Goal: Task Accomplishment & Management: Manage account settings

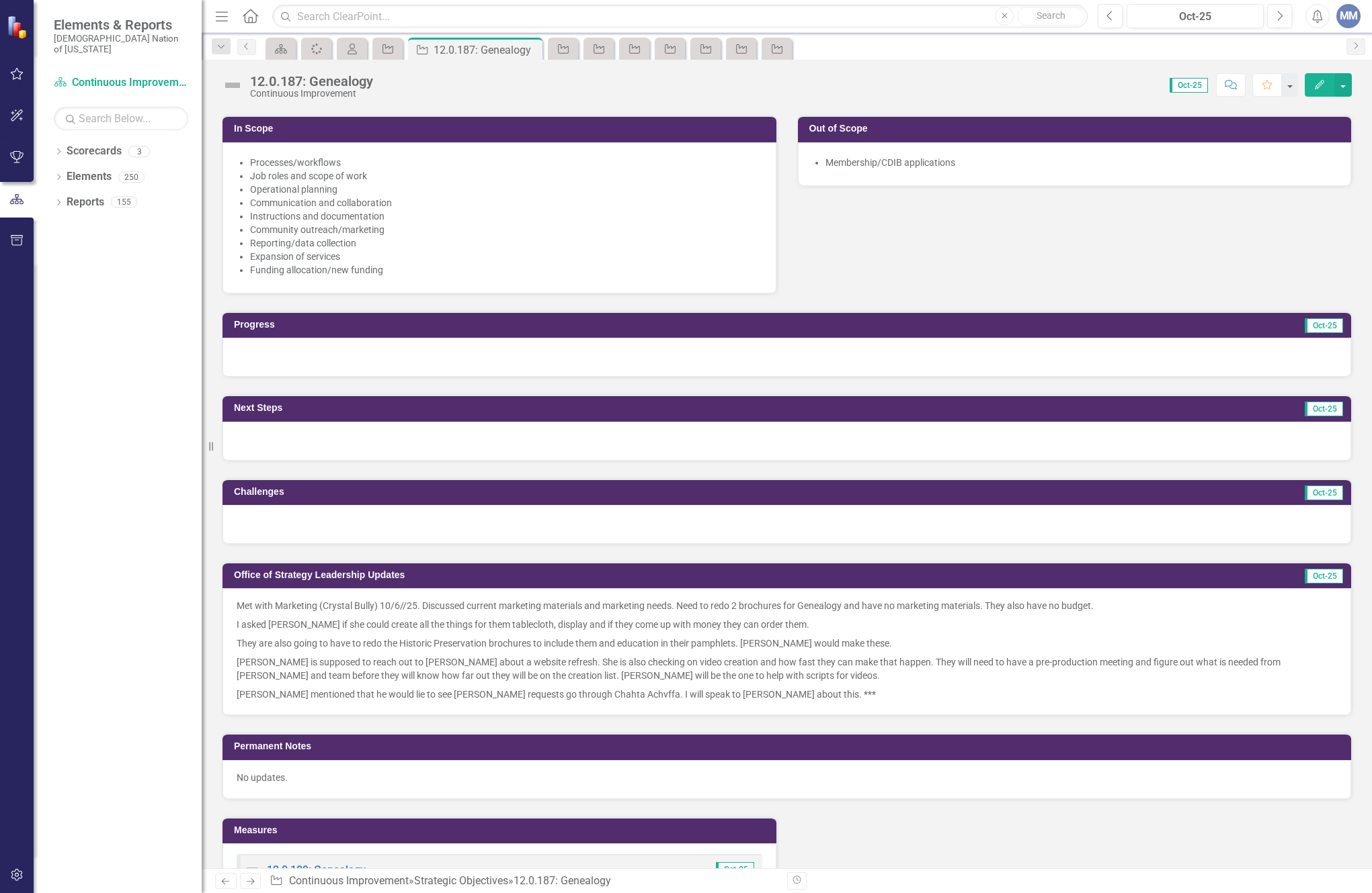
scroll to position [537, 0]
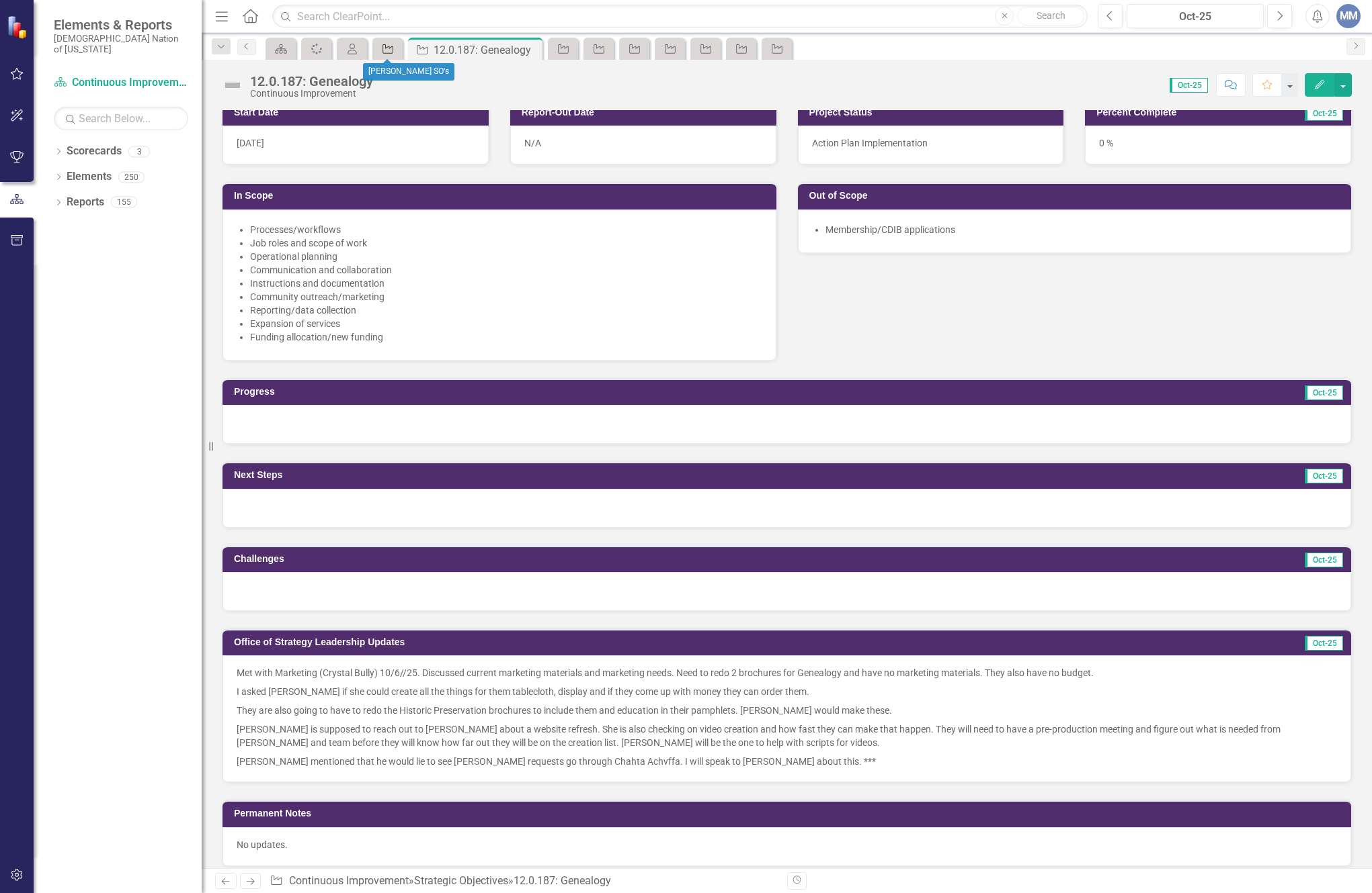
click at [379, 46] on div "Strategic Objective" at bounding box center [385, 49] width 19 height 17
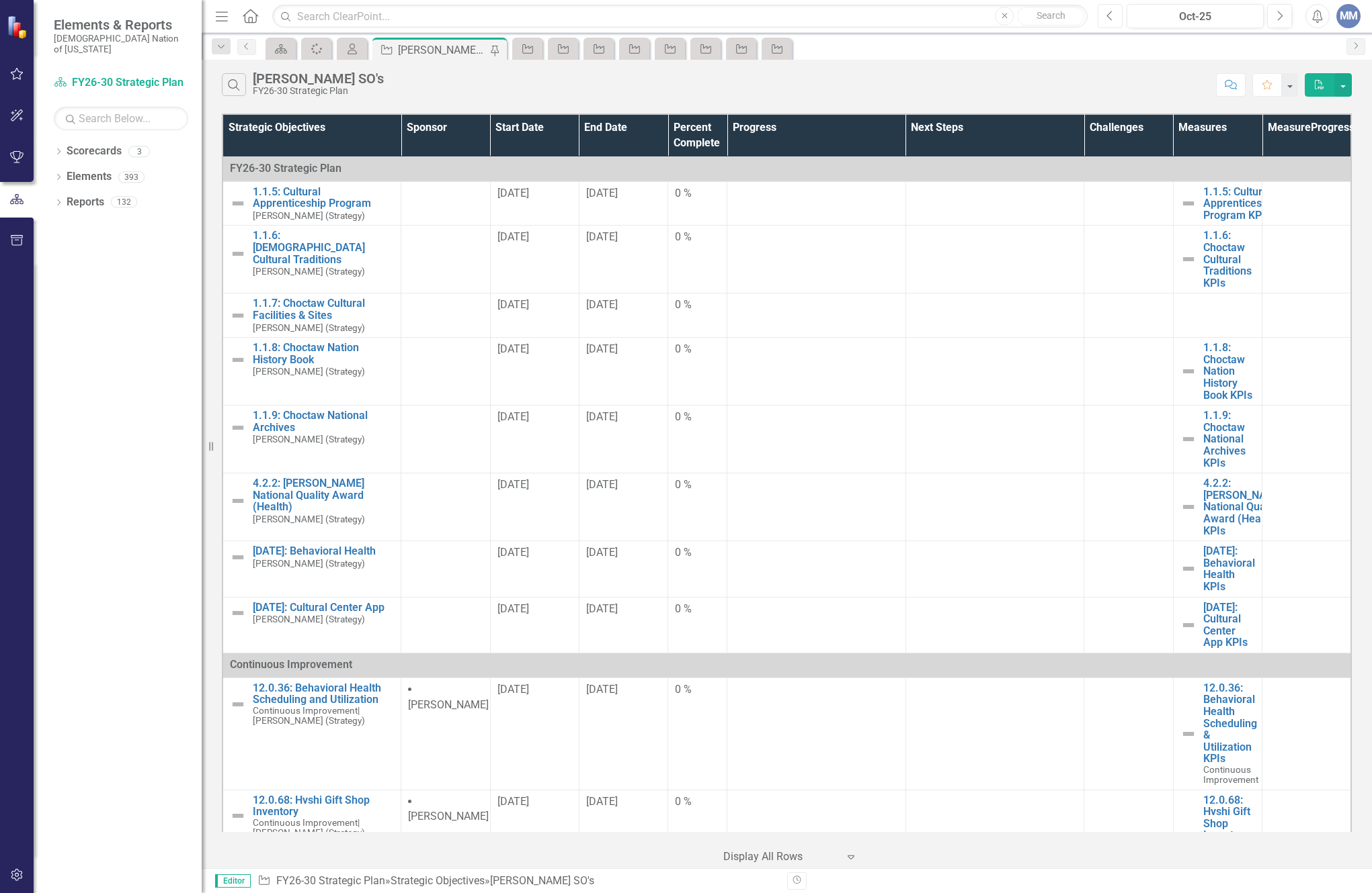
click at [1113, 13] on icon "Previous" at bounding box center [1110, 16] width 7 height 12
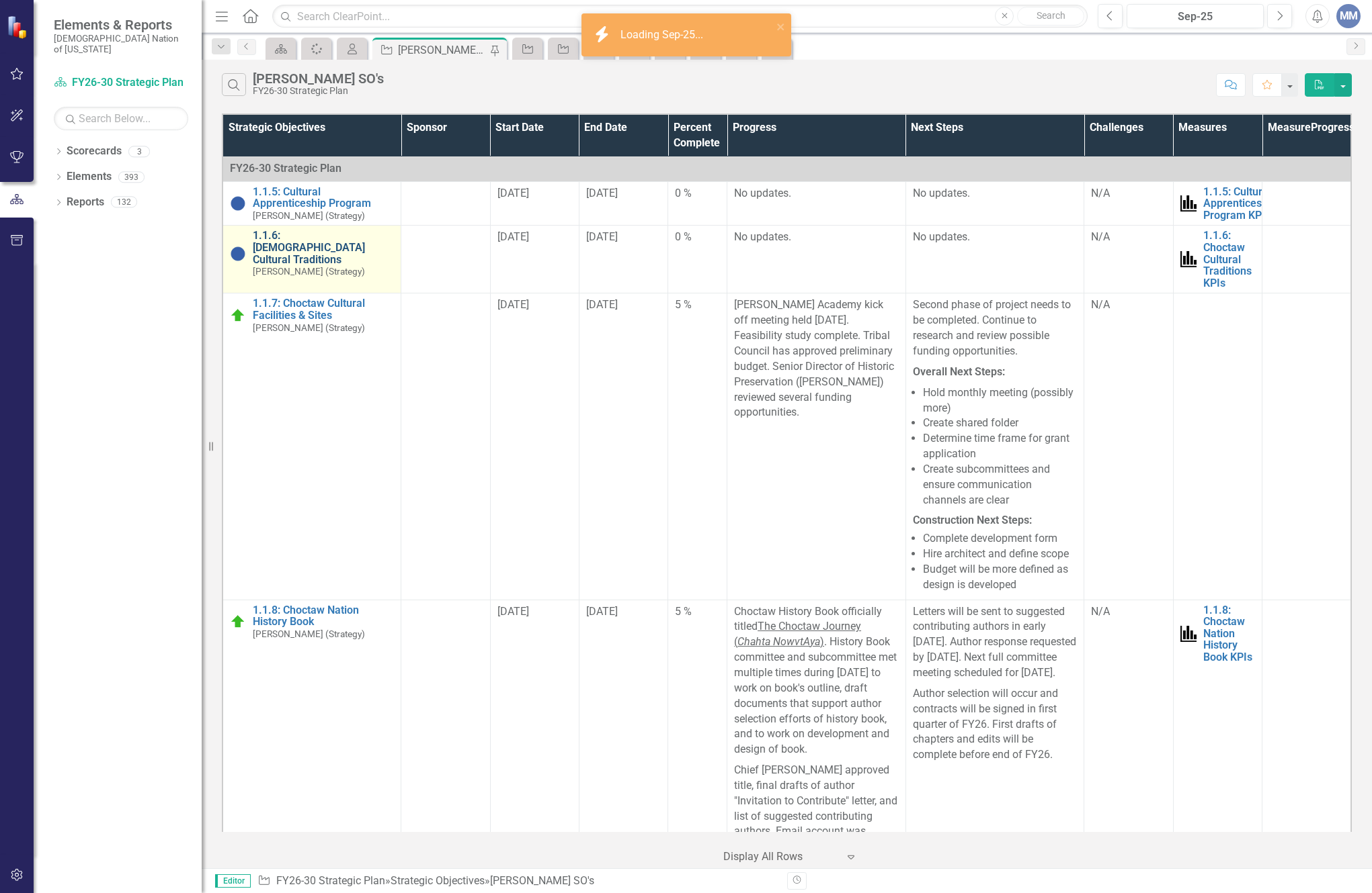
click at [301, 237] on link "1.1.6: [DEMOGRAPHIC_DATA] Cultural Traditions" at bounding box center [323, 247] width 141 height 36
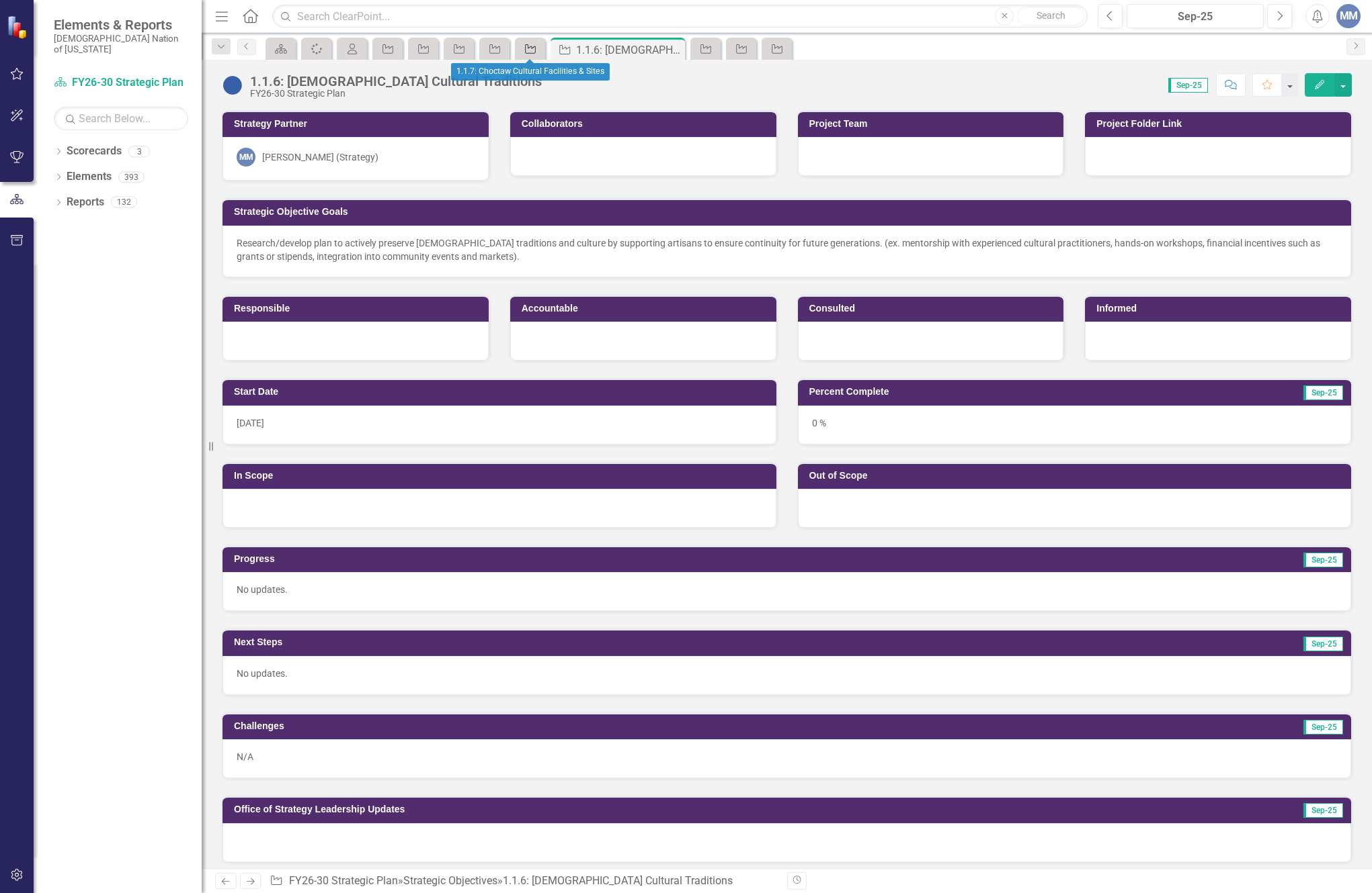
click at [527, 51] on icon "Strategic Objective" at bounding box center [530, 49] width 13 height 10
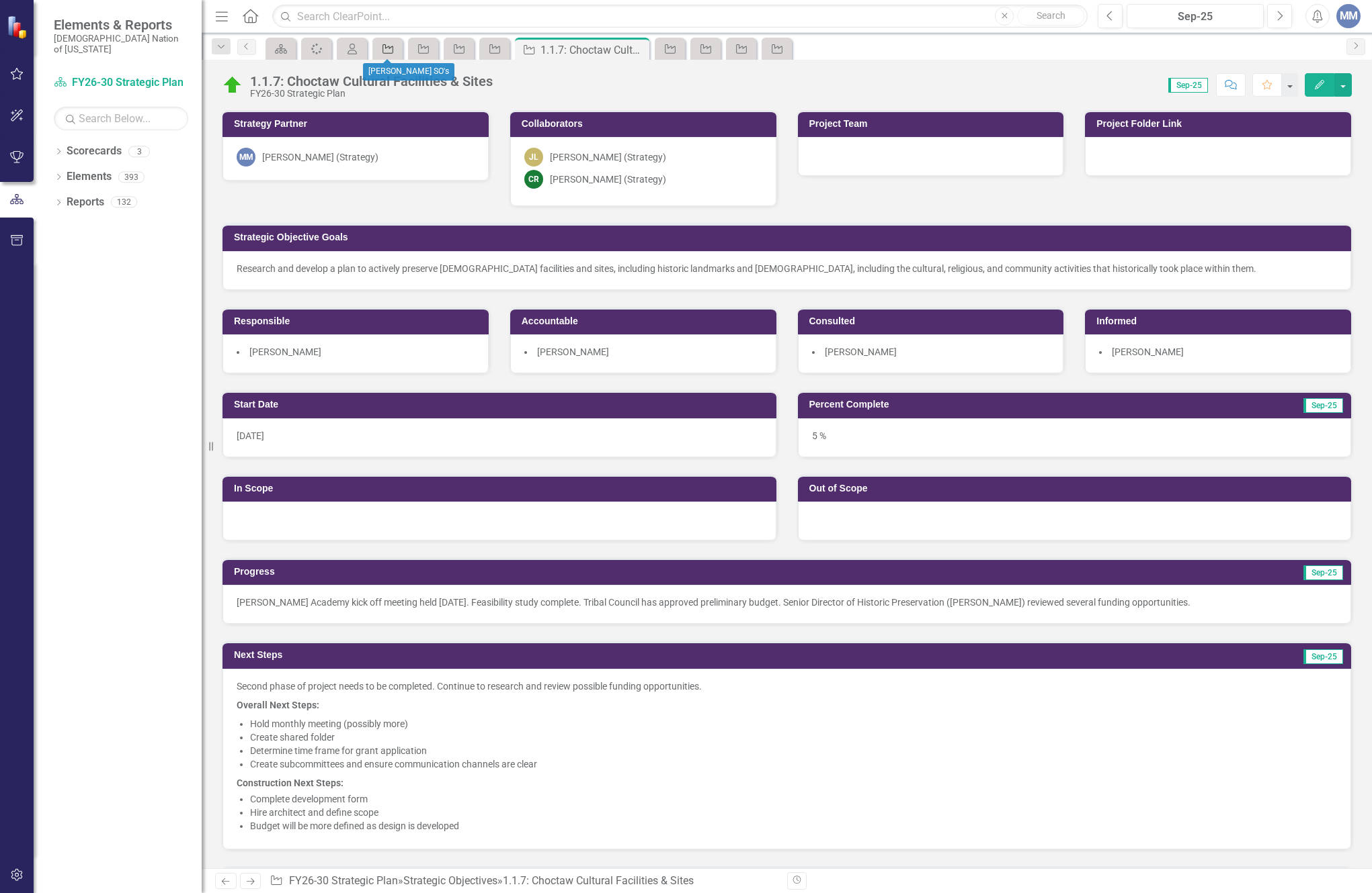
click at [391, 51] on icon "Strategic Objective" at bounding box center [388, 49] width 13 height 10
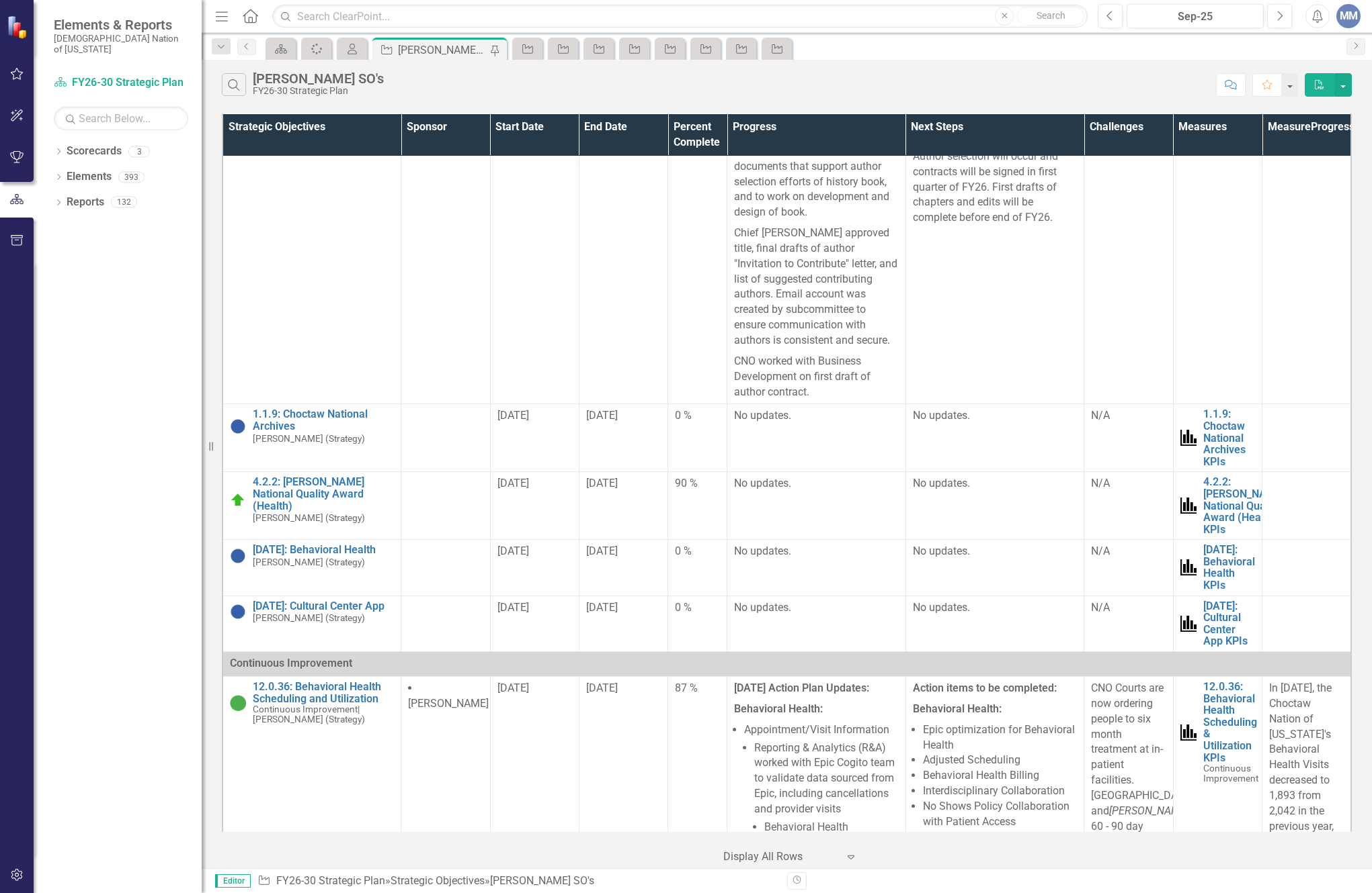
scroll to position [672, 0]
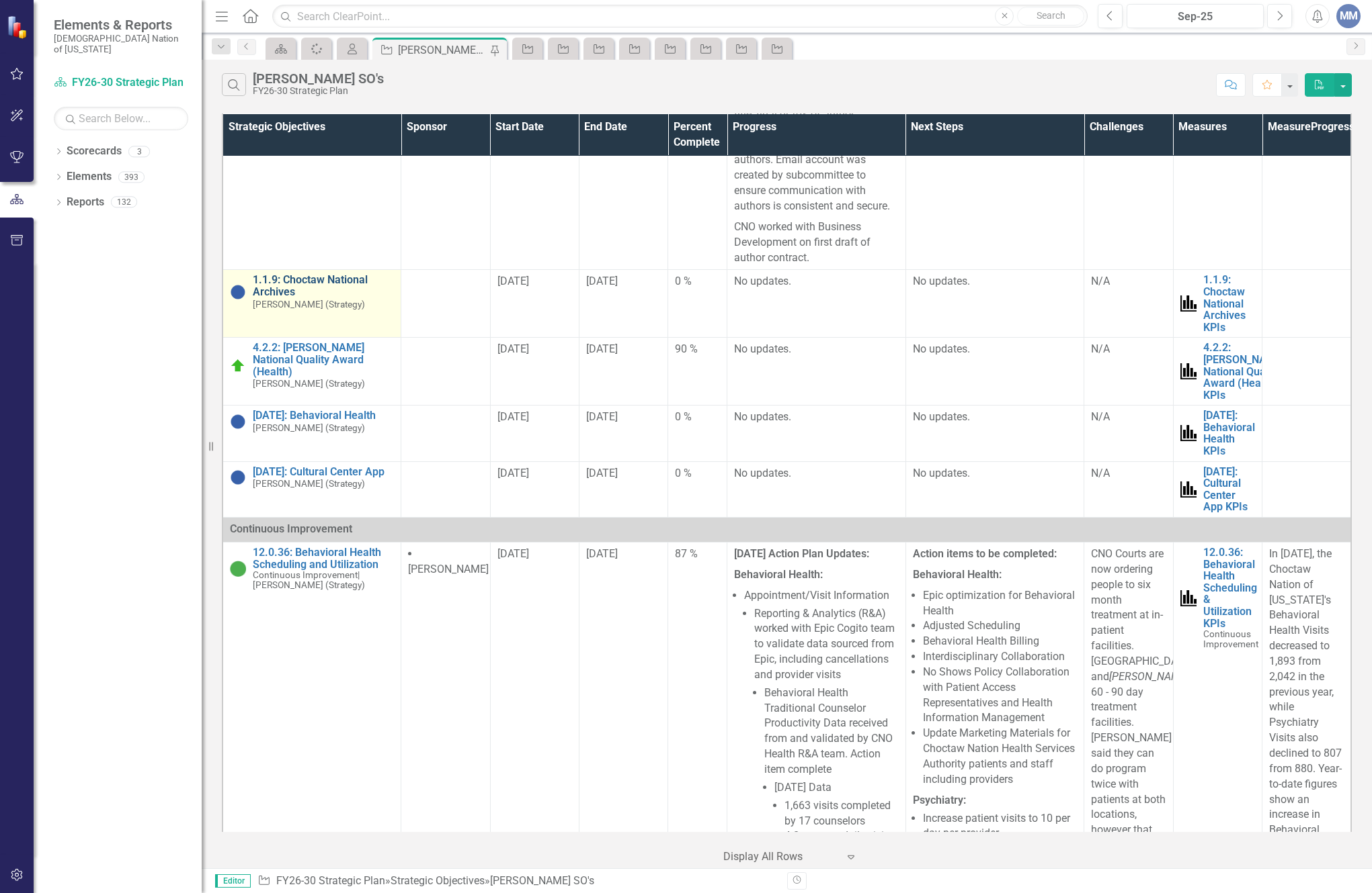
click at [336, 298] on link "1.1.9: Choctaw National Archives" at bounding box center [323, 285] width 141 height 23
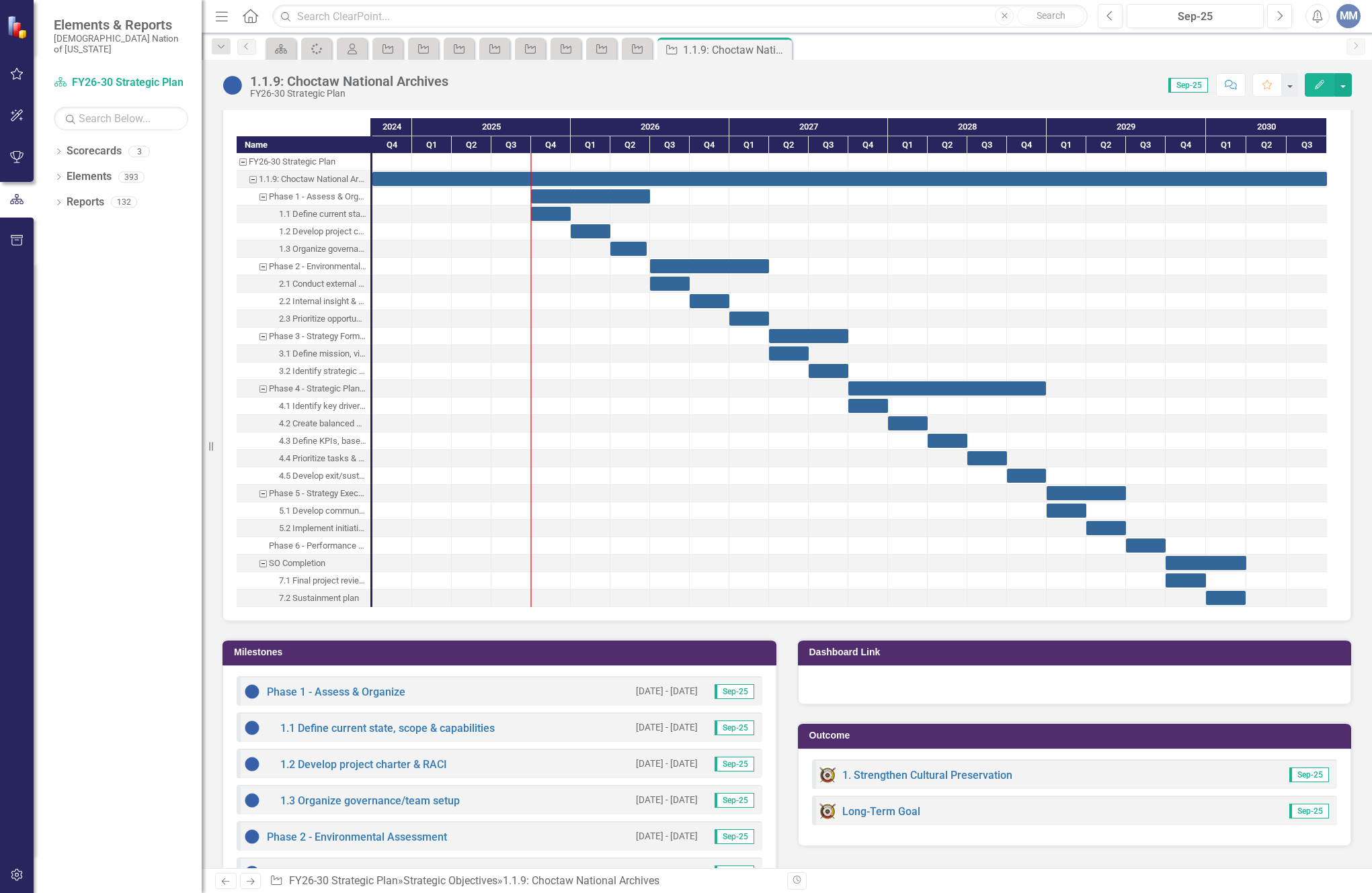
scroll to position [269, 0]
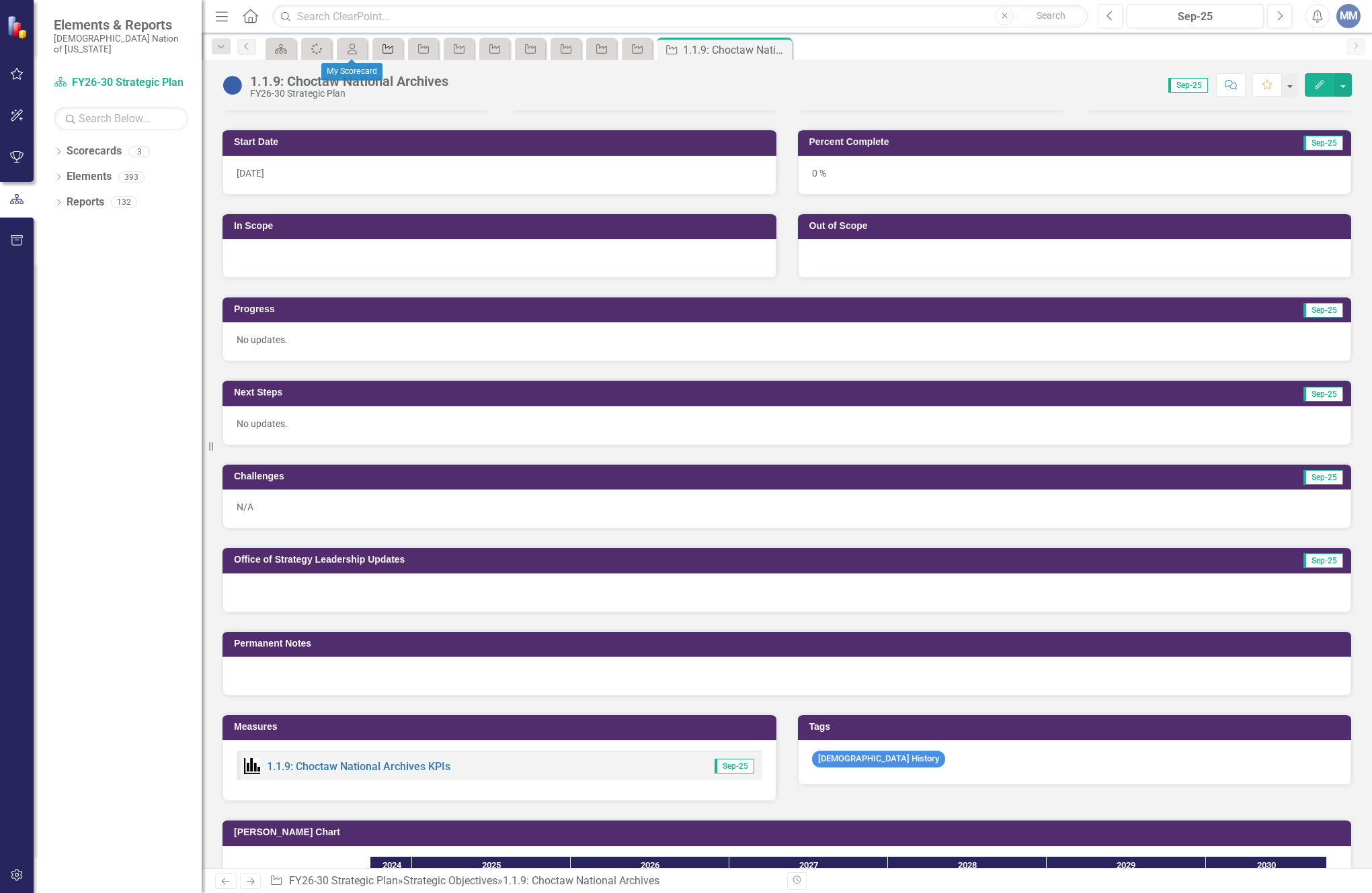
click at [384, 52] on icon "Strategic Objective" at bounding box center [388, 49] width 13 height 10
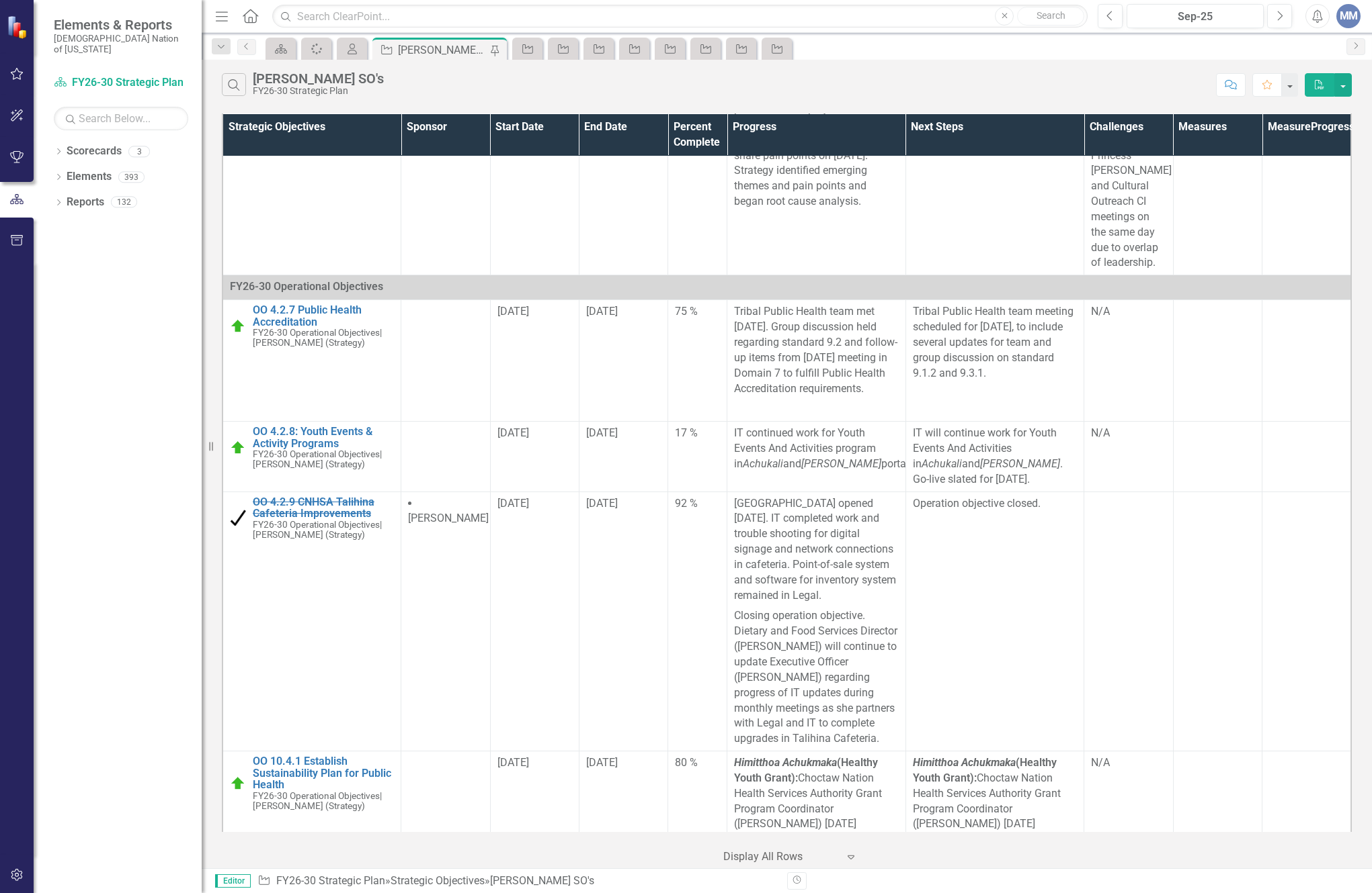
scroll to position [6918, 0]
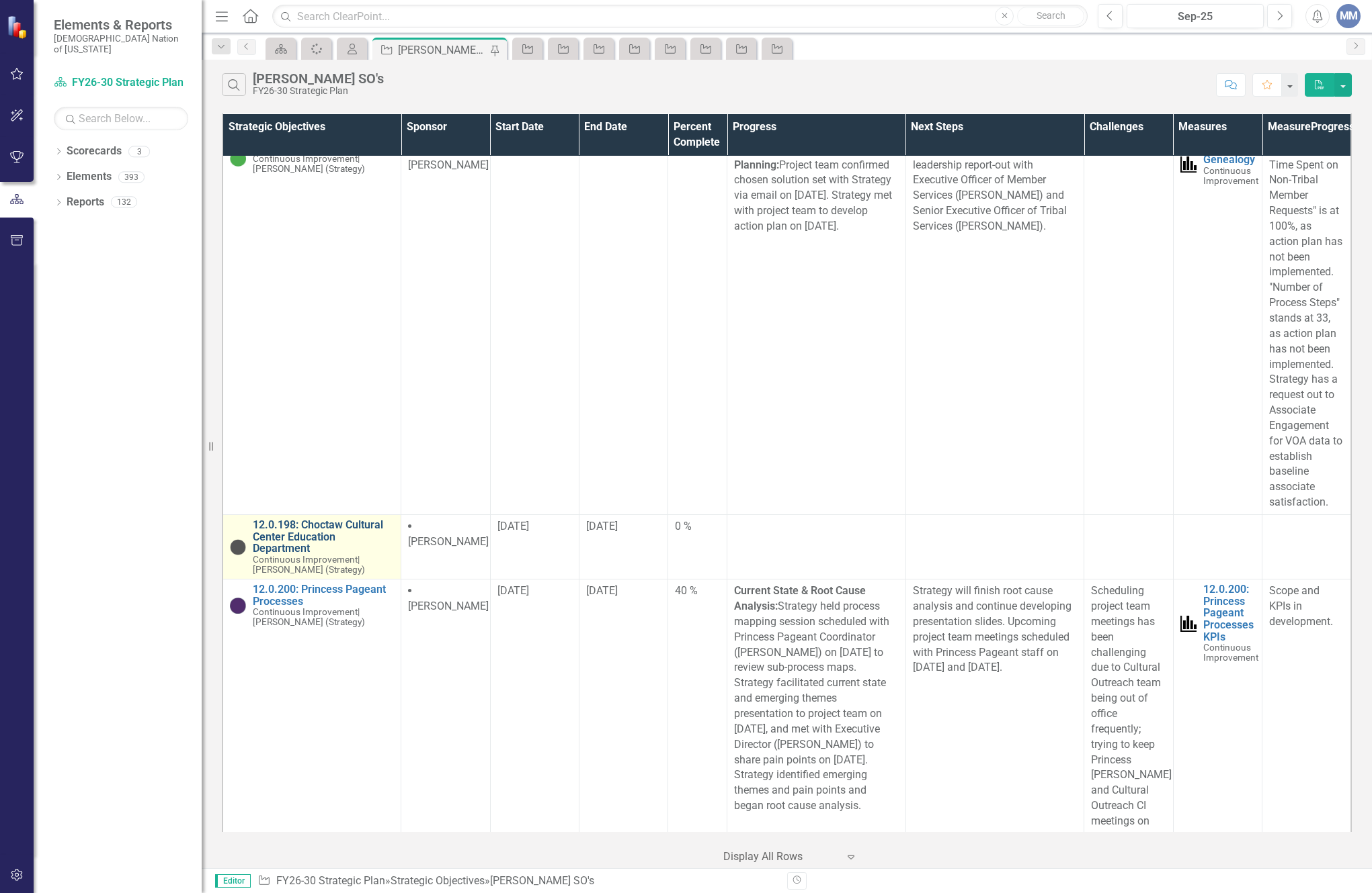
click at [324, 555] on link "12.0.198: Choctaw Cultural Center Education Department" at bounding box center [323, 537] width 141 height 36
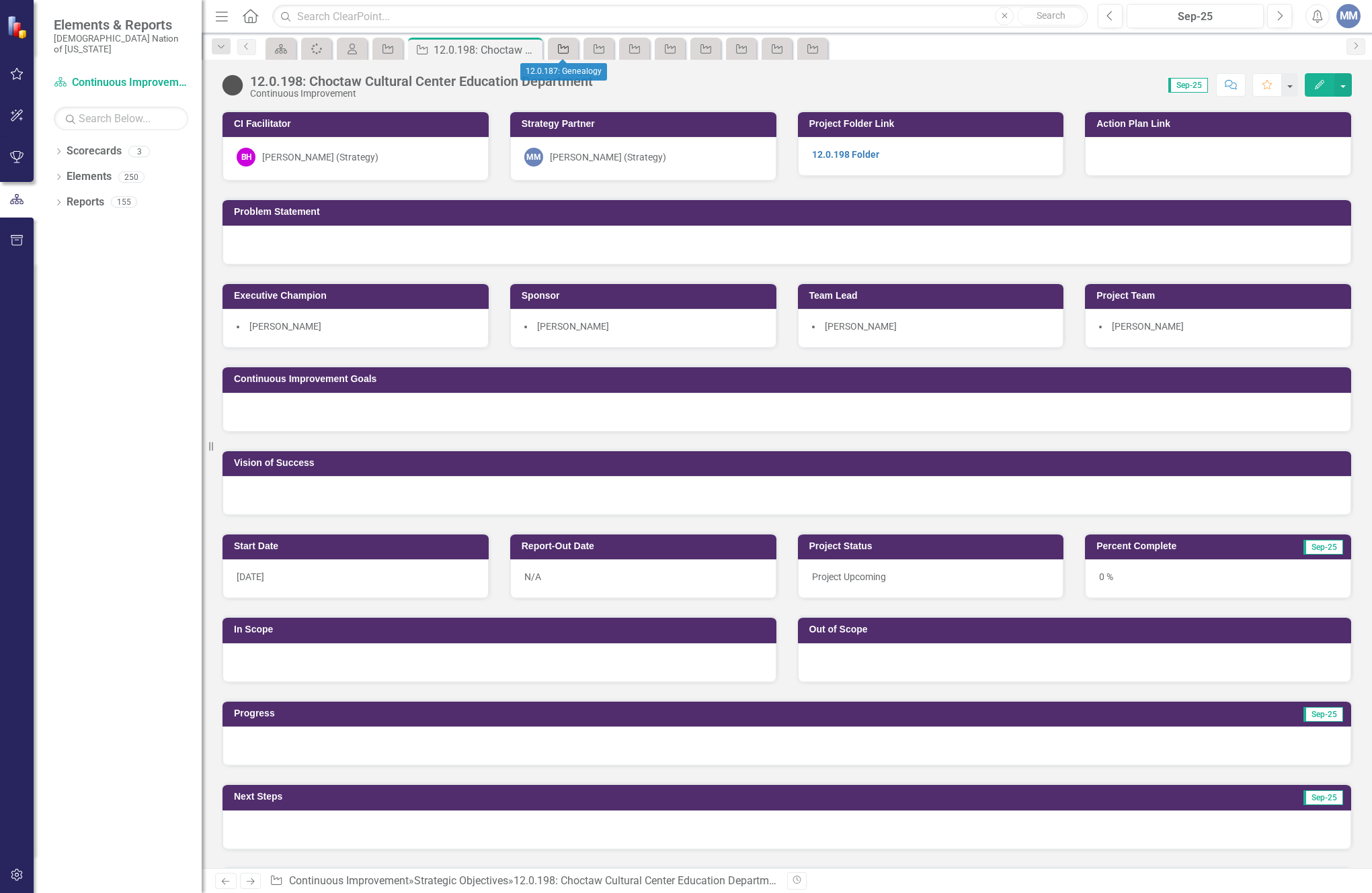
click at [557, 53] on icon "Strategic Objective" at bounding box center [563, 49] width 13 height 10
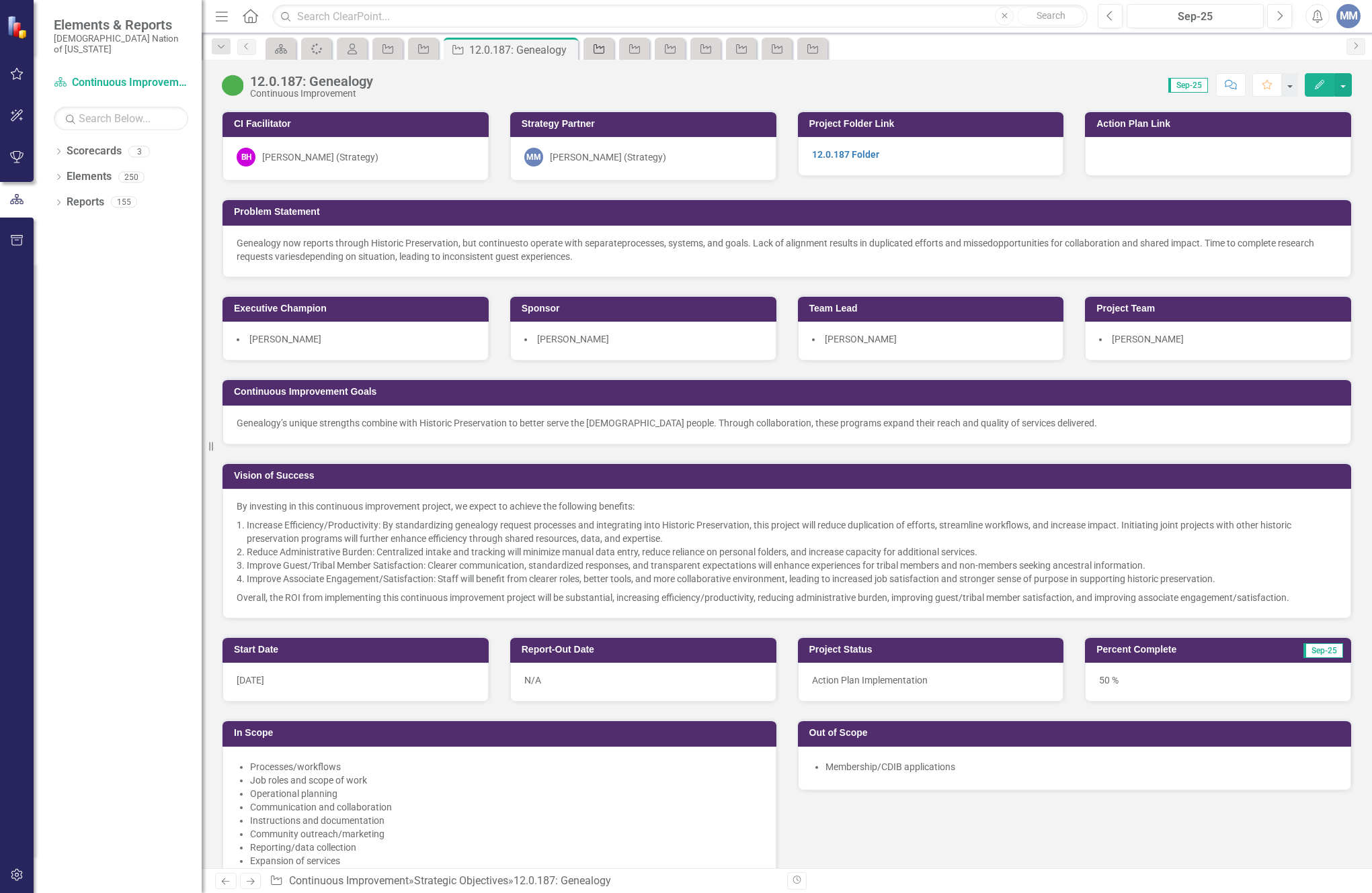
click at [597, 54] on div "Strategic Objective" at bounding box center [596, 49] width 19 height 17
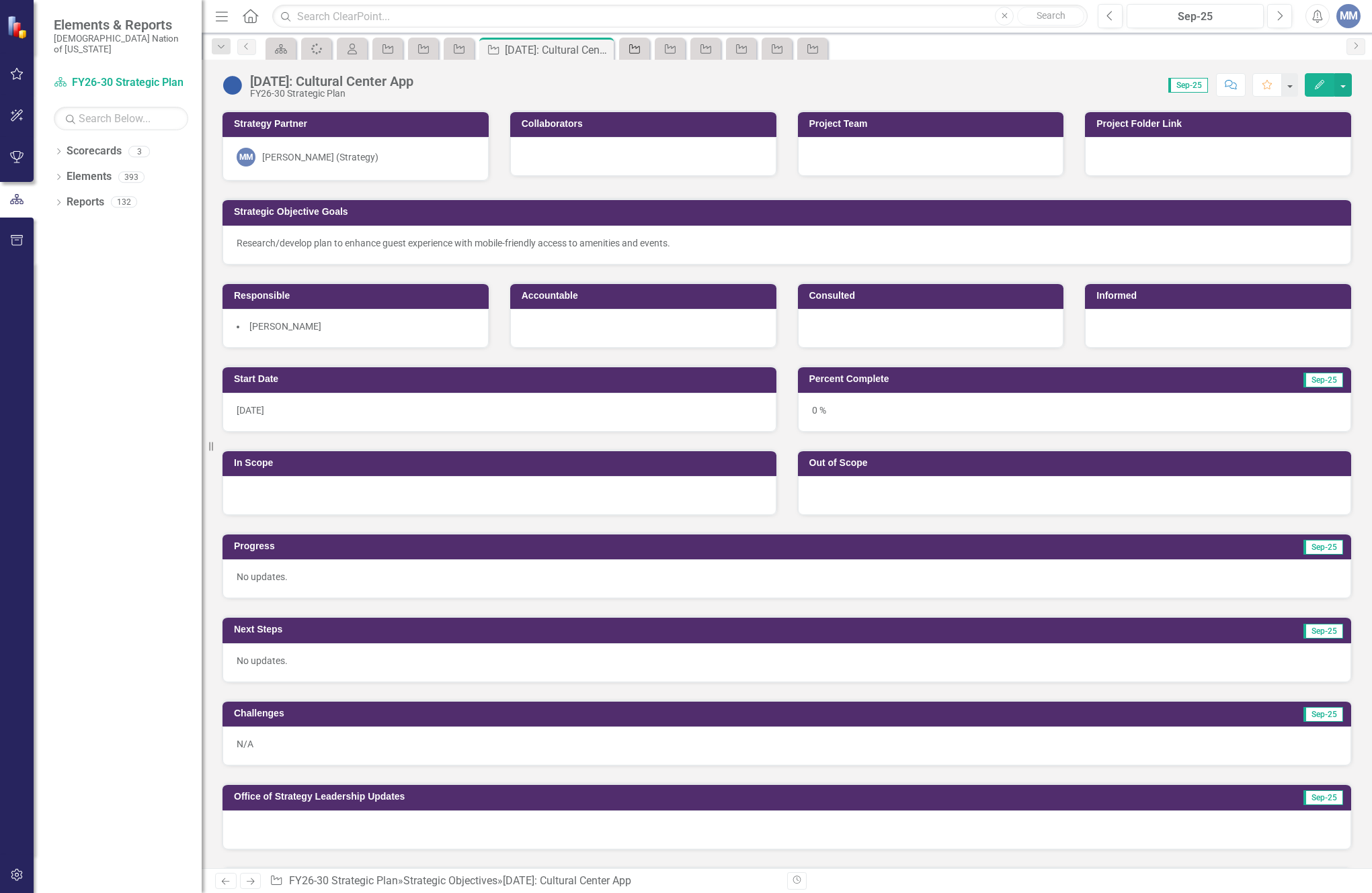
click at [632, 56] on div "Strategic Objective" at bounding box center [631, 49] width 19 height 17
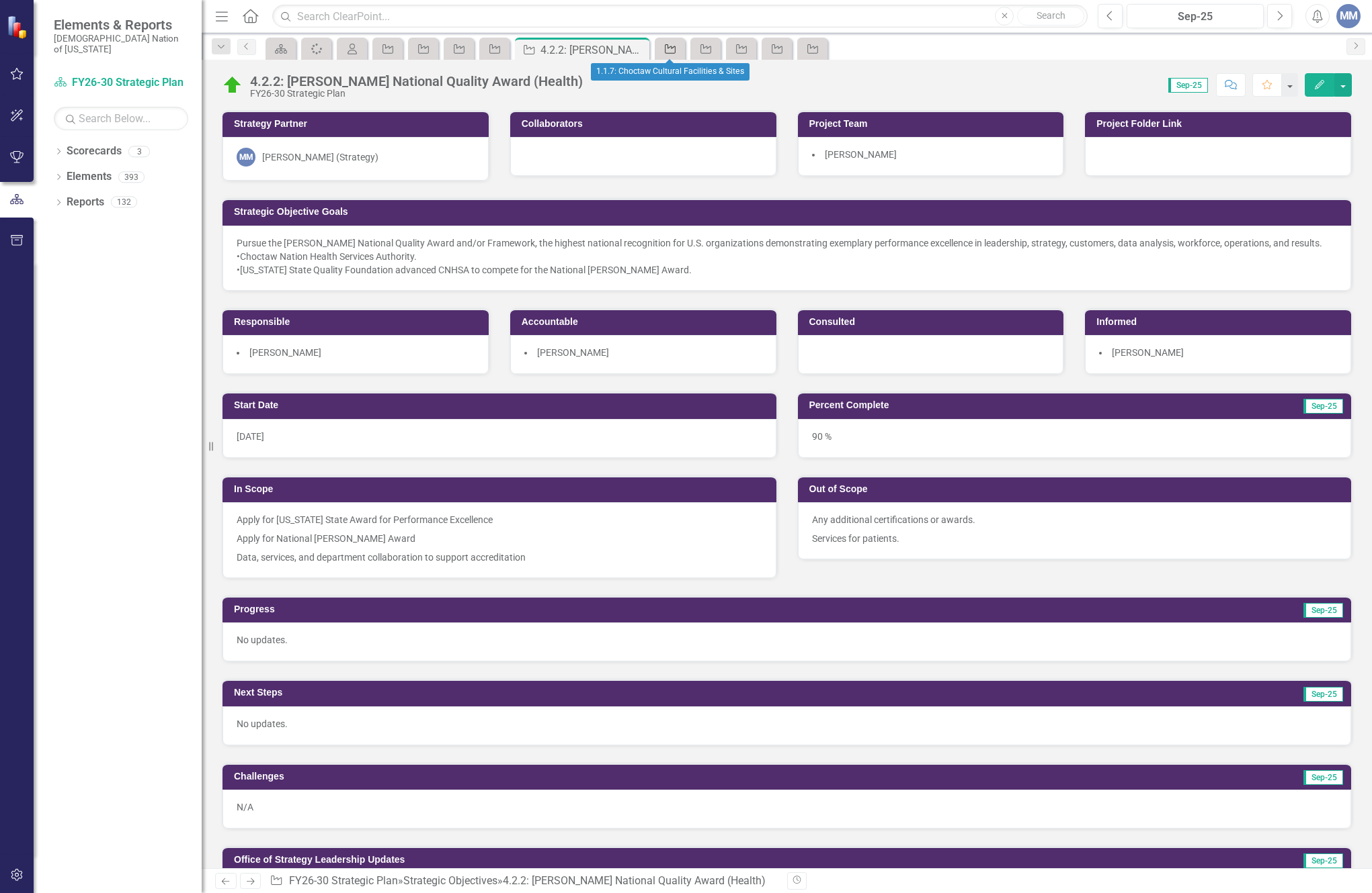
click at [671, 46] on icon "Strategic Objective" at bounding box center [670, 49] width 13 height 10
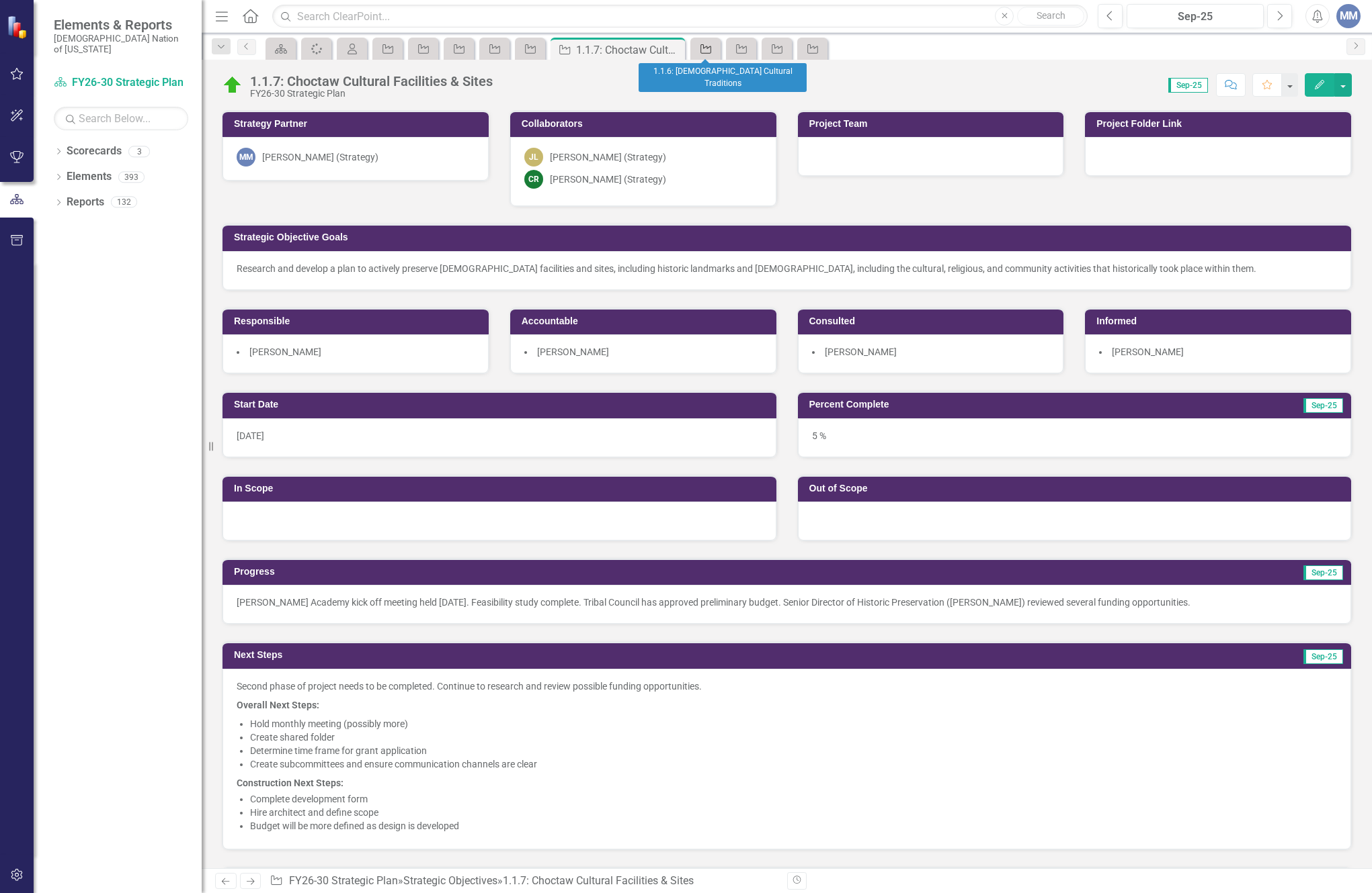
click at [710, 49] on icon "Strategic Objective" at bounding box center [705, 49] width 13 height 10
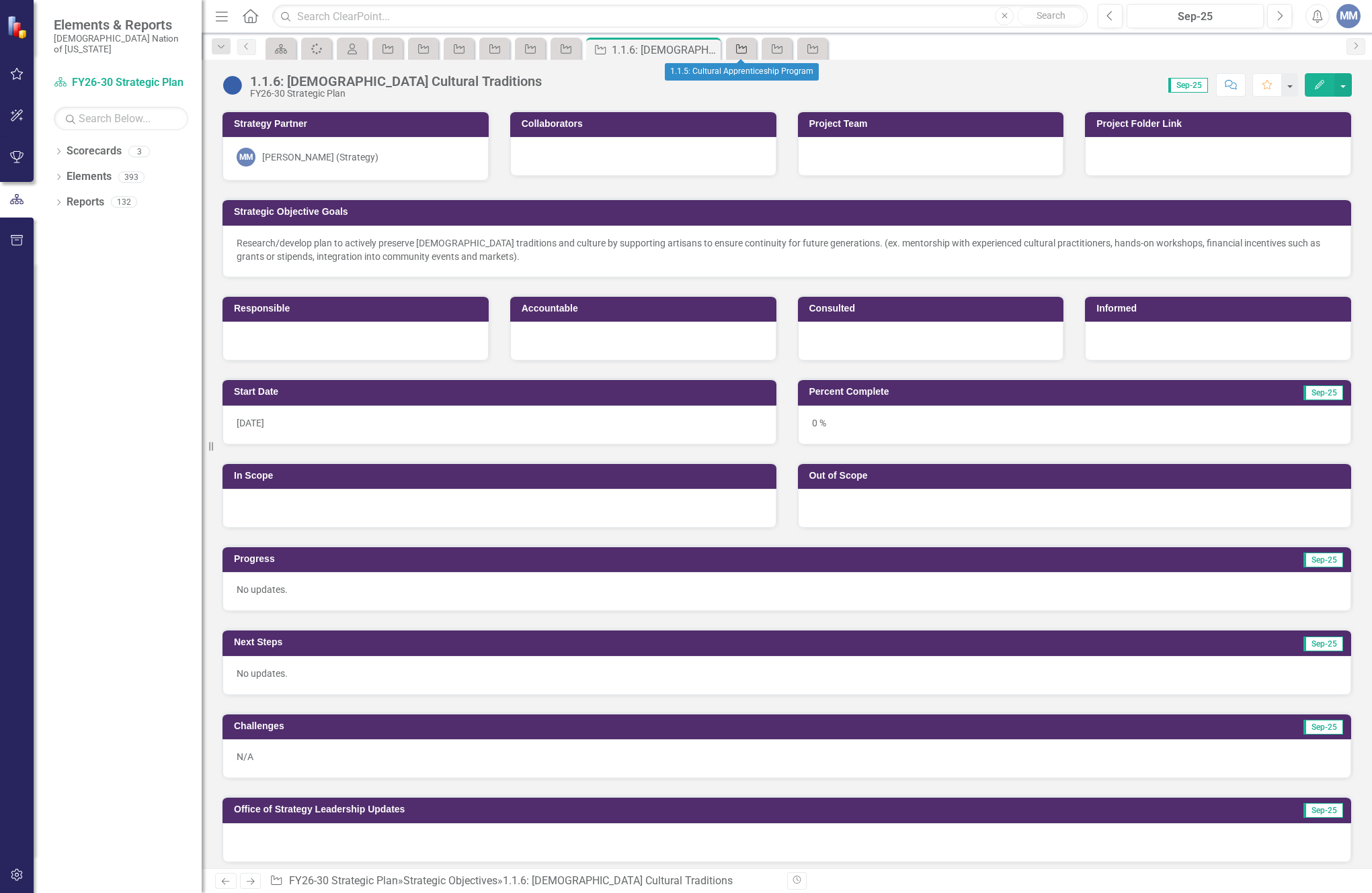
click at [735, 47] on icon "Strategic Objective" at bounding box center [741, 49] width 13 height 10
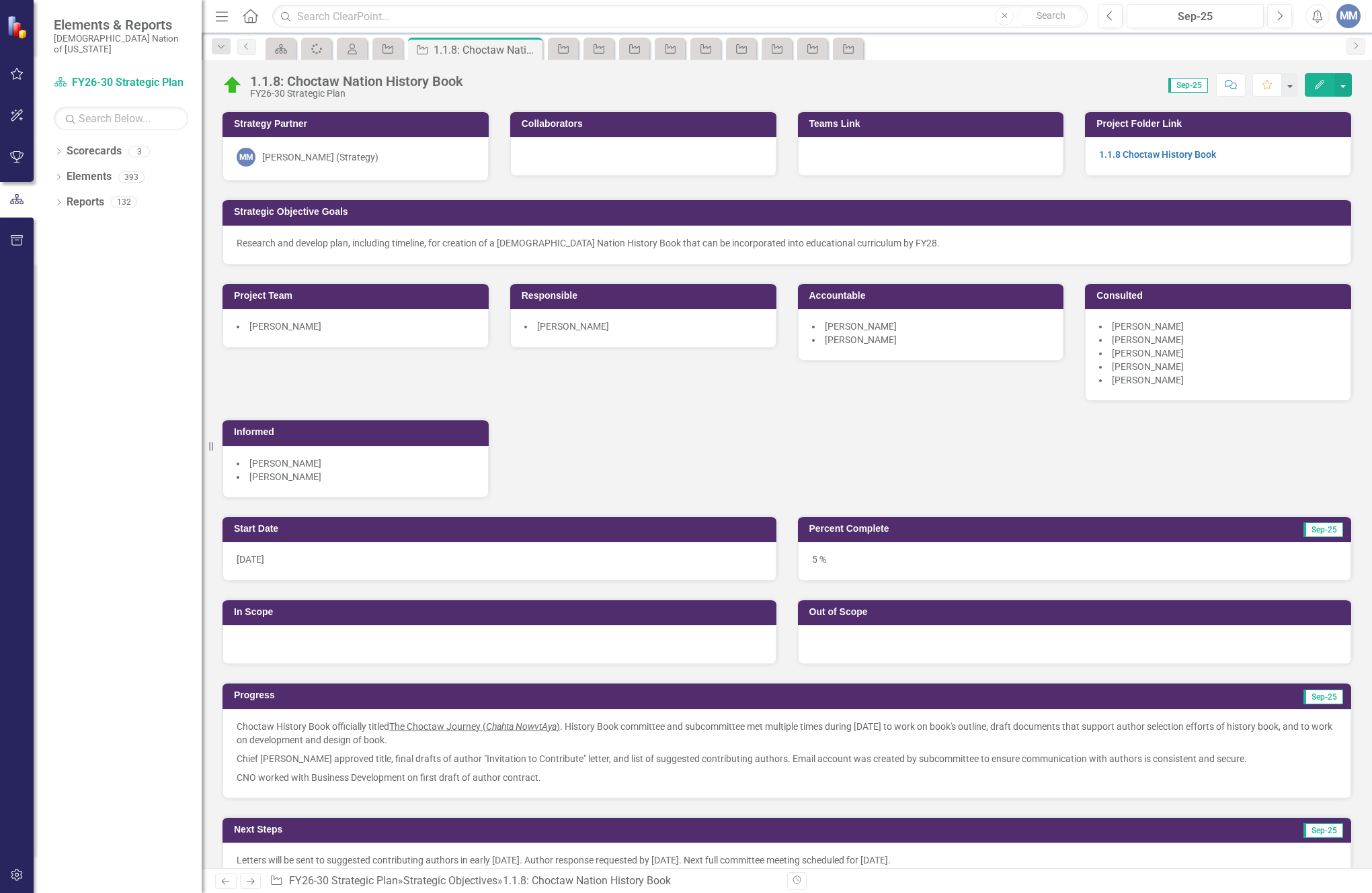
click at [832, 167] on div at bounding box center [931, 156] width 266 height 39
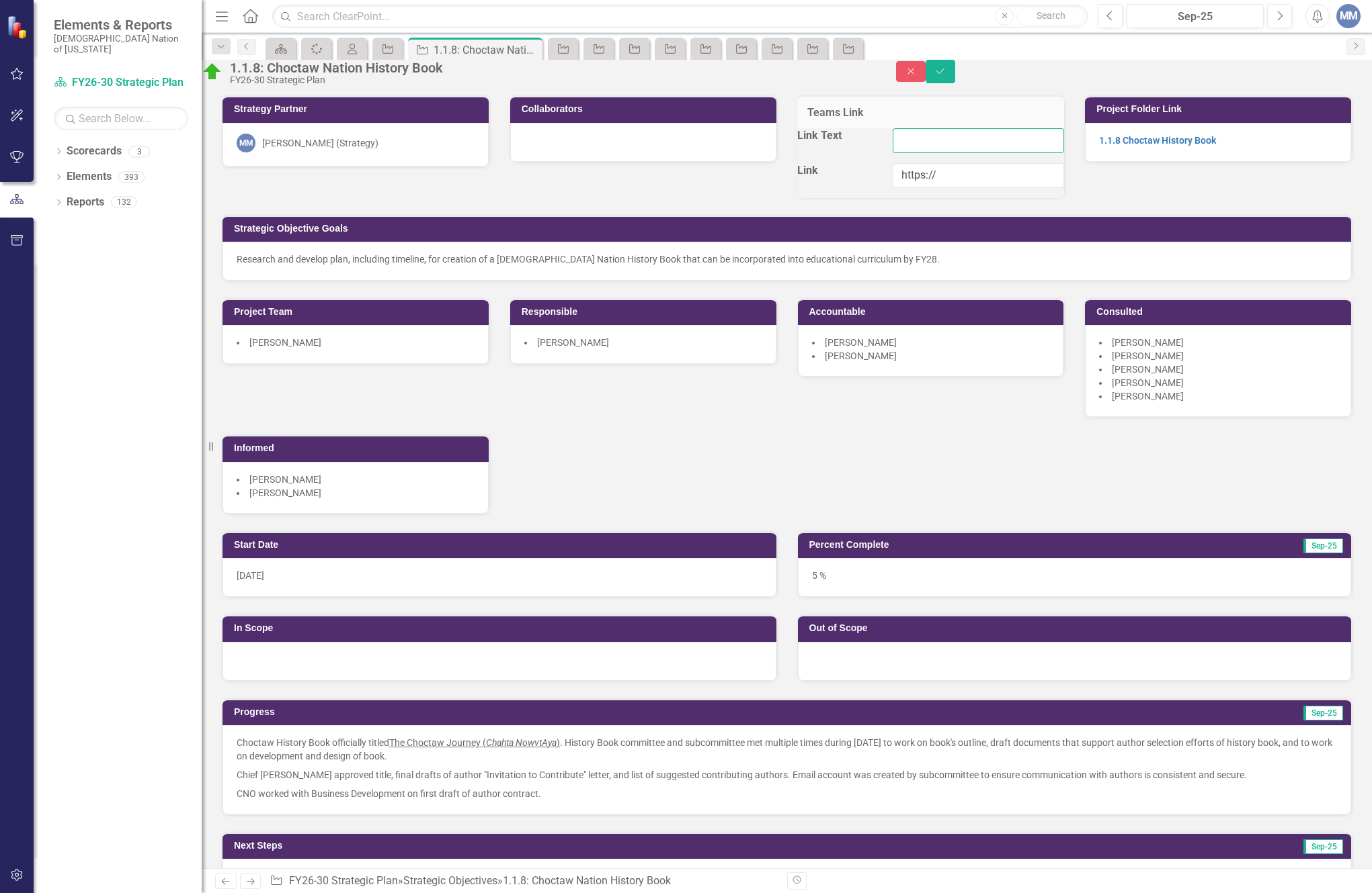
click at [919, 154] on input "Link Text" at bounding box center [978, 140] width 171 height 25
paste input "https://choctawnationofoklahoma.sharepoint.com/sites/HistoryBookPlanning/Shared…"
click at [937, 188] on input "https://https://choctawnationofoklahoma.sharepoint.com/sites/HistoryBookPlannin…" at bounding box center [978, 175] width 171 height 25
type input "https://choctawnationofoklahoma.sharepoint.com/sites/HistoryBookPlanning/Shared…"
click at [1170, 217] on div "Strategy Partner MM Mindi McGehee (Strategy) Collaborators Teams Link Link Text…" at bounding box center [787, 296] width 1150 height 435
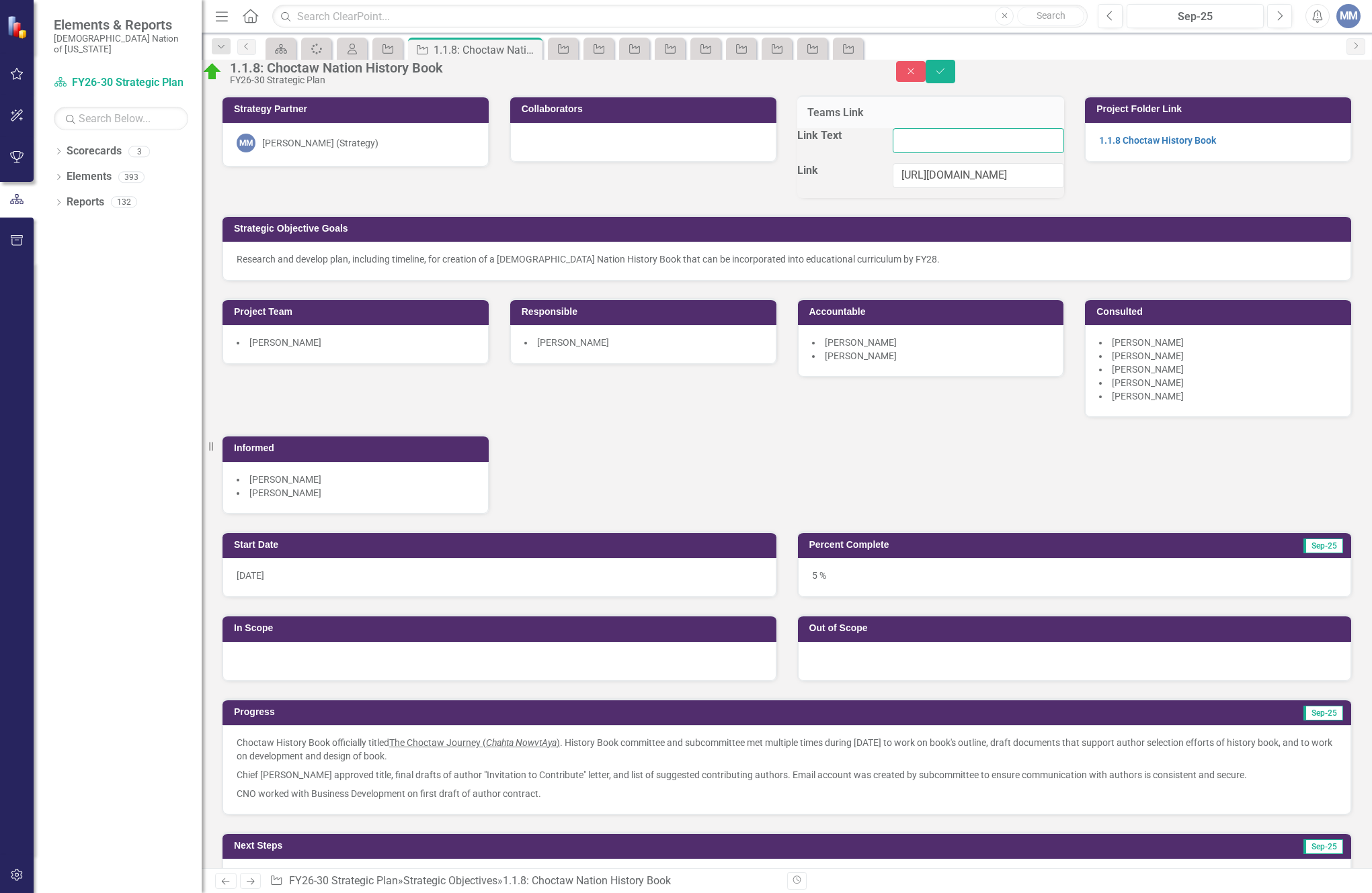
click at [915, 154] on input "Link Text" at bounding box center [978, 140] width 171 height 25
type input "History Book Planning Committee"
click at [955, 82] on button "Save" at bounding box center [940, 71] width 30 height 23
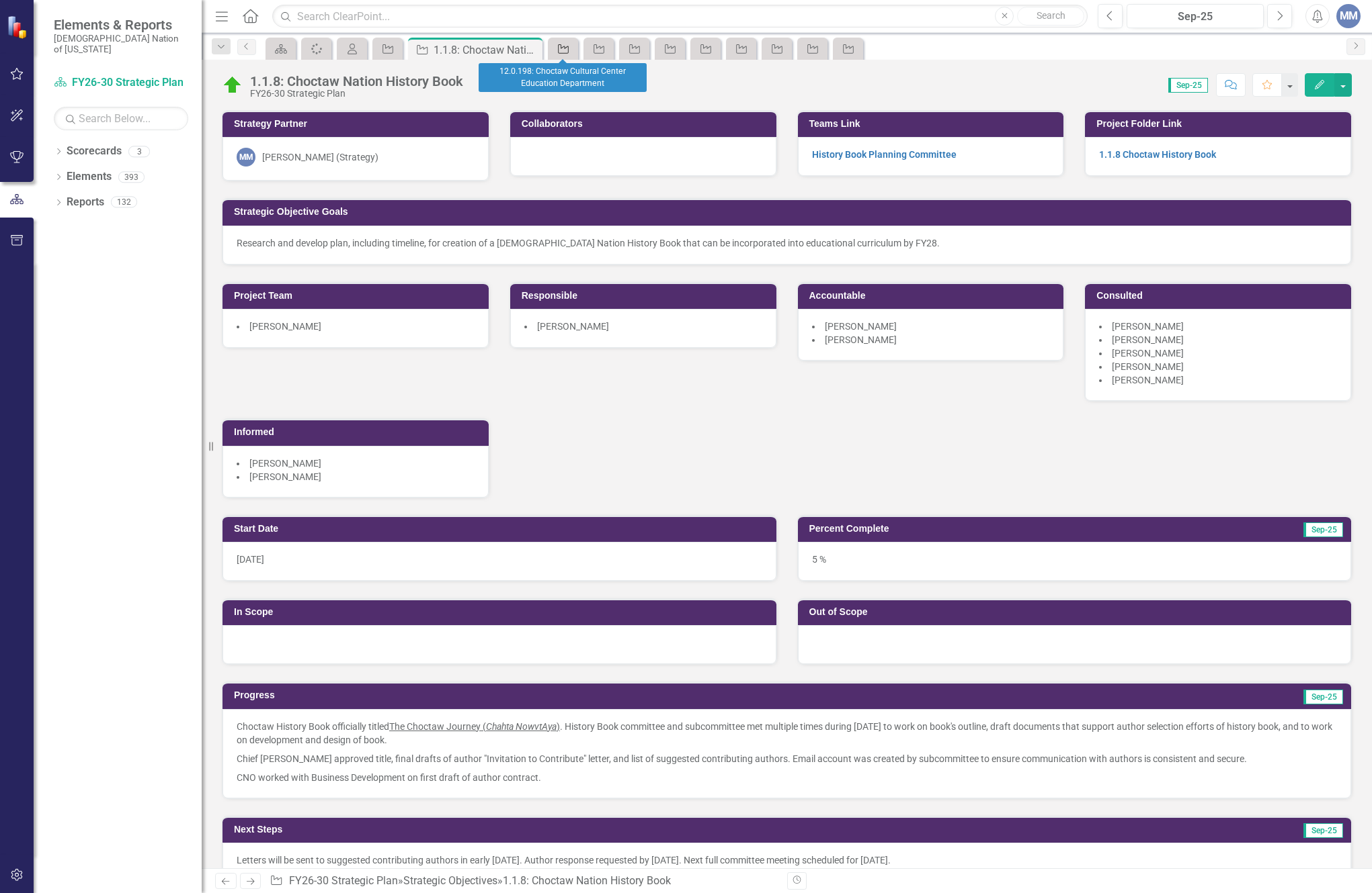
click at [563, 49] on icon "Strategic Objective" at bounding box center [563, 49] width 13 height 10
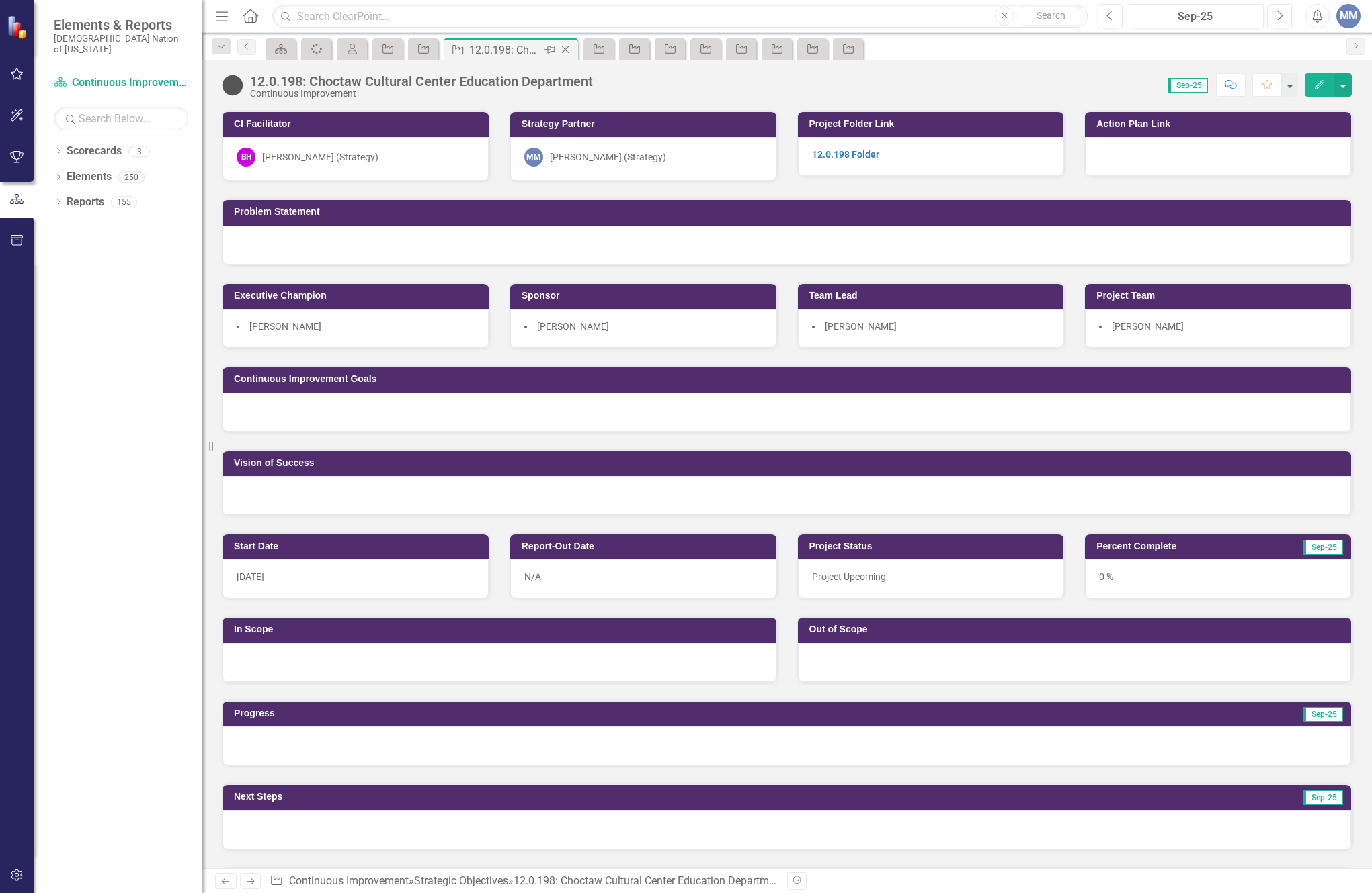
click at [569, 48] on icon "Close" at bounding box center [565, 49] width 13 height 10
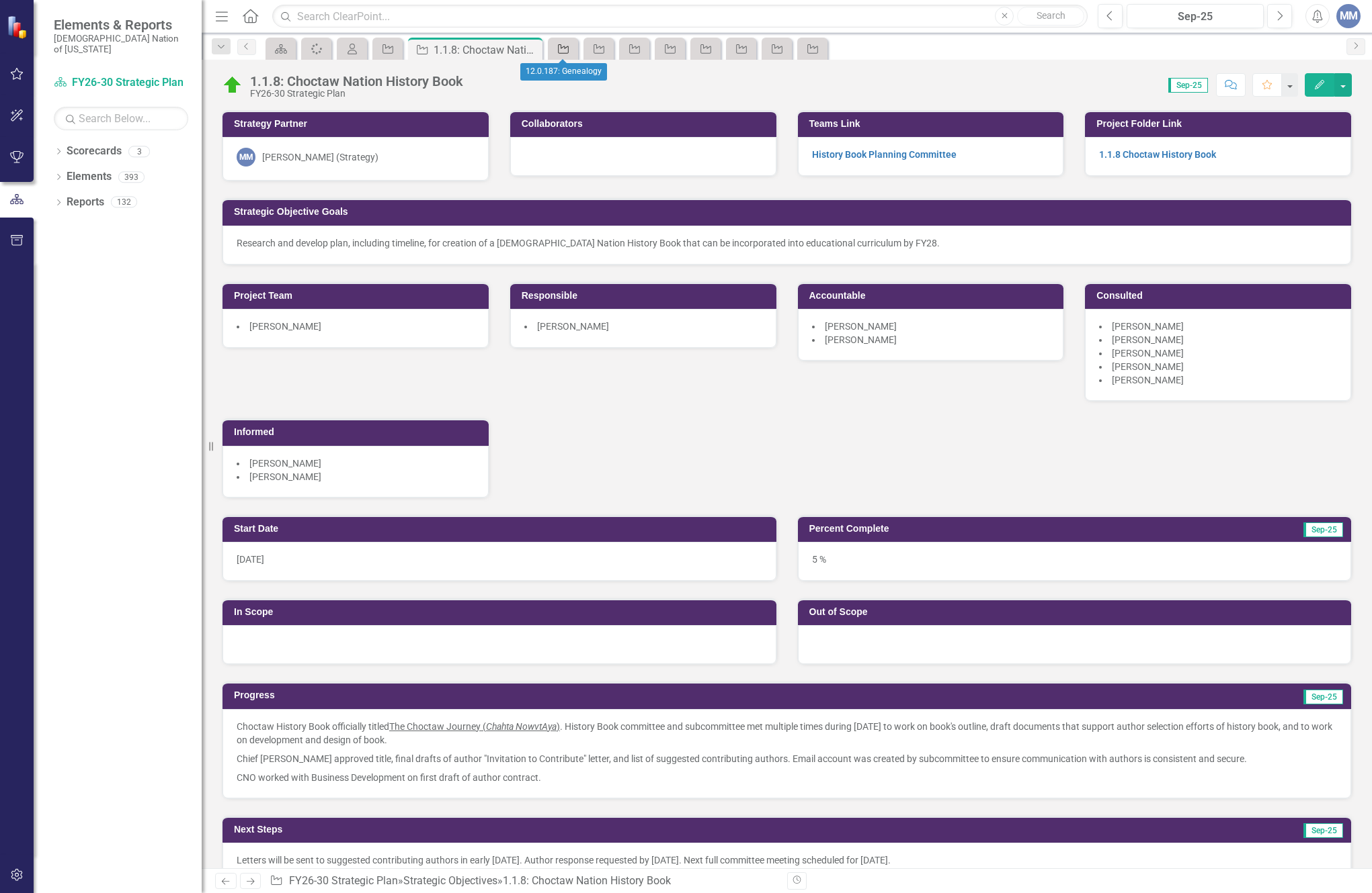
click at [558, 51] on icon at bounding box center [563, 49] width 10 height 9
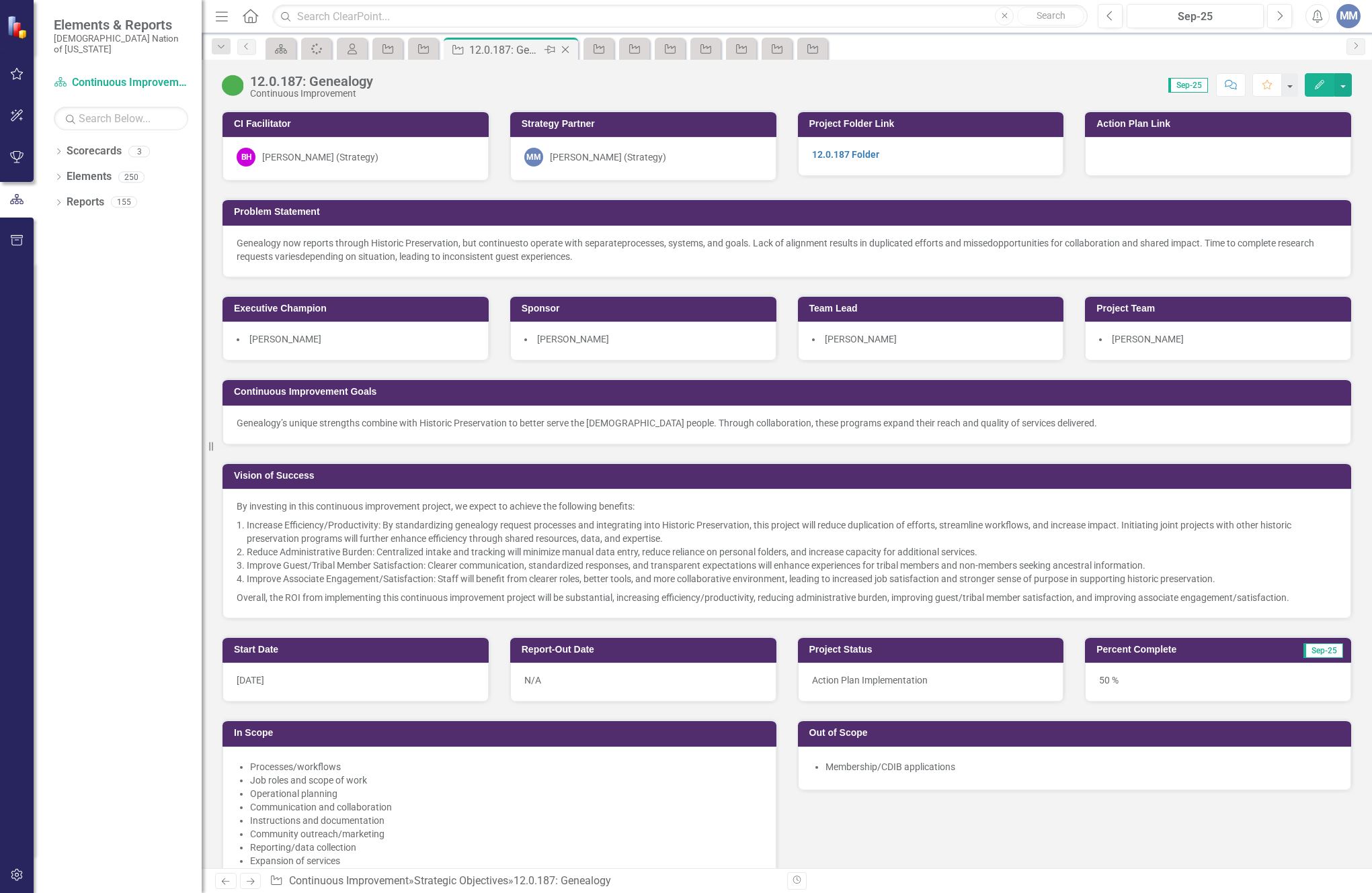
click at [567, 51] on icon "Close" at bounding box center [565, 49] width 13 height 10
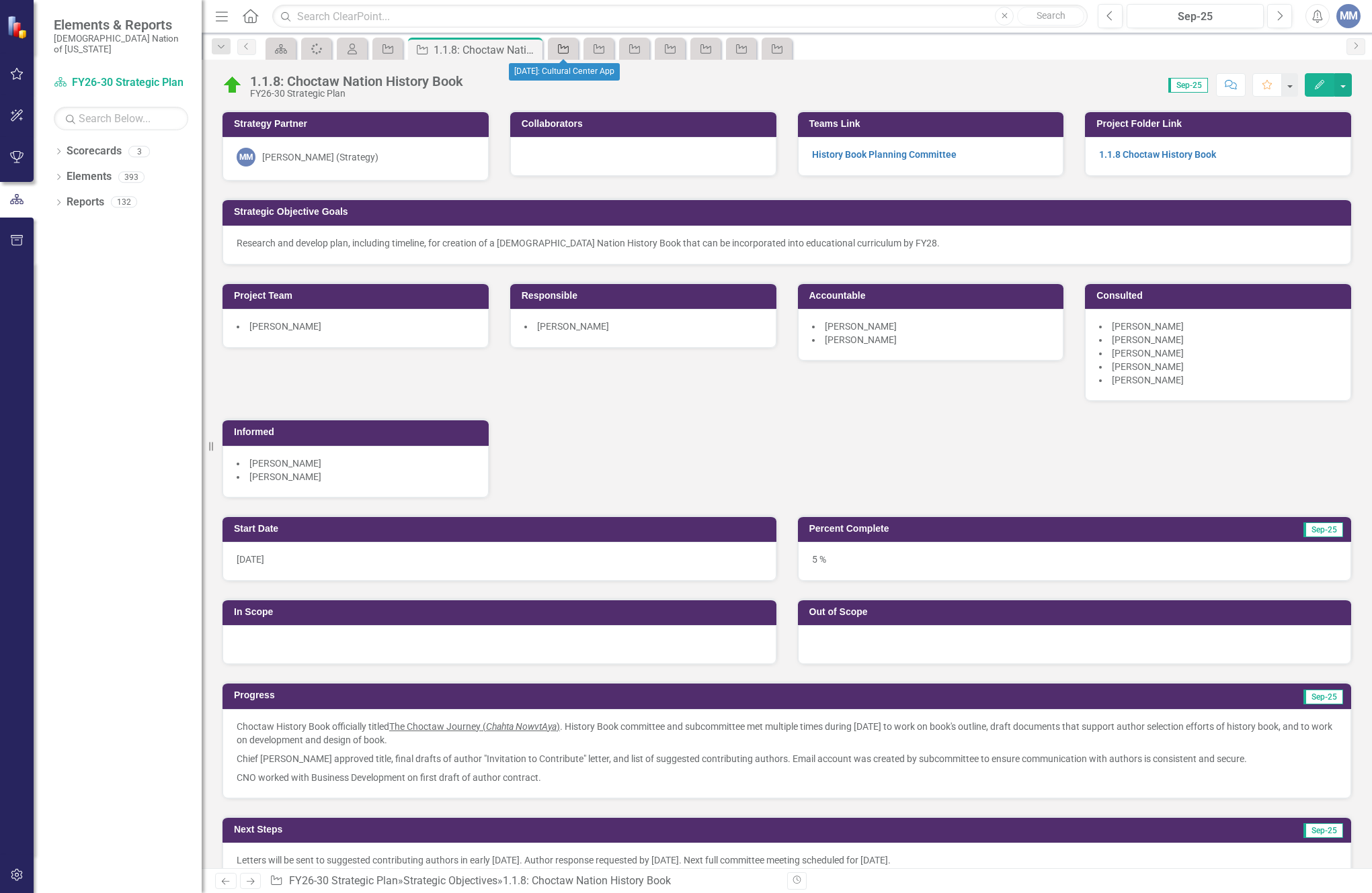
click at [567, 51] on icon "Strategic Objective" at bounding box center [563, 49] width 13 height 10
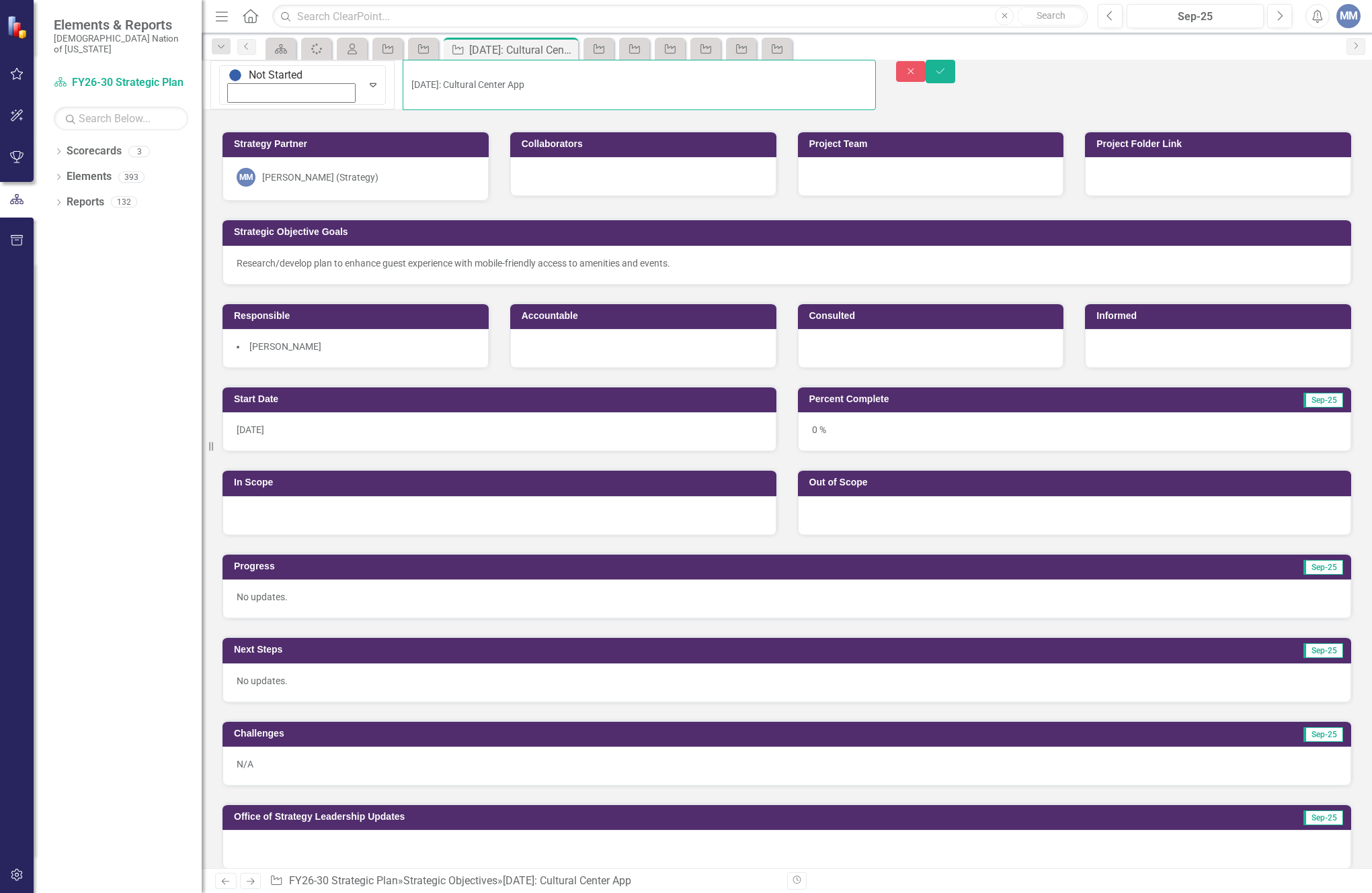
drag, startPoint x: 406, startPoint y: 82, endPoint x: 190, endPoint y: 76, distance: 216.1
click at [190, 76] on div "Elements & Reports Choctaw Nation of [US_STATE] Scorecard FY26-30 Strategic Pla…" at bounding box center [686, 446] width 1372 height 893
click at [925, 73] on button "Close" at bounding box center [910, 71] width 30 height 21
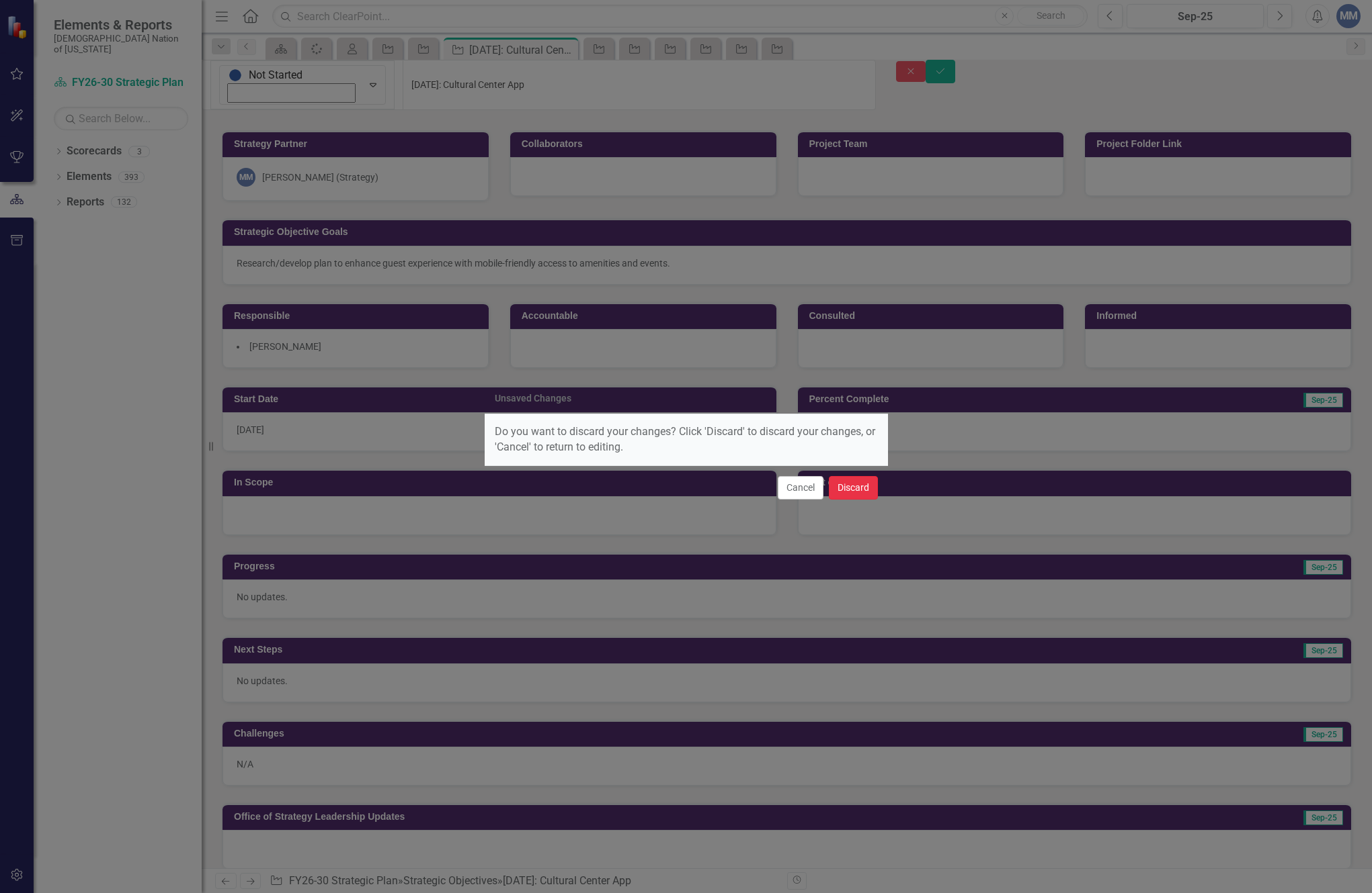
click at [846, 496] on button "Discard" at bounding box center [853, 488] width 49 height 23
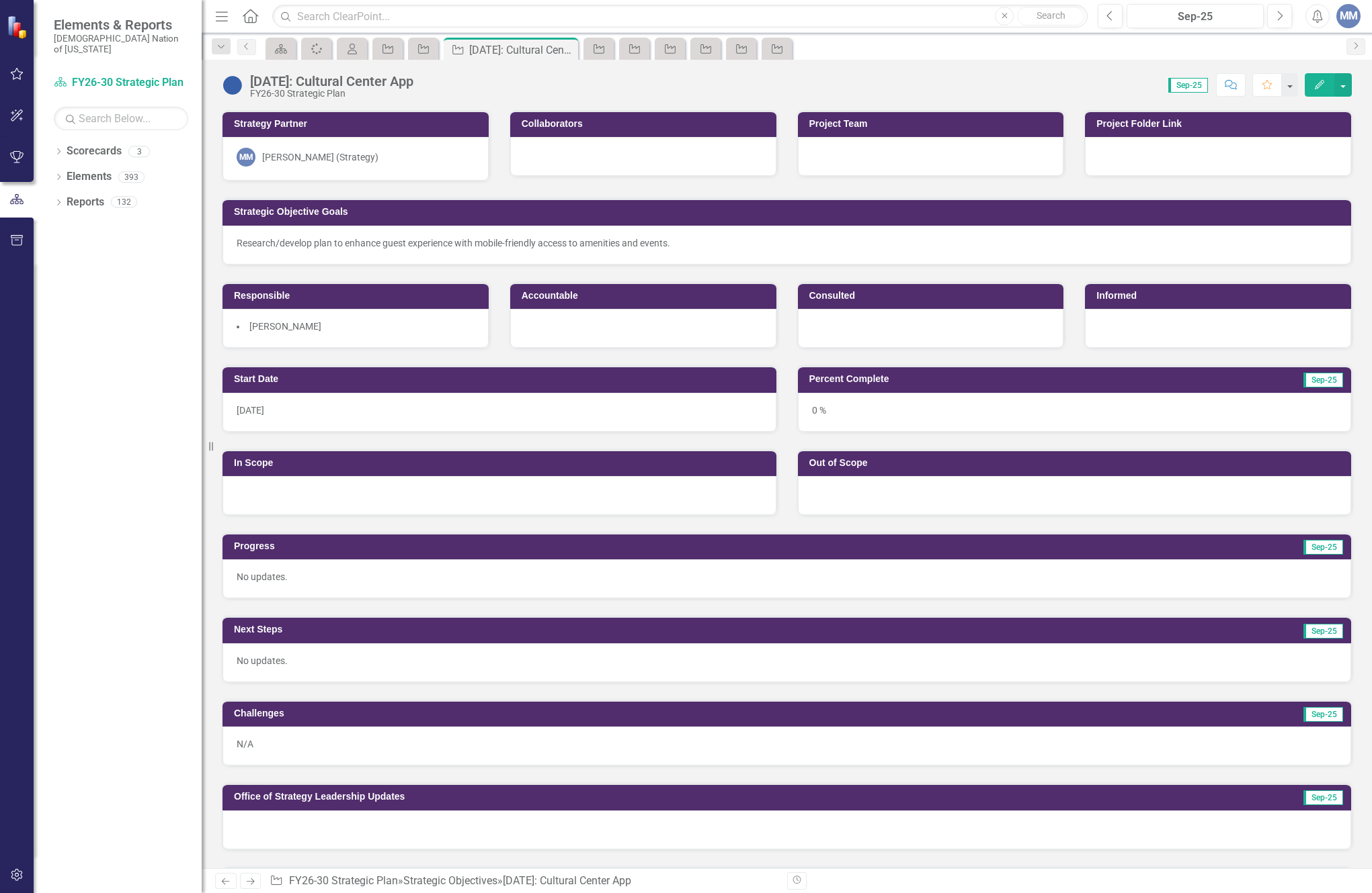
click at [1129, 154] on div at bounding box center [1217, 156] width 266 height 39
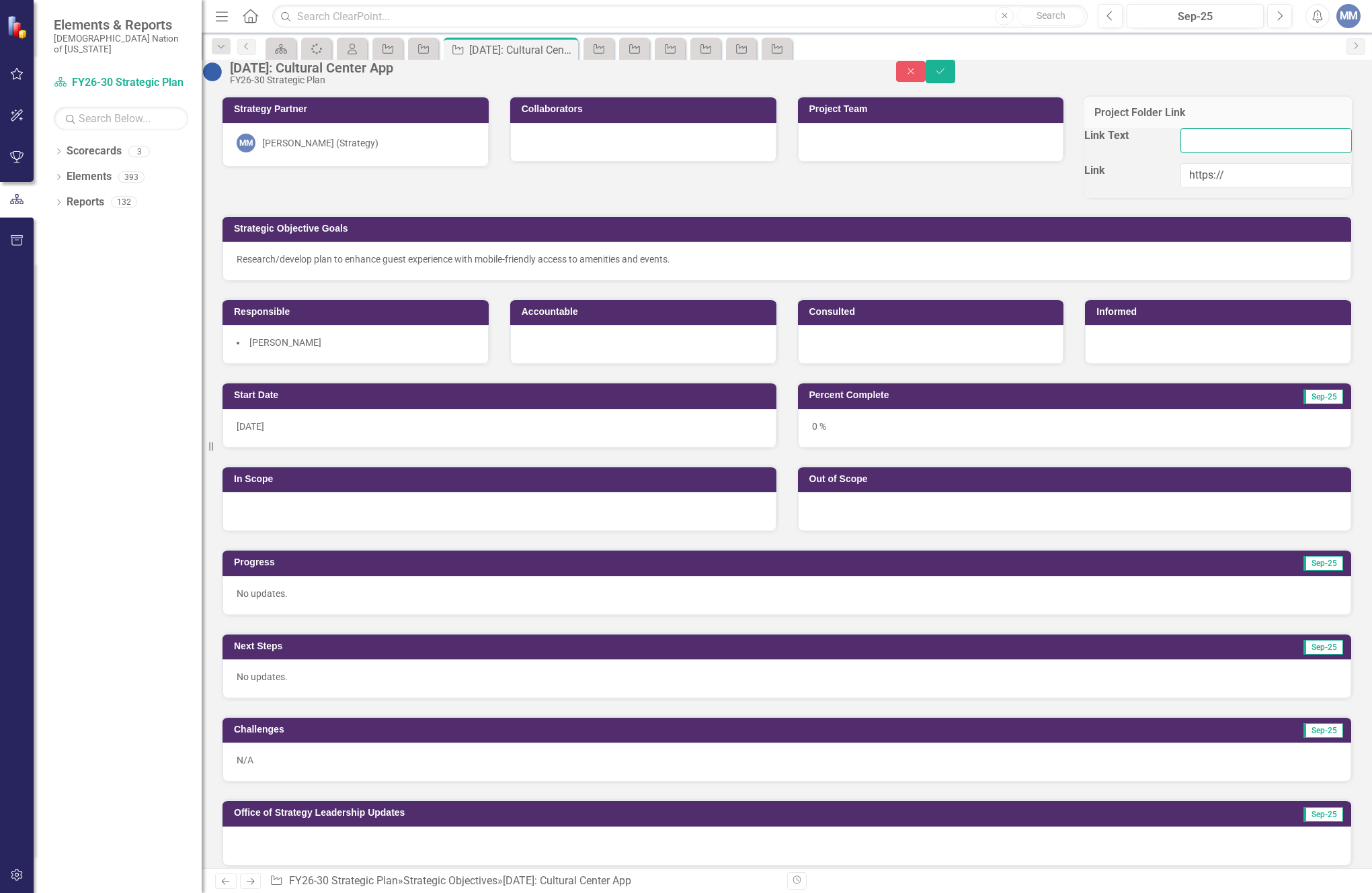
click at [1213, 154] on input "Link Text" at bounding box center [1265, 140] width 171 height 25
type input "Cultural Center app"
click at [1229, 188] on input "https://" at bounding box center [1265, 175] width 171 height 25
paste input "https://choctawnationofoklahoma.sharepoint.com/sites/TheOfficeofStrategy/0%20%2…"
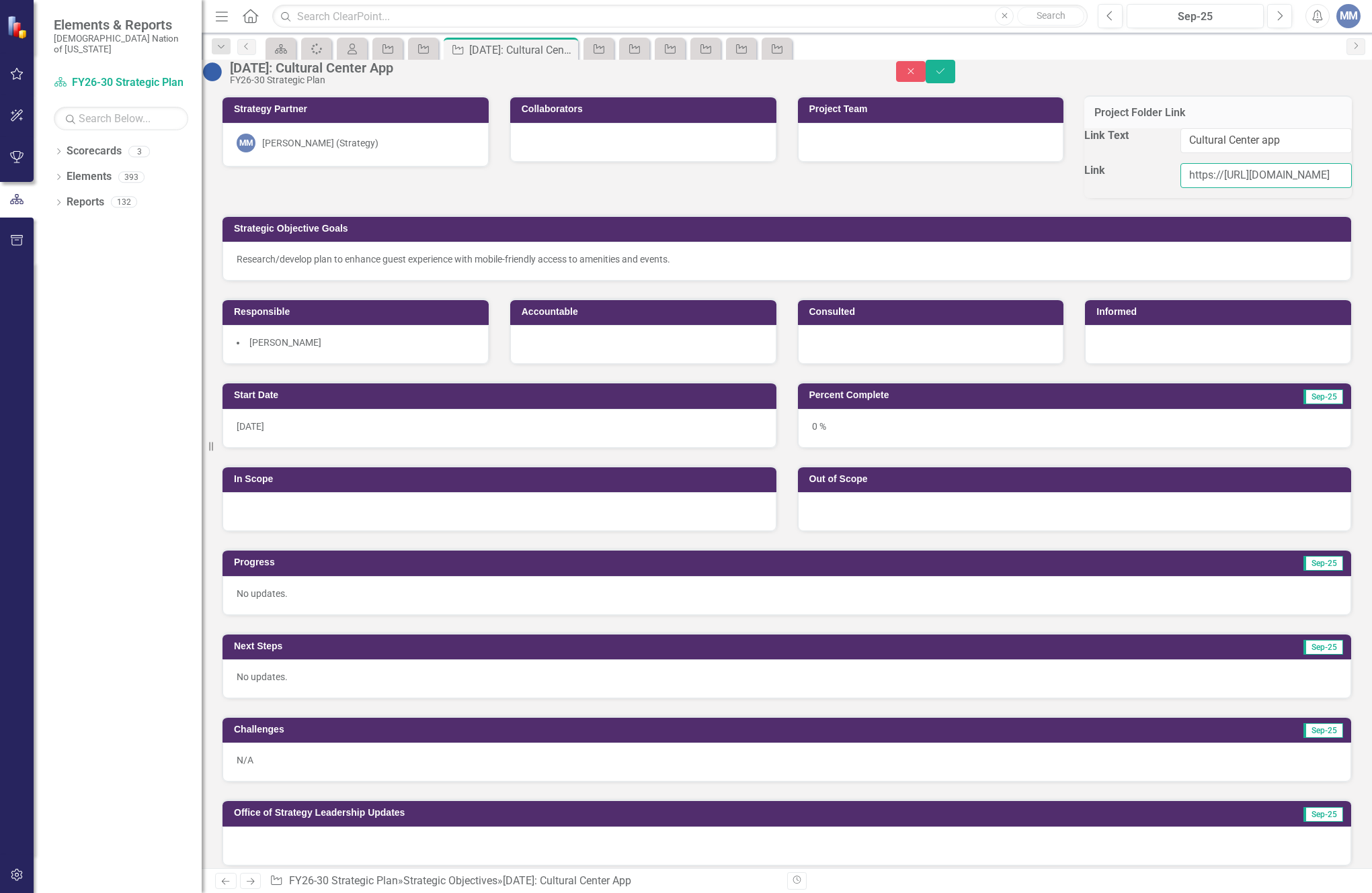
click at [1215, 188] on input "https://https://choctawnationofoklahoma.sharepoint.com/sites/TheOfficeofStrateg…" at bounding box center [1265, 175] width 171 height 25
type input "https://https://choctawnationofoklahoma.sharepoint.com/sites/TheOfficeofStrateg…"
click at [1257, 154] on input "Cultural Center app" at bounding box center [1265, 140] width 171 height 25
type input "Cultural Center App"
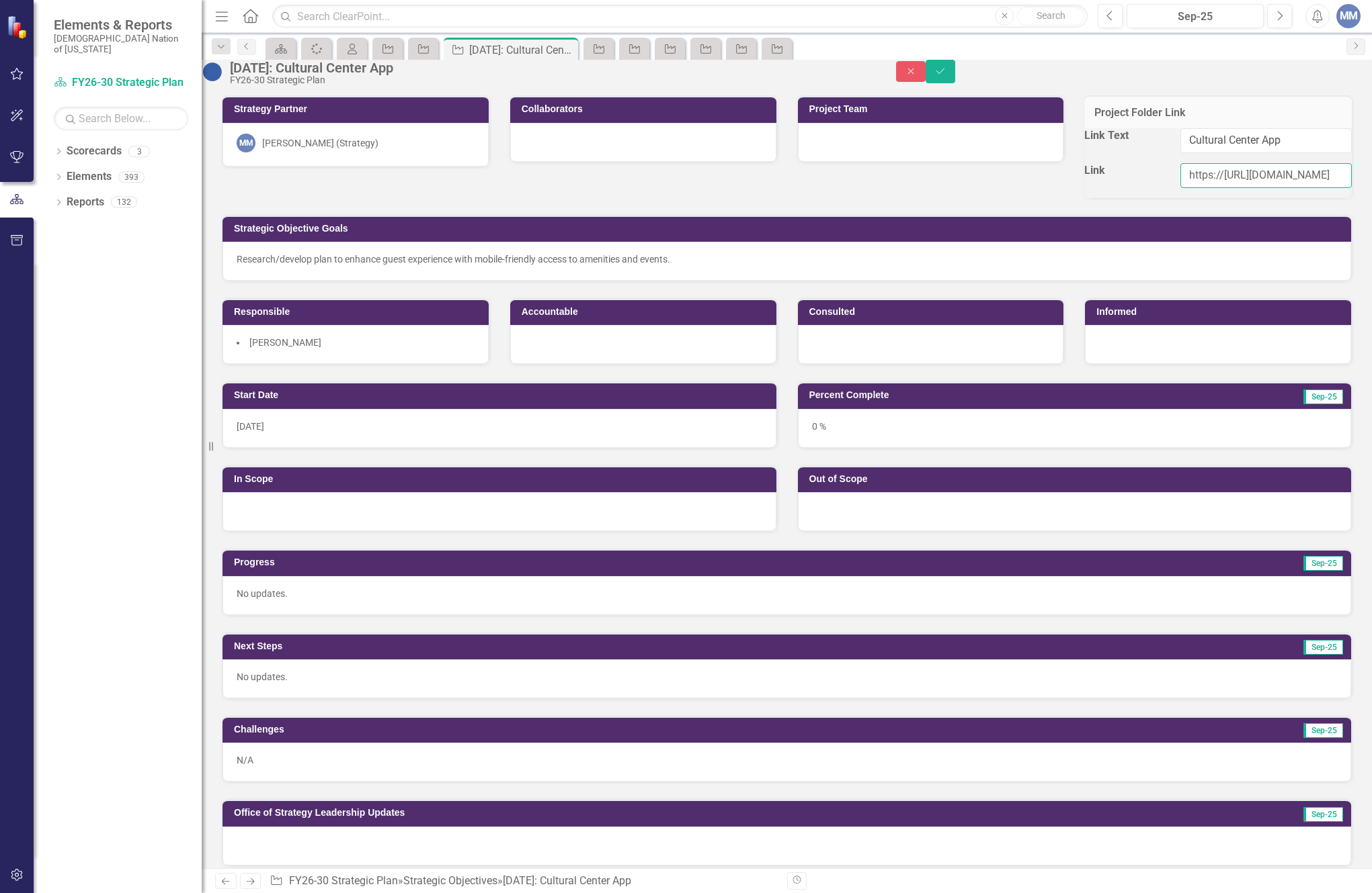
drag, startPoint x: 1219, startPoint y: 195, endPoint x: 1166, endPoint y: 196, distance: 53.0
click at [1170, 196] on div "https://https://choctawnationofoklahoma.sharepoint.com/sites/TheOfficeofStrateg…" at bounding box center [1265, 180] width 191 height 35
type input "https://choctawnationofoklahoma.sharepoint.com/sites/TheOfficeofStrategy/0%20%2…"
click at [946, 76] on icon "Save" at bounding box center [939, 71] width 12 height 9
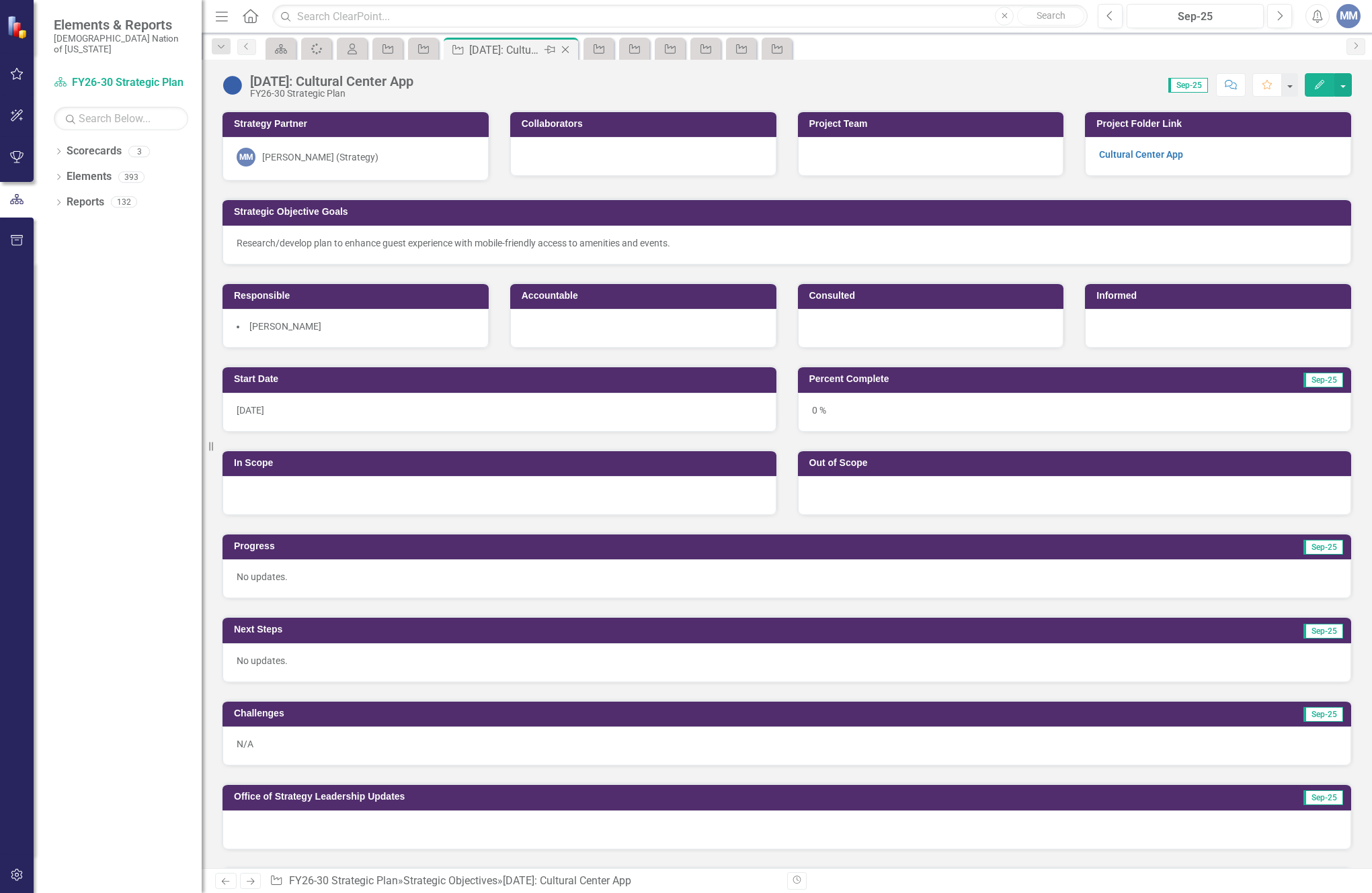
click at [567, 53] on icon "Close" at bounding box center [565, 49] width 13 height 10
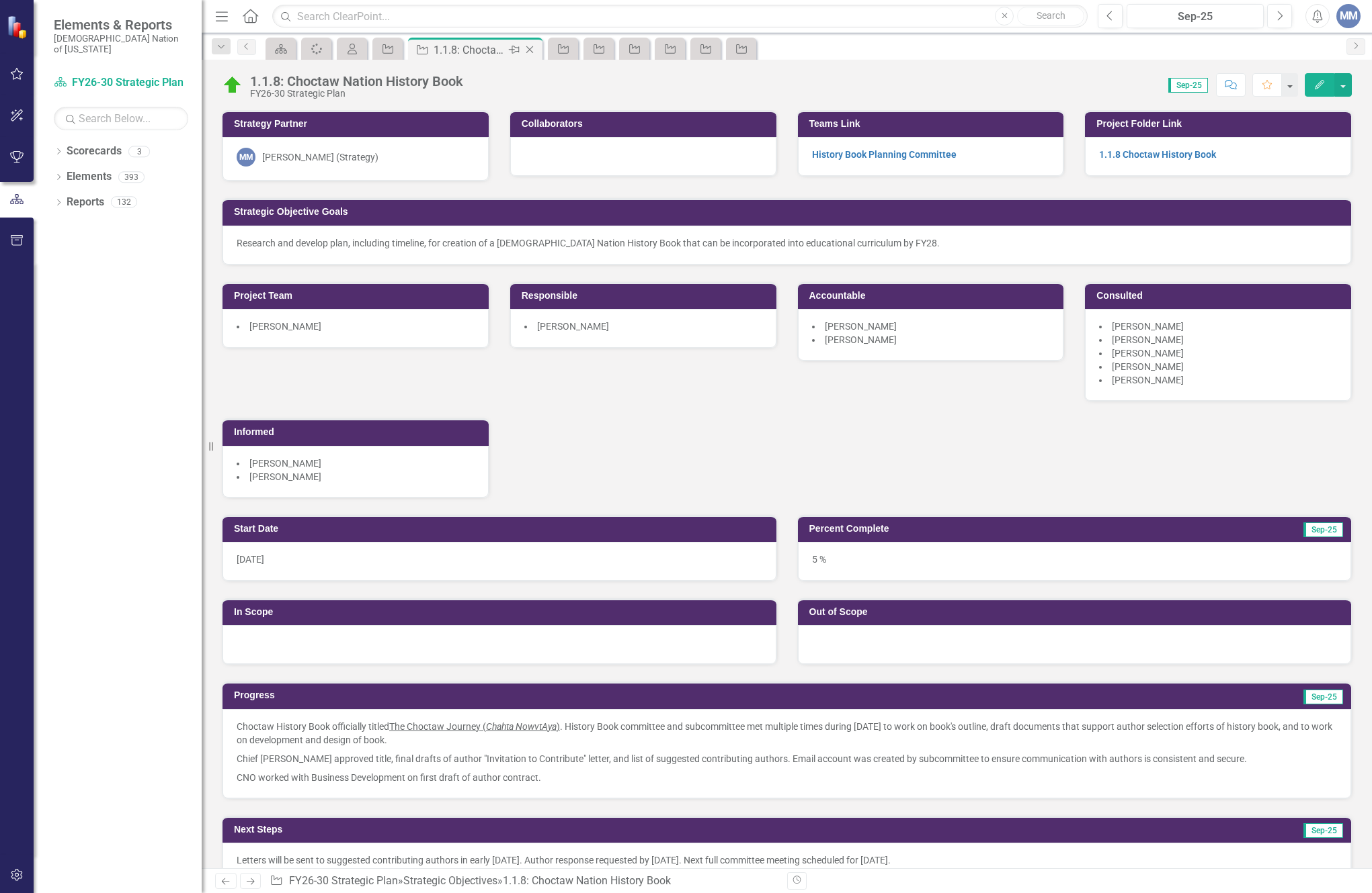
click at [530, 50] on icon "Close" at bounding box center [529, 49] width 13 height 10
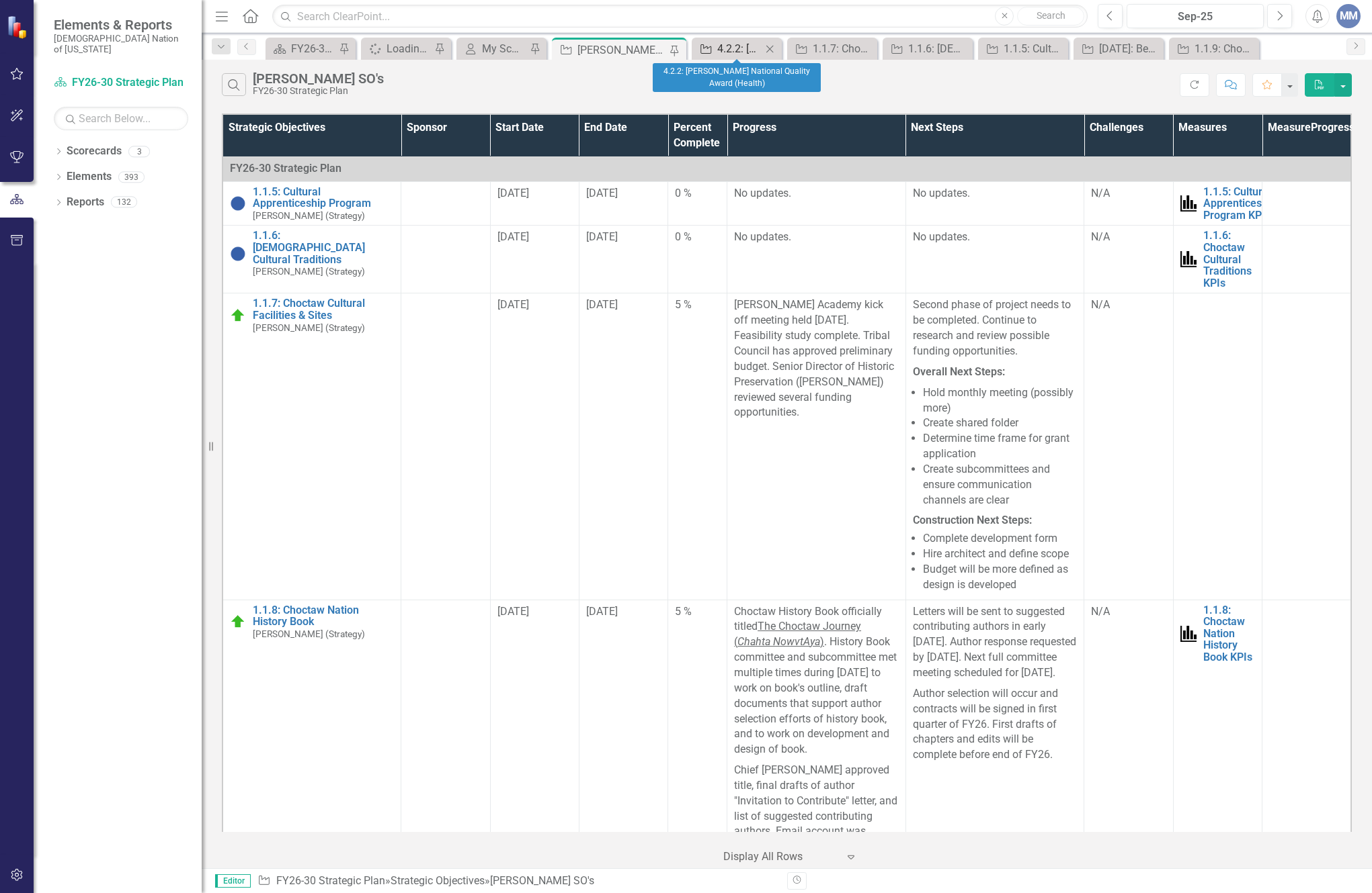
click at [733, 55] on div "4.2.2: [PERSON_NAME] National Quality Award (Health)" at bounding box center [739, 49] width 44 height 17
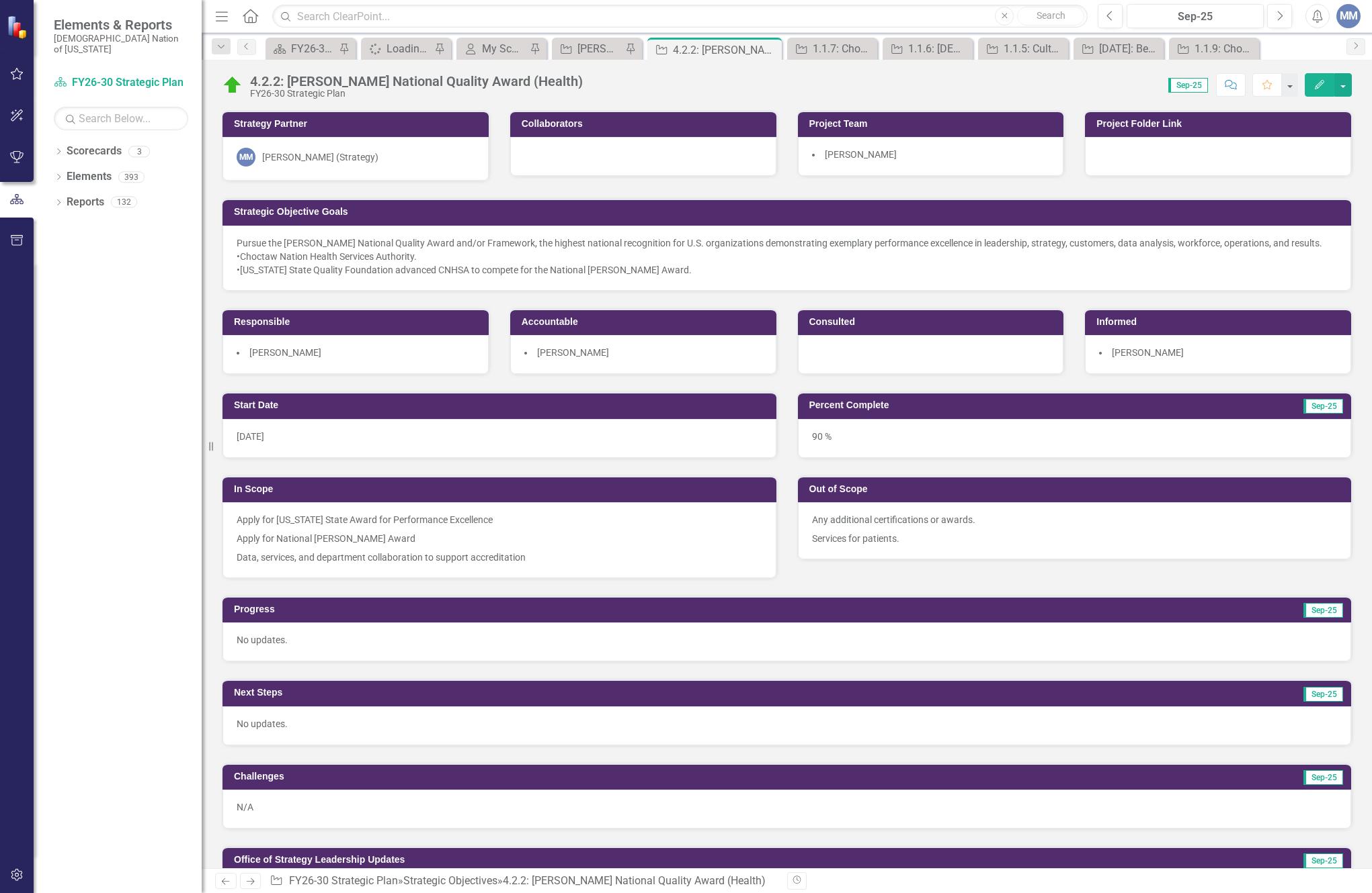
click at [447, 79] on div "4.2.2: [PERSON_NAME] National Quality Award (Health)" at bounding box center [416, 81] width 332 height 15
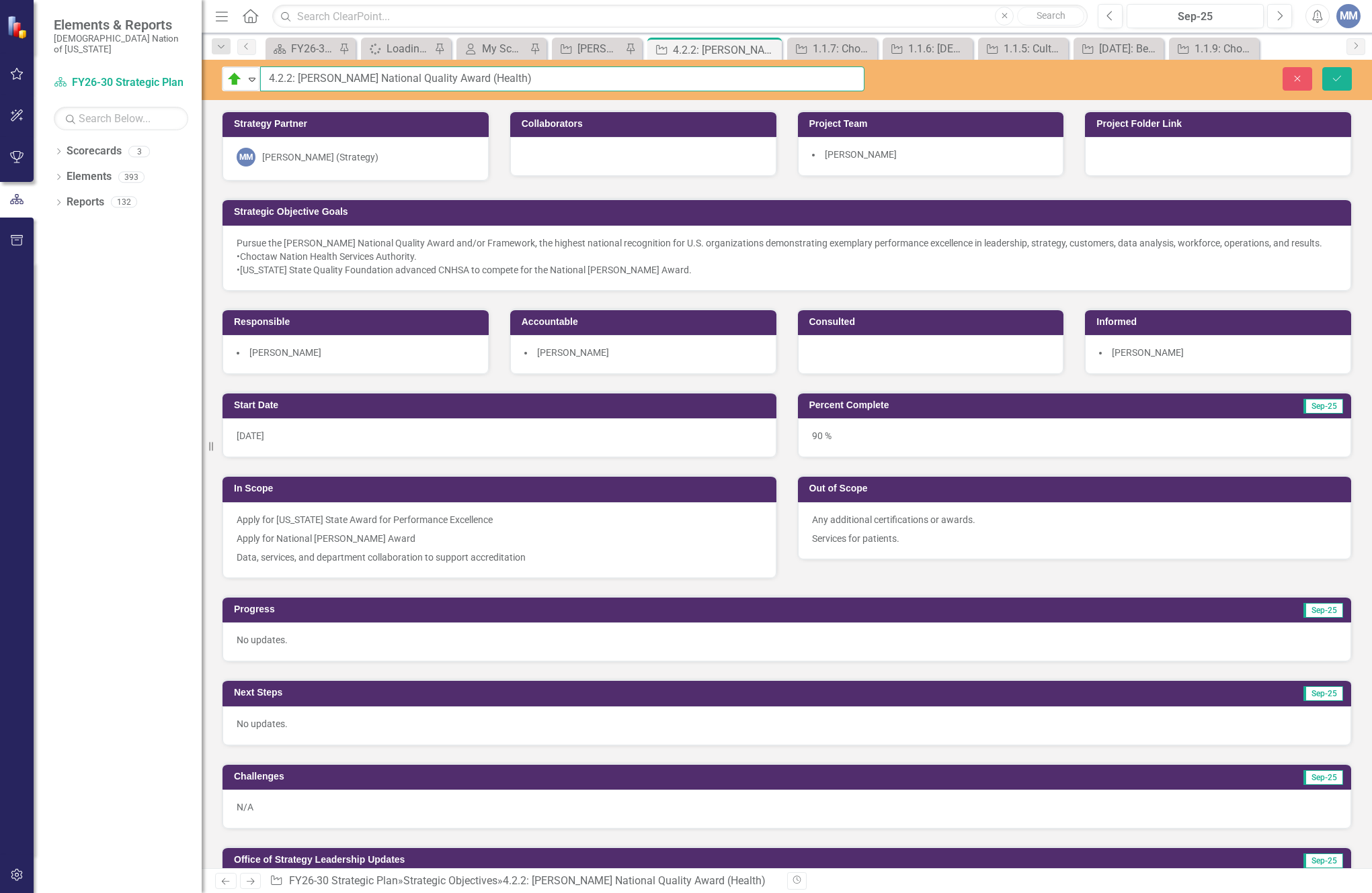
drag, startPoint x: 547, startPoint y: 74, endPoint x: 30, endPoint y: 41, distance: 518.1
click at [30, 41] on div "Elements & Reports Choctaw Nation of [US_STATE] Scorecard FY26-30 Strategic Pla…" at bounding box center [686, 446] width 1372 height 893
click at [1305, 82] on button "Close" at bounding box center [1297, 79] width 30 height 23
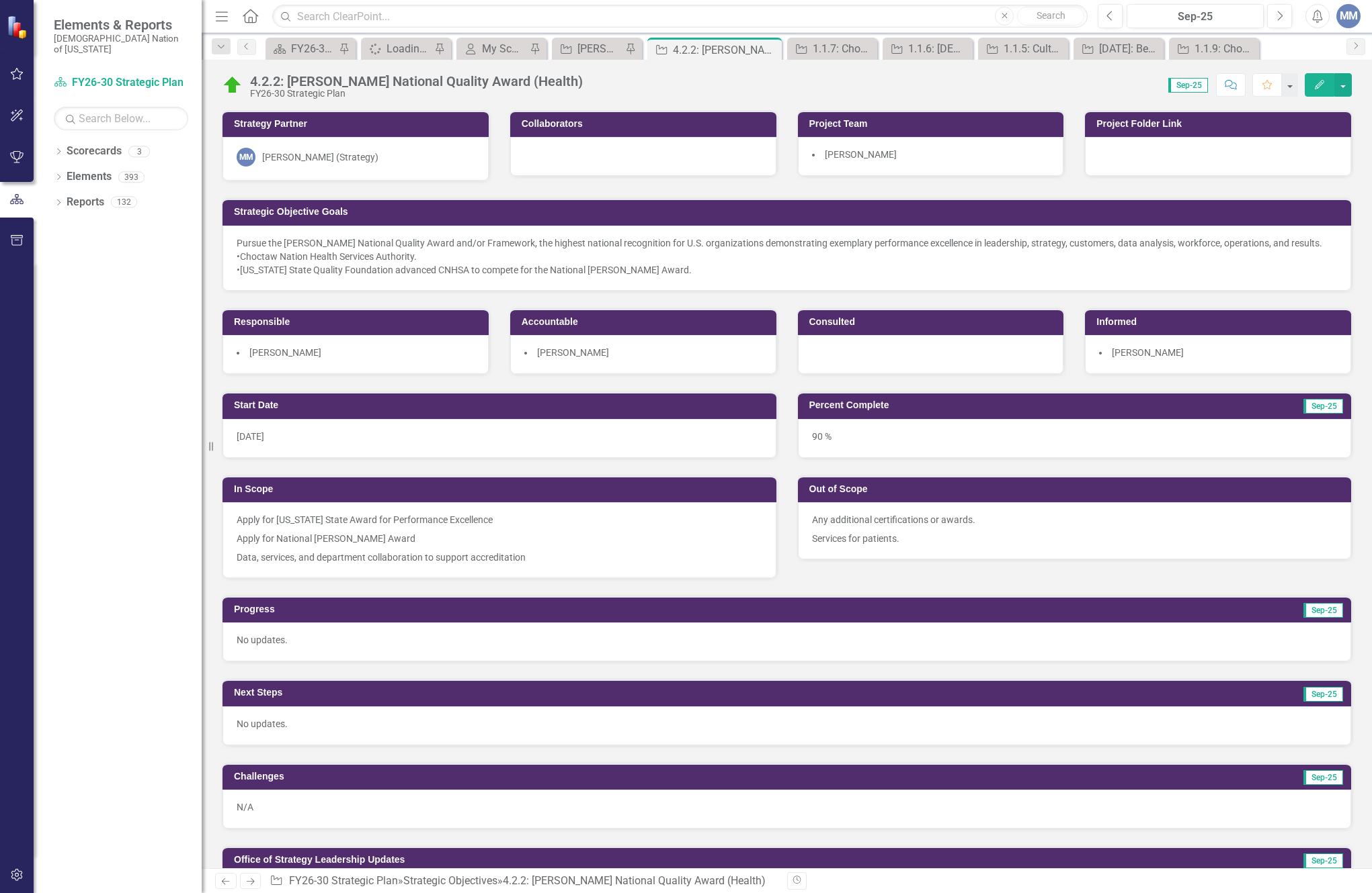
click at [1100, 156] on div at bounding box center [1217, 156] width 266 height 39
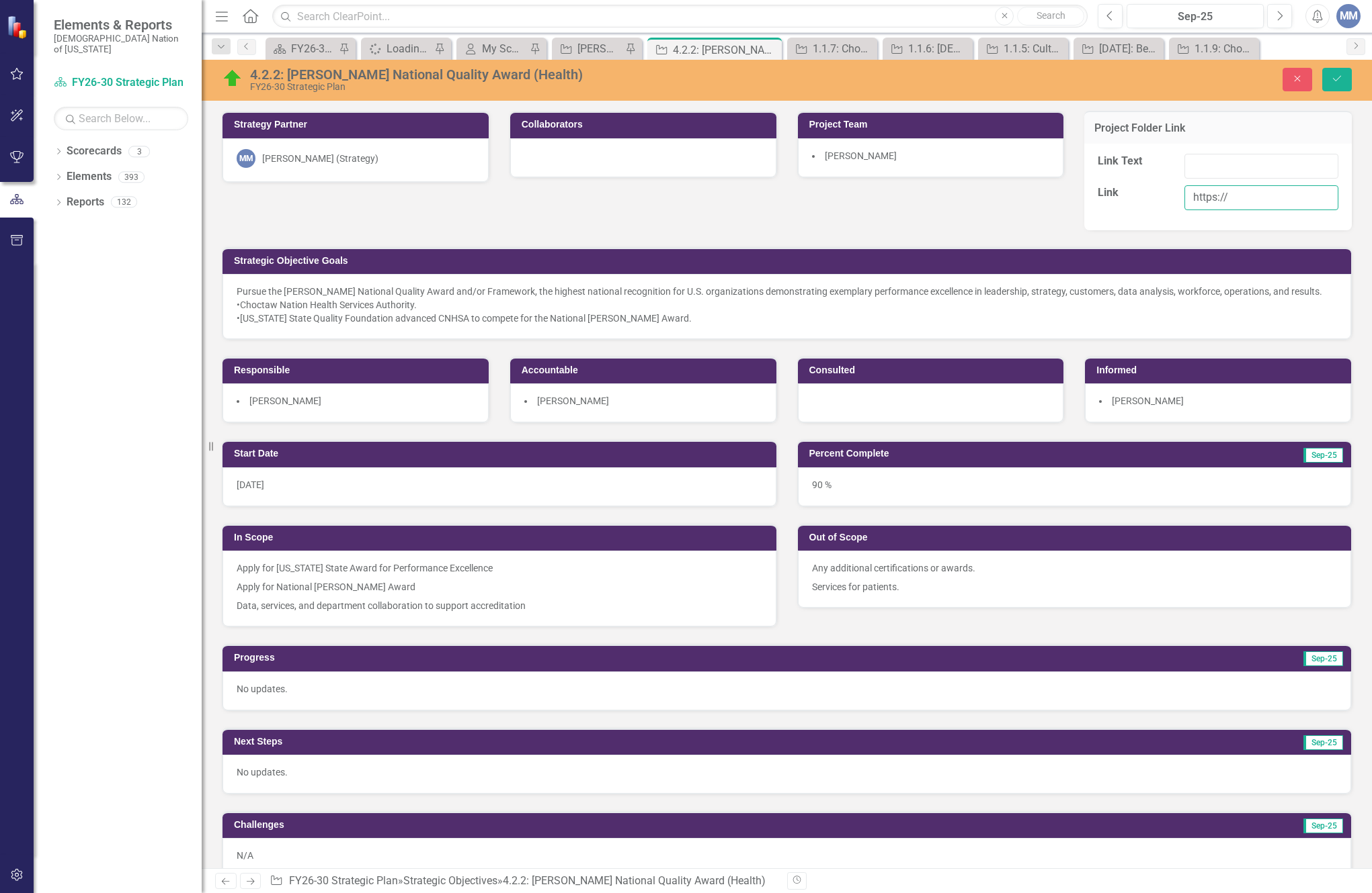
click at [1222, 191] on input "https://" at bounding box center [1261, 198] width 154 height 25
paste input "https://choctawnationofoklahoma.sharepoint.com/sites/TheOfficeofStrategy/0%20%2…"
type input "https://https://choctawnationofoklahoma.sharepoint.com/sites/TheOfficeofStrateg…"
click at [1215, 172] on input "Link Text" at bounding box center [1261, 166] width 154 height 25
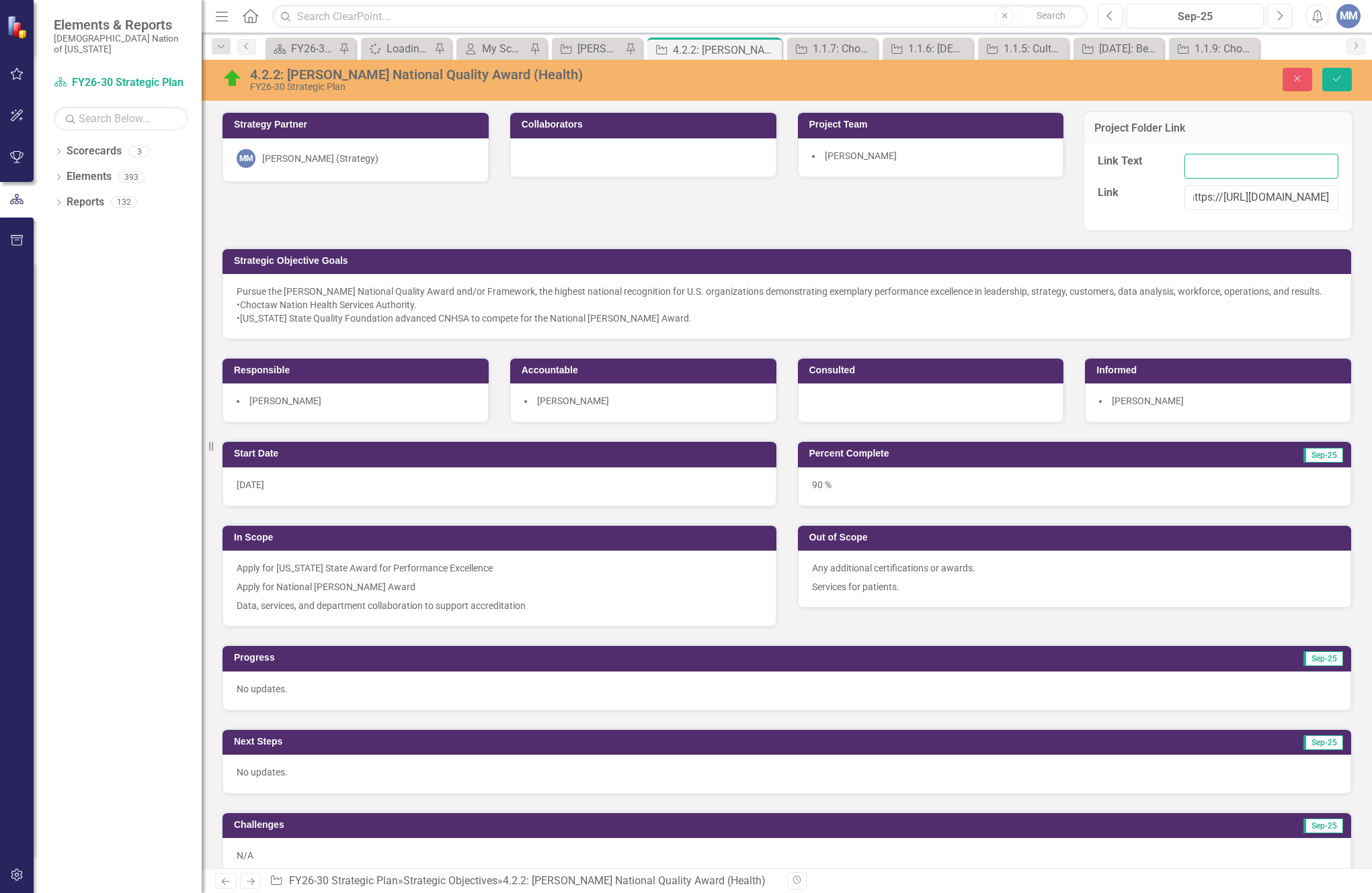
scroll to position [0, 0]
type input "MB Health"
drag, startPoint x: 1217, startPoint y: 195, endPoint x: 983, endPoint y: 194, distance: 234.0
click at [983, 194] on div "Strategy Partner MM Mindi McGehee (Strategy) Collaborators Project Team Janet S…" at bounding box center [787, 258] width 1150 height 329
type input "https://choctawnationofoklahoma.sharepoint.com/sites/TheOfficeofStrategy/0%20%2…"
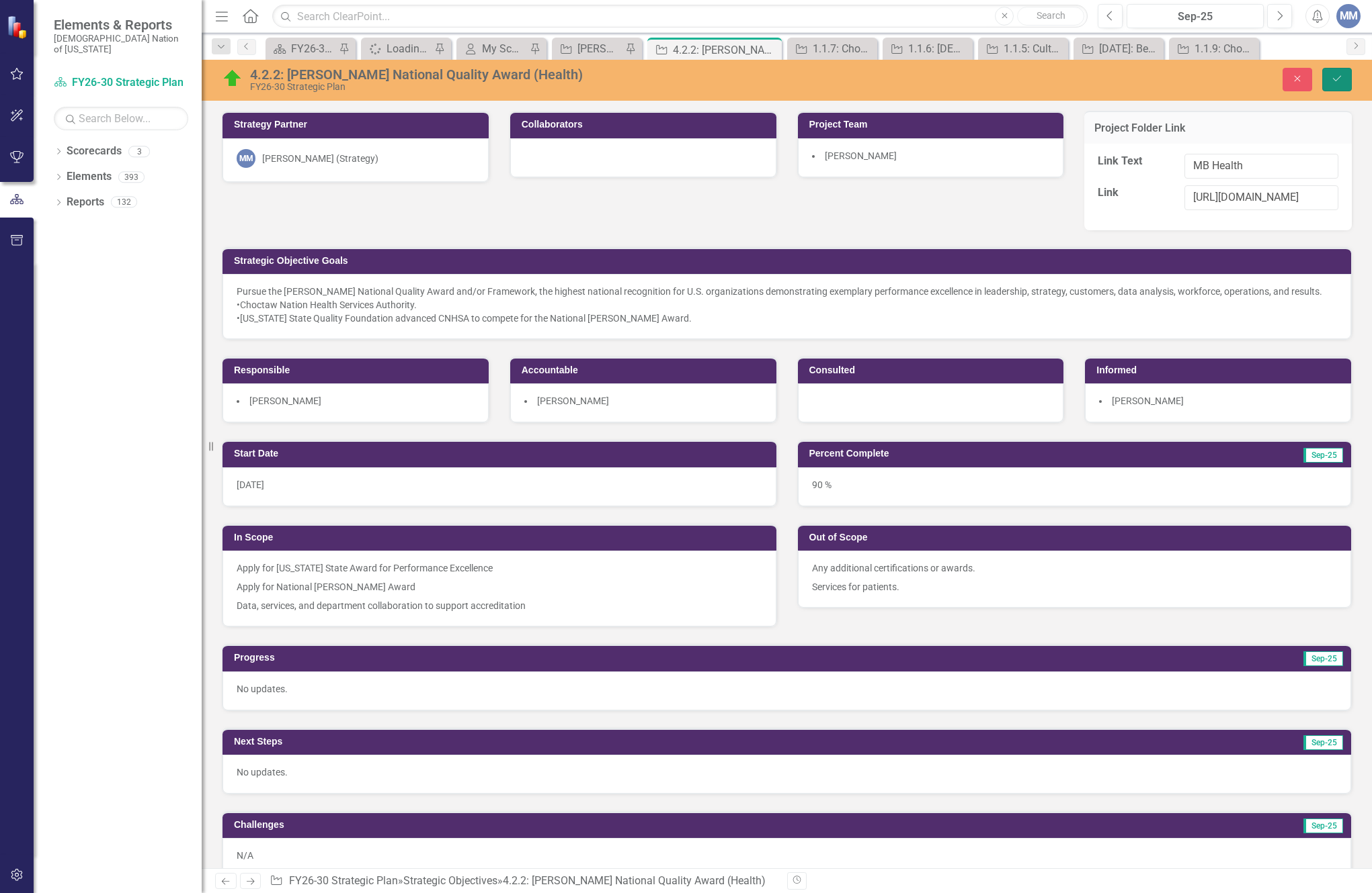
click at [1335, 81] on icon "Save" at bounding box center [1336, 79] width 12 height 9
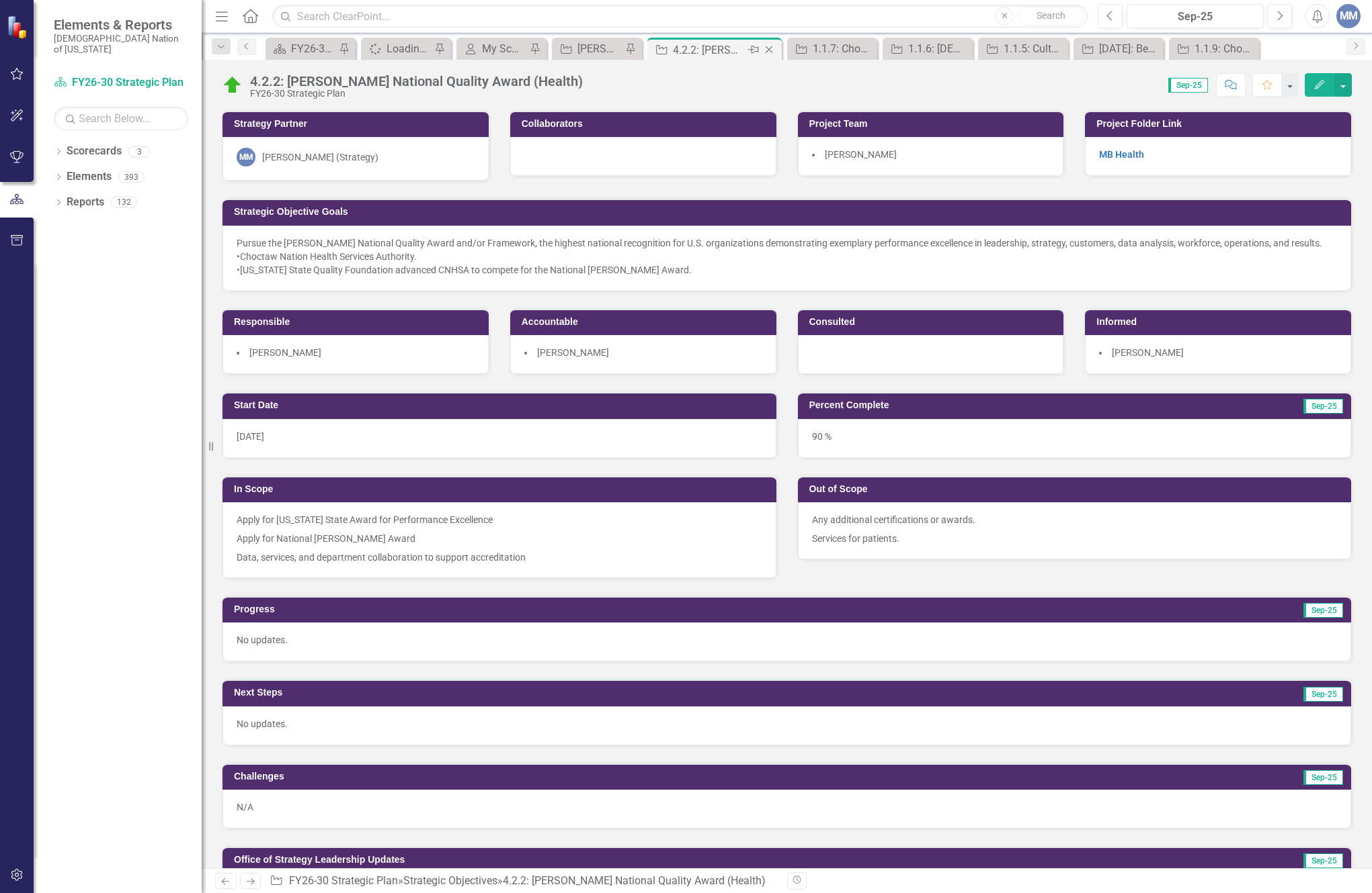
click at [767, 49] on icon "Close" at bounding box center [769, 49] width 13 height 10
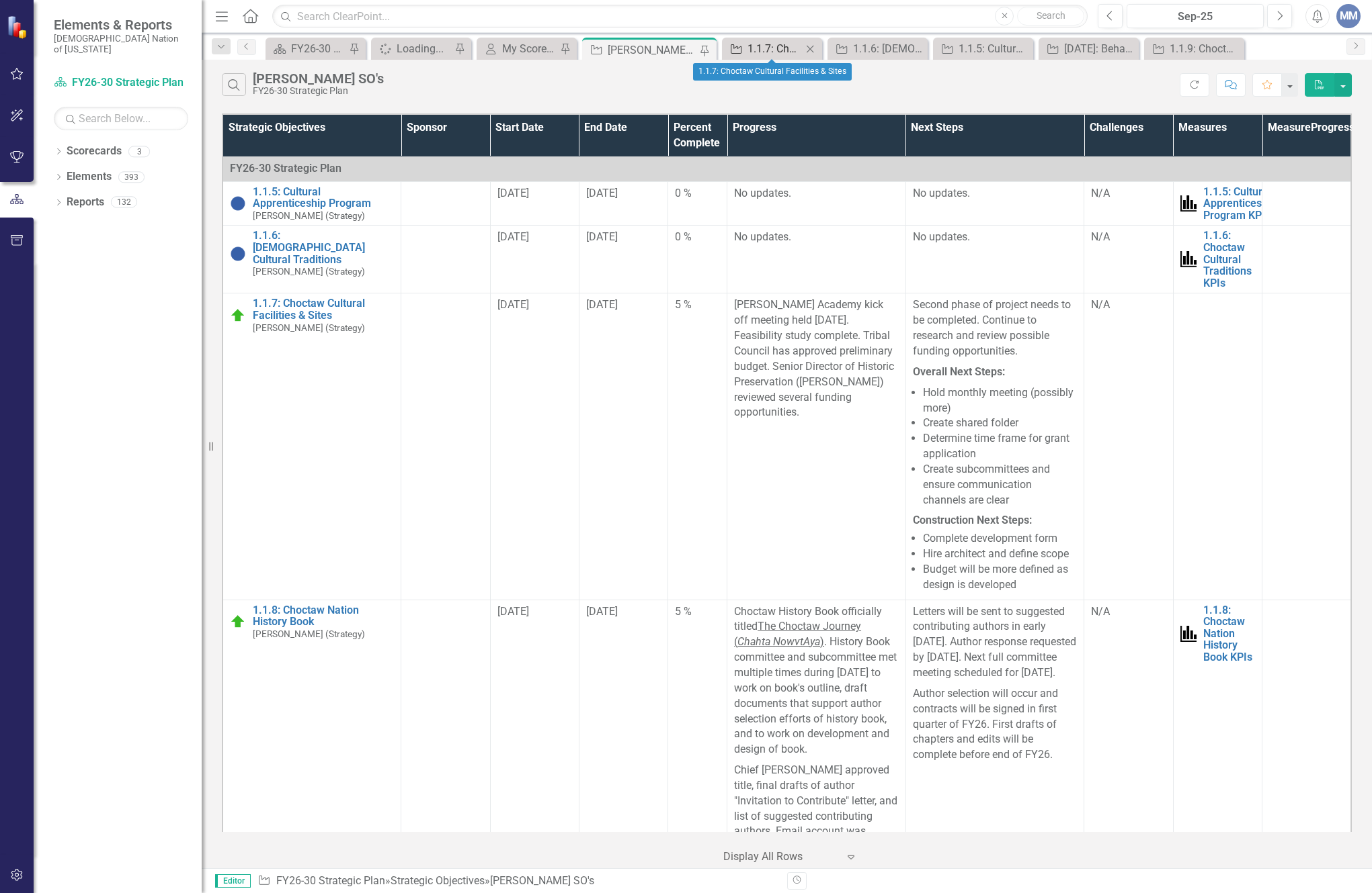
click at [760, 48] on div "1.1.7: Choctaw Cultural Facilities & Sites" at bounding box center [775, 49] width 54 height 17
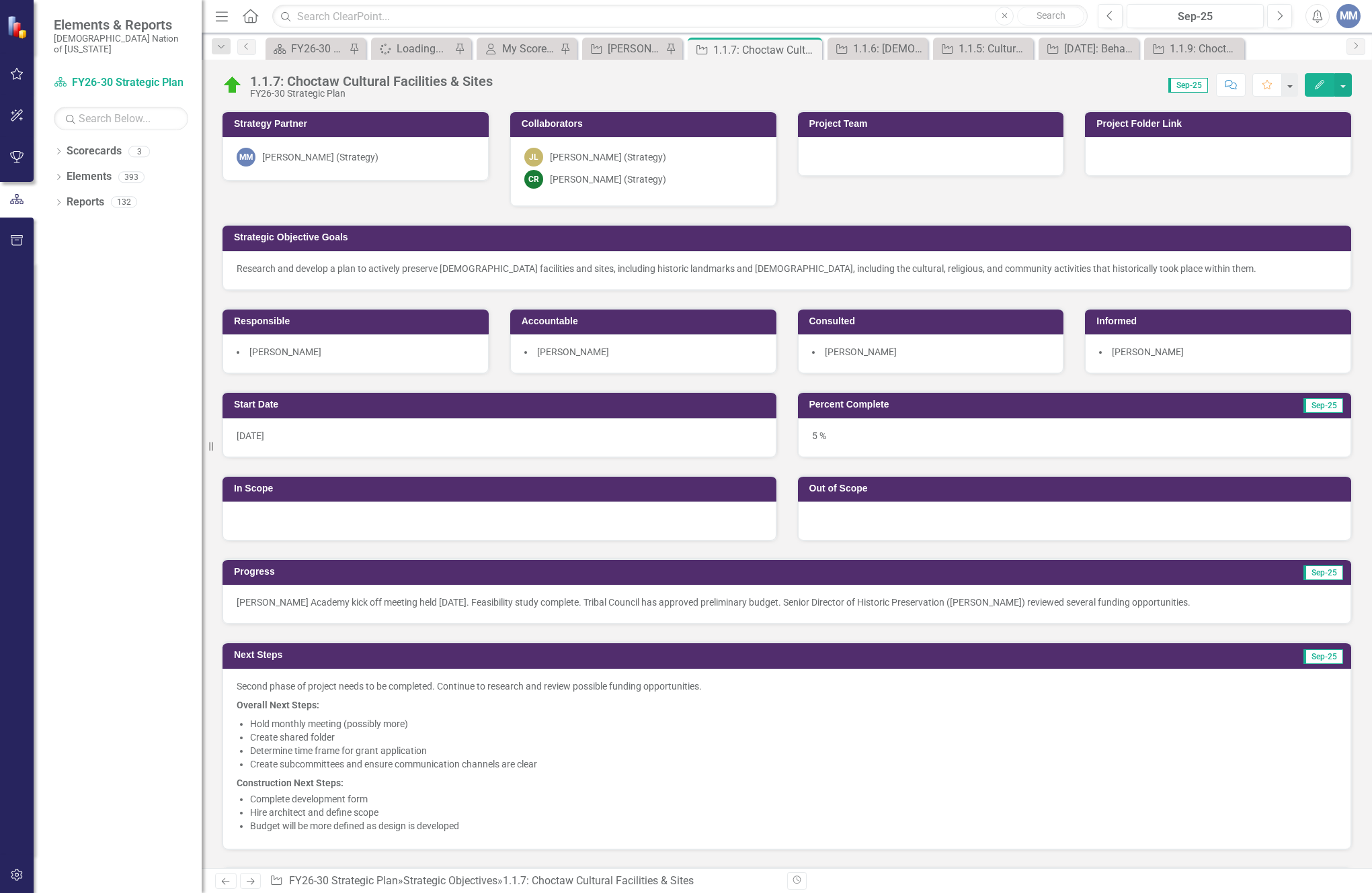
click at [496, 82] on div "1.1.7: Choctaw Cultural Facilities & Sites FY26-30 Strategic Plan" at bounding box center [375, 86] width 249 height 25
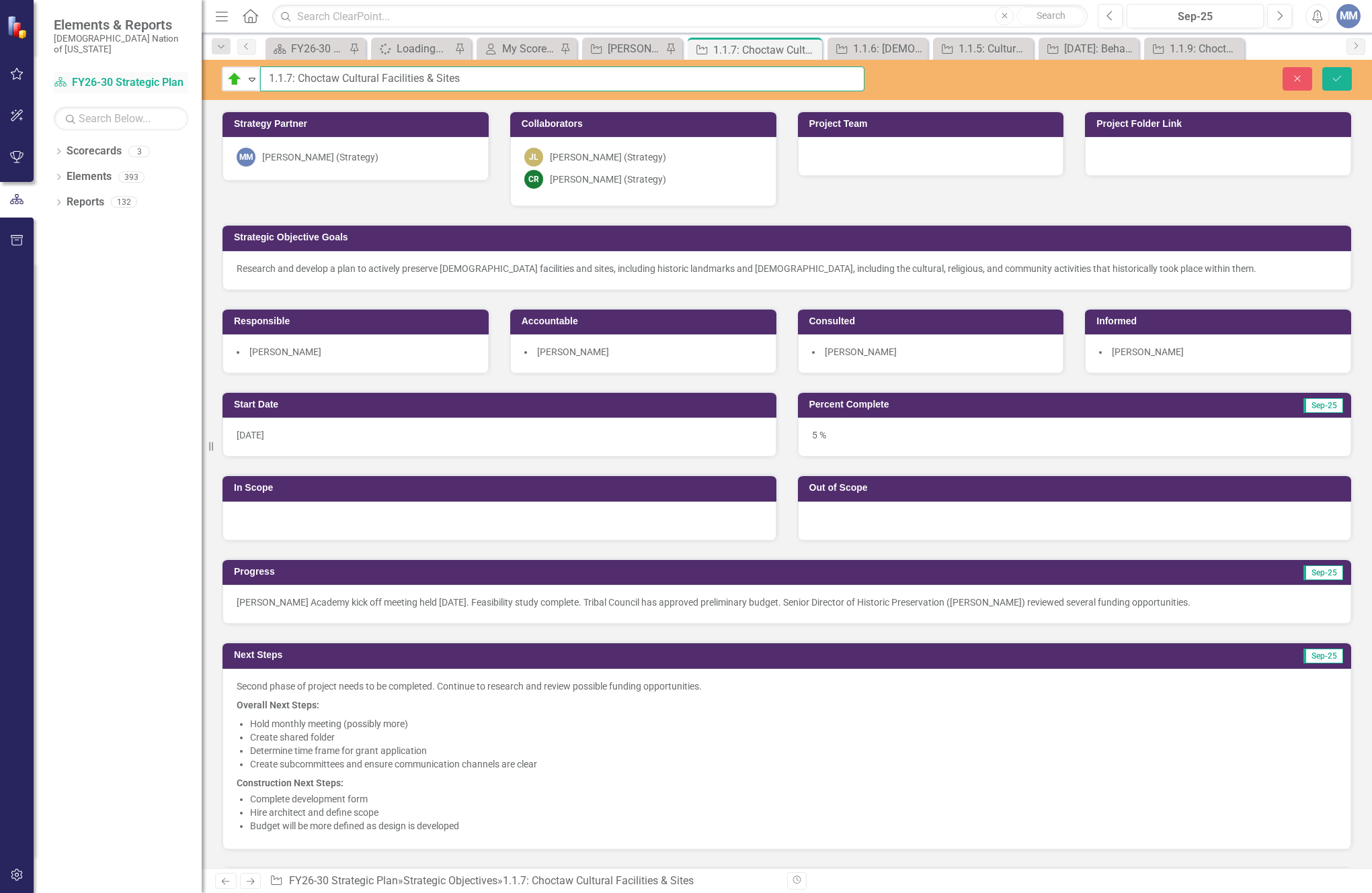
drag, startPoint x: 483, startPoint y: 78, endPoint x: 80, endPoint y: 63, distance: 403.3
click at [80, 63] on div "Elements & Reports Choctaw Nation of [US_STATE] Scorecard FY26-30 Strategic Pla…" at bounding box center [686, 446] width 1372 height 893
click at [1292, 74] on icon "Close" at bounding box center [1296, 79] width 12 height 9
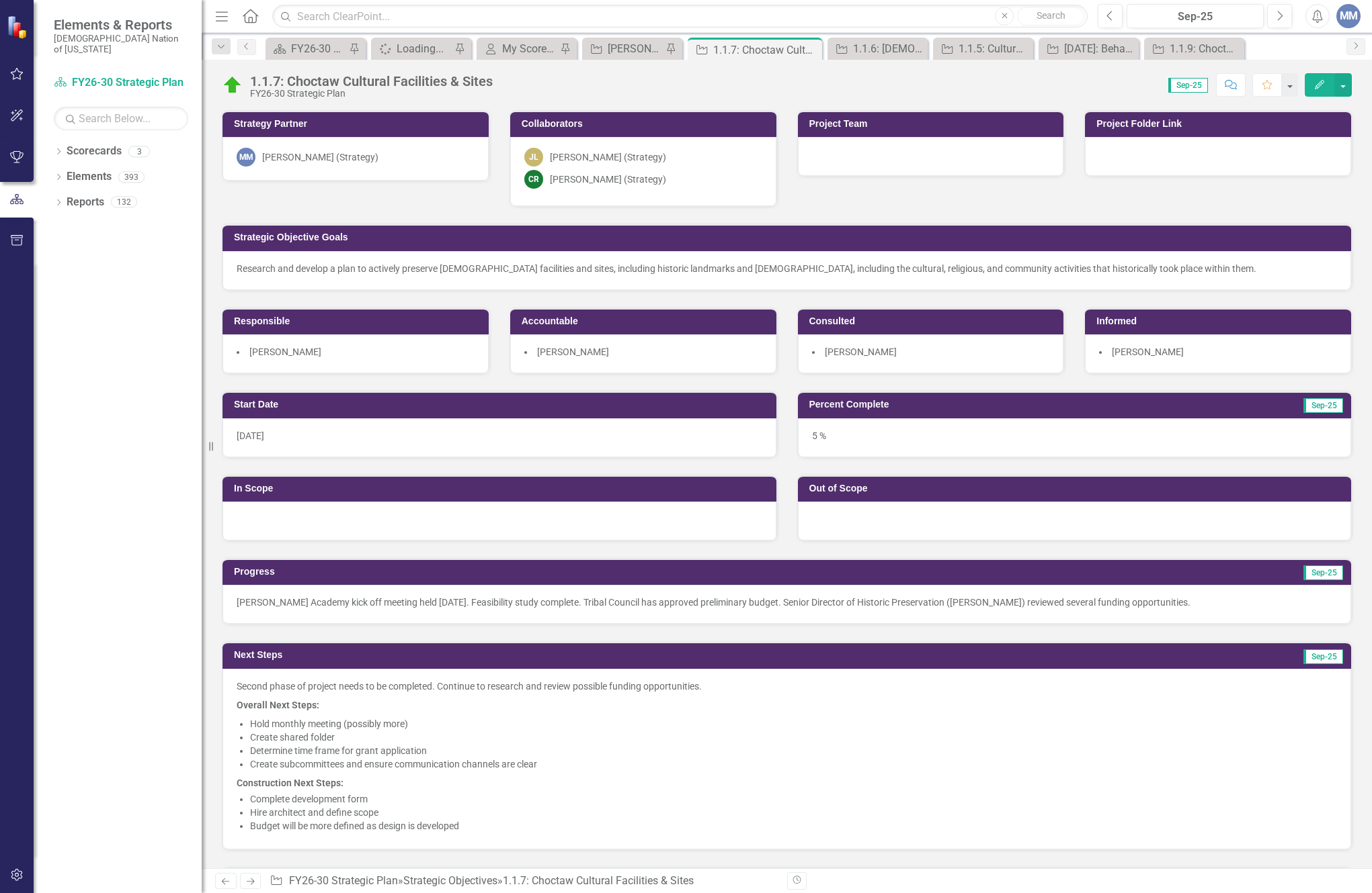
click at [1159, 158] on div at bounding box center [1217, 156] width 266 height 39
click at [1159, 157] on div at bounding box center [1217, 156] width 266 height 39
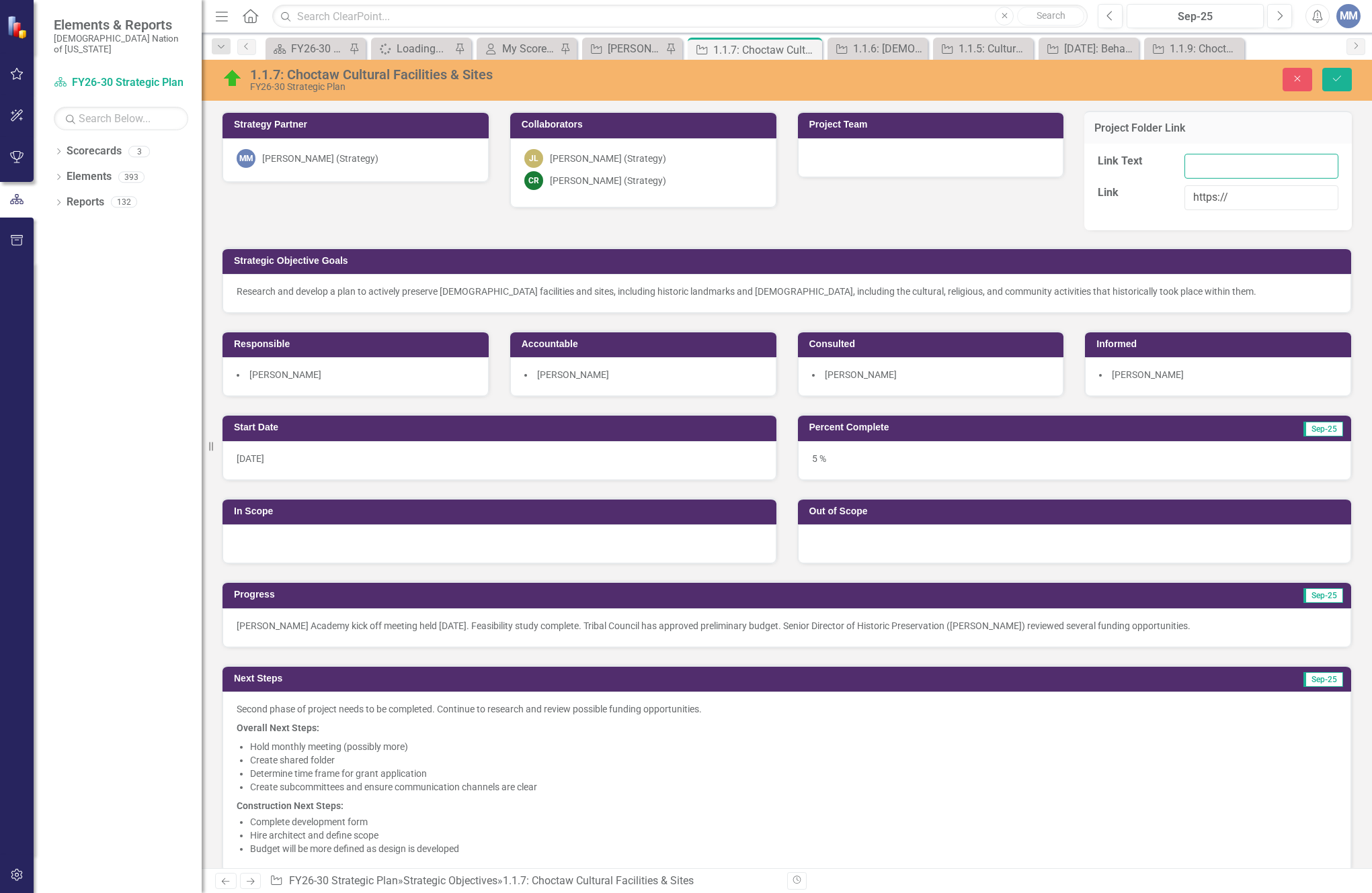
click at [1184, 160] on input "Link Text" at bounding box center [1261, 166] width 154 height 25
type input "Choctaw Cultural Facilities and Sites"
click at [1270, 197] on input "https://" at bounding box center [1261, 198] width 154 height 25
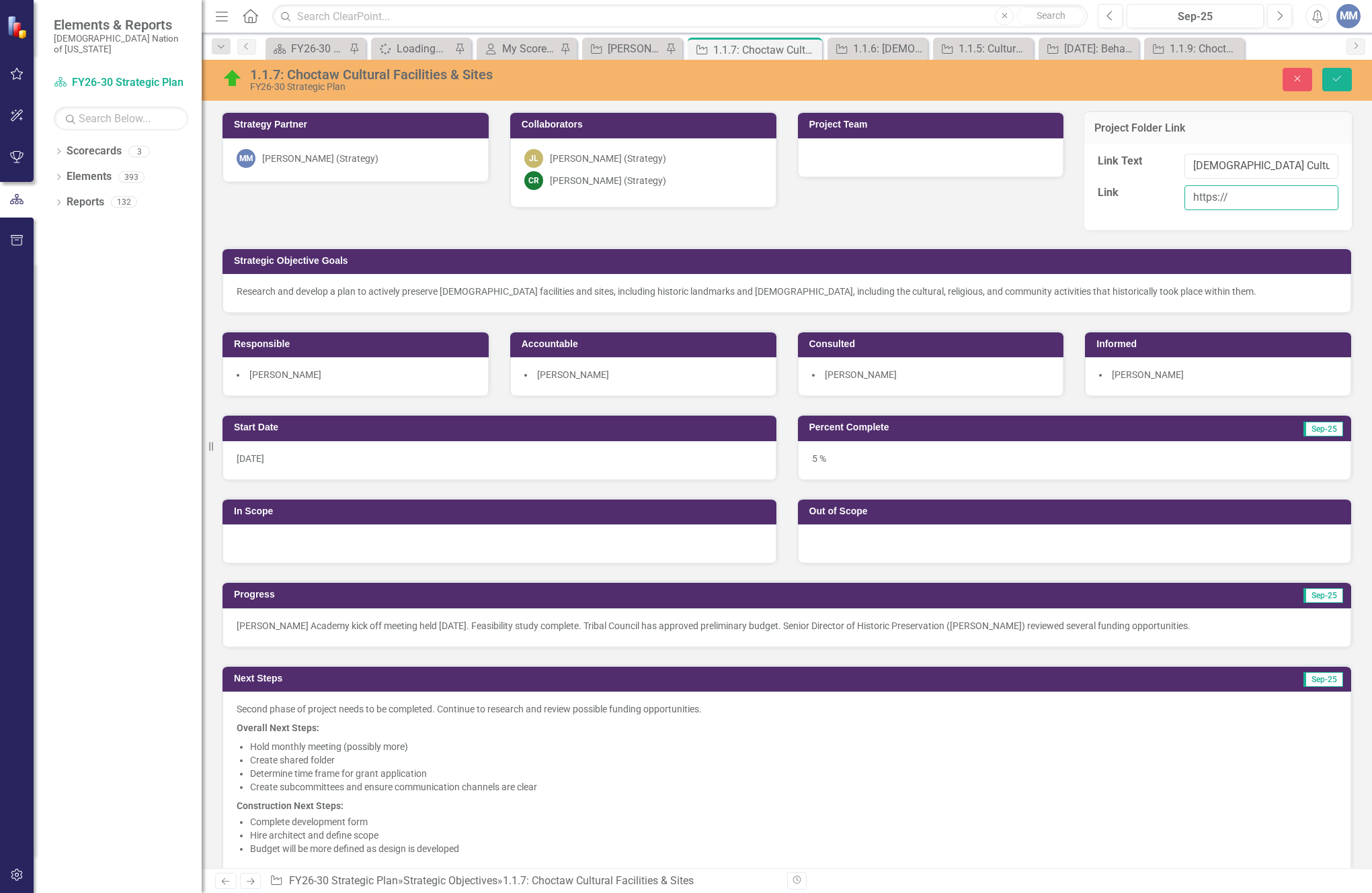
drag, startPoint x: 1270, startPoint y: 197, endPoint x: 1283, endPoint y: 195, distance: 13.2
click at [1293, 198] on input "https://" at bounding box center [1261, 198] width 154 height 25
drag, startPoint x: 1282, startPoint y: 195, endPoint x: 841, endPoint y: 220, distance: 441.7
click at [879, 222] on div "Strategy Partner MM Mindi McGehee (Strategy) Collaborators JL Joshua Lehew (Str…" at bounding box center [787, 245] width 1150 height 303
paste input "https://choctawnationofoklahoma.sharepoint.com/sites/TheOfficeofStrategy/0%20%2…"
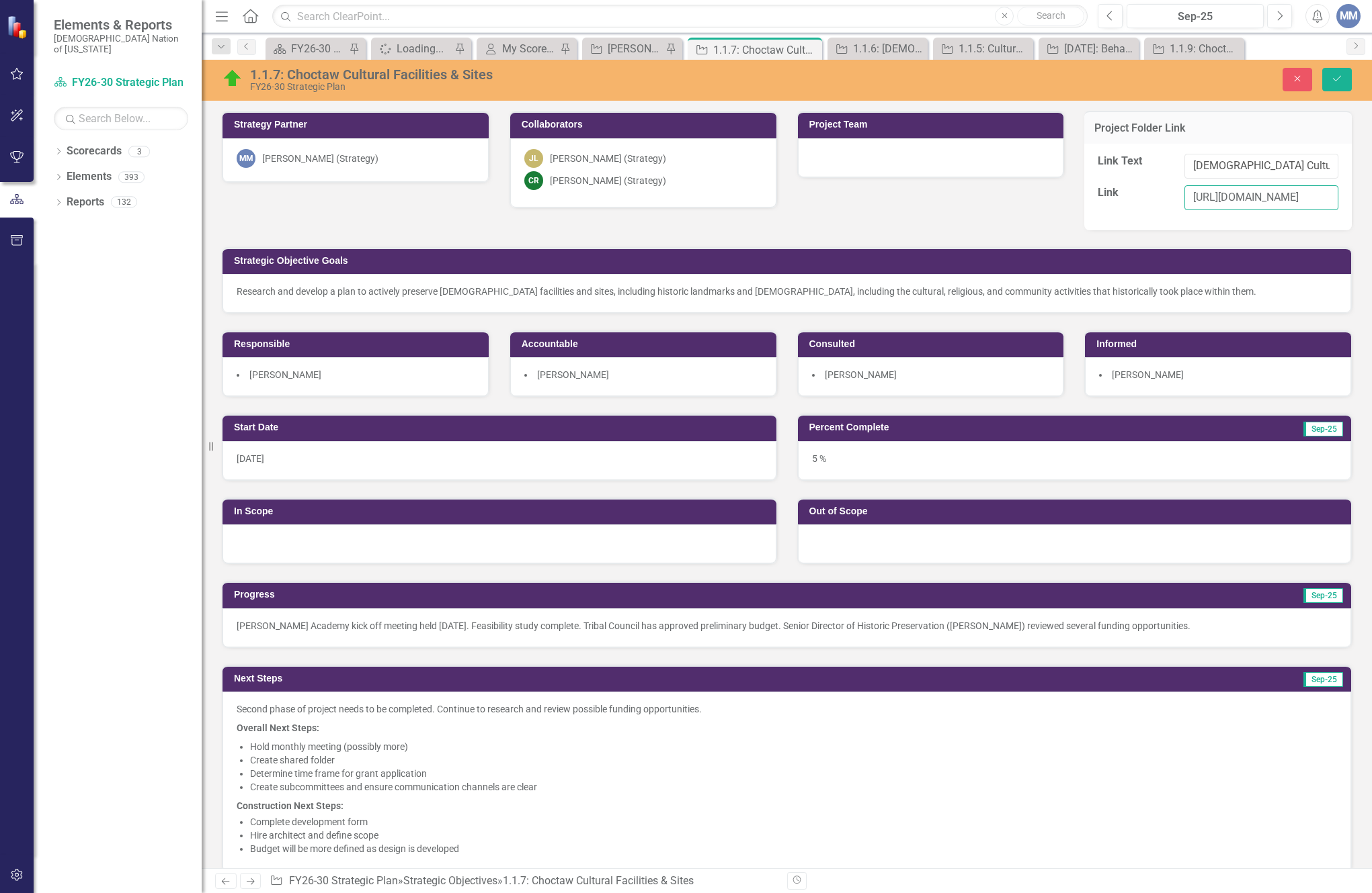
scroll to position [0, 1061]
type input "https://choctawnationofoklahoma.sharepoint.com/sites/TheOfficeofStrategy/0%20%2…"
click at [1332, 86] on button "Save" at bounding box center [1336, 79] width 30 height 23
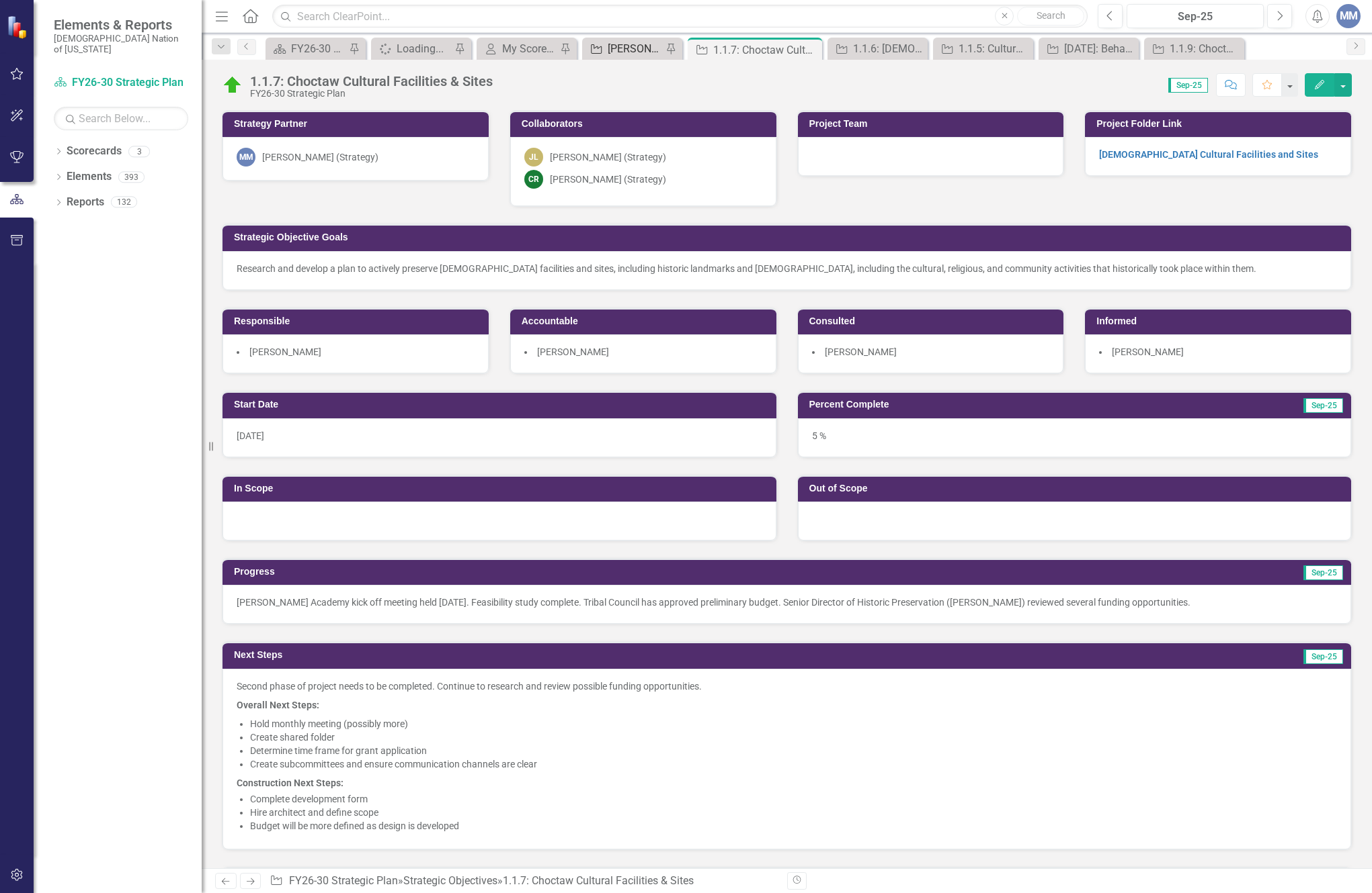
click at [634, 43] on div "[PERSON_NAME] SO's" at bounding box center [635, 49] width 54 height 17
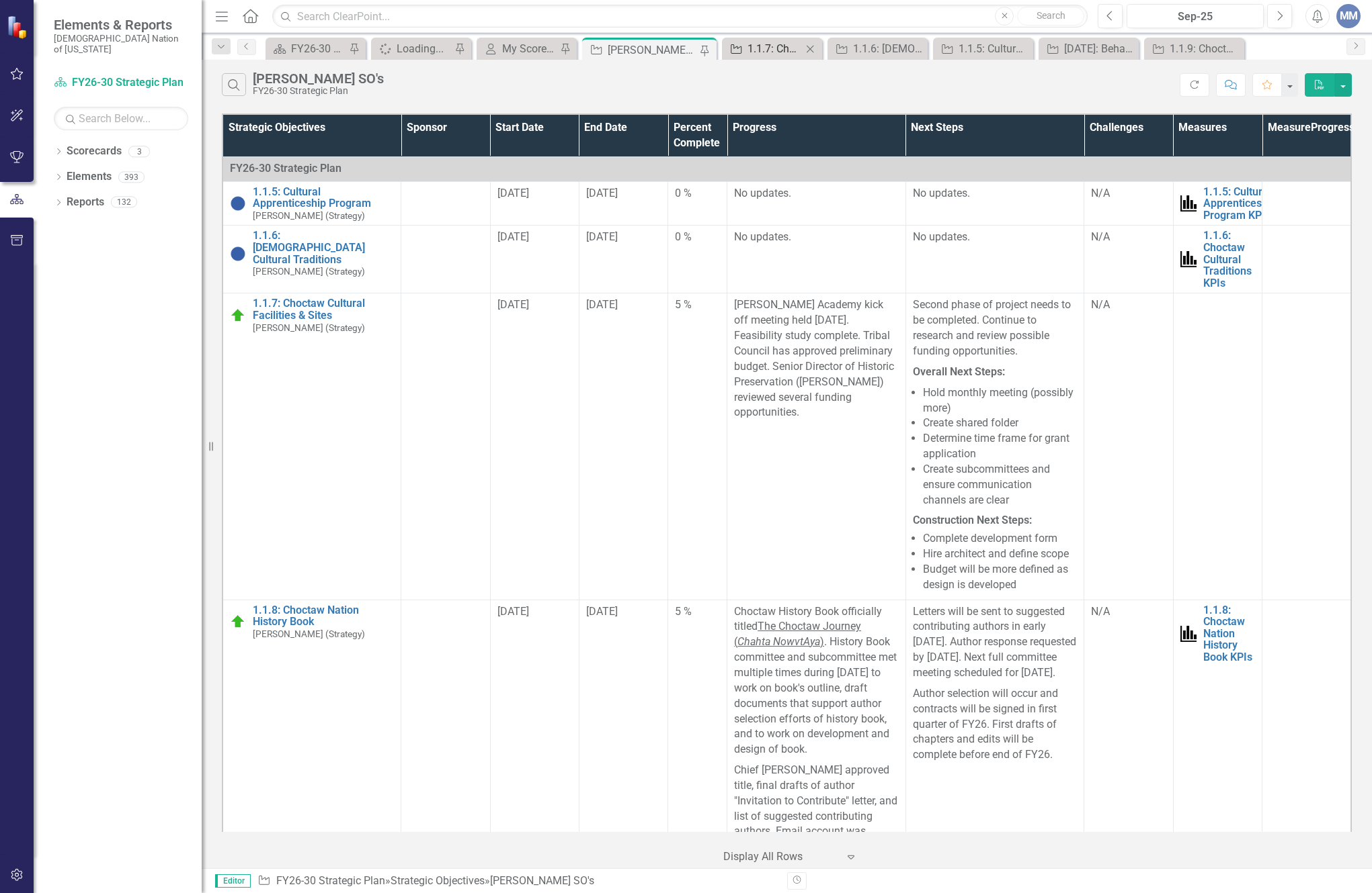
click at [775, 53] on div "1.1.7: Choctaw Cultural Facilities & Sites" at bounding box center [775, 49] width 54 height 17
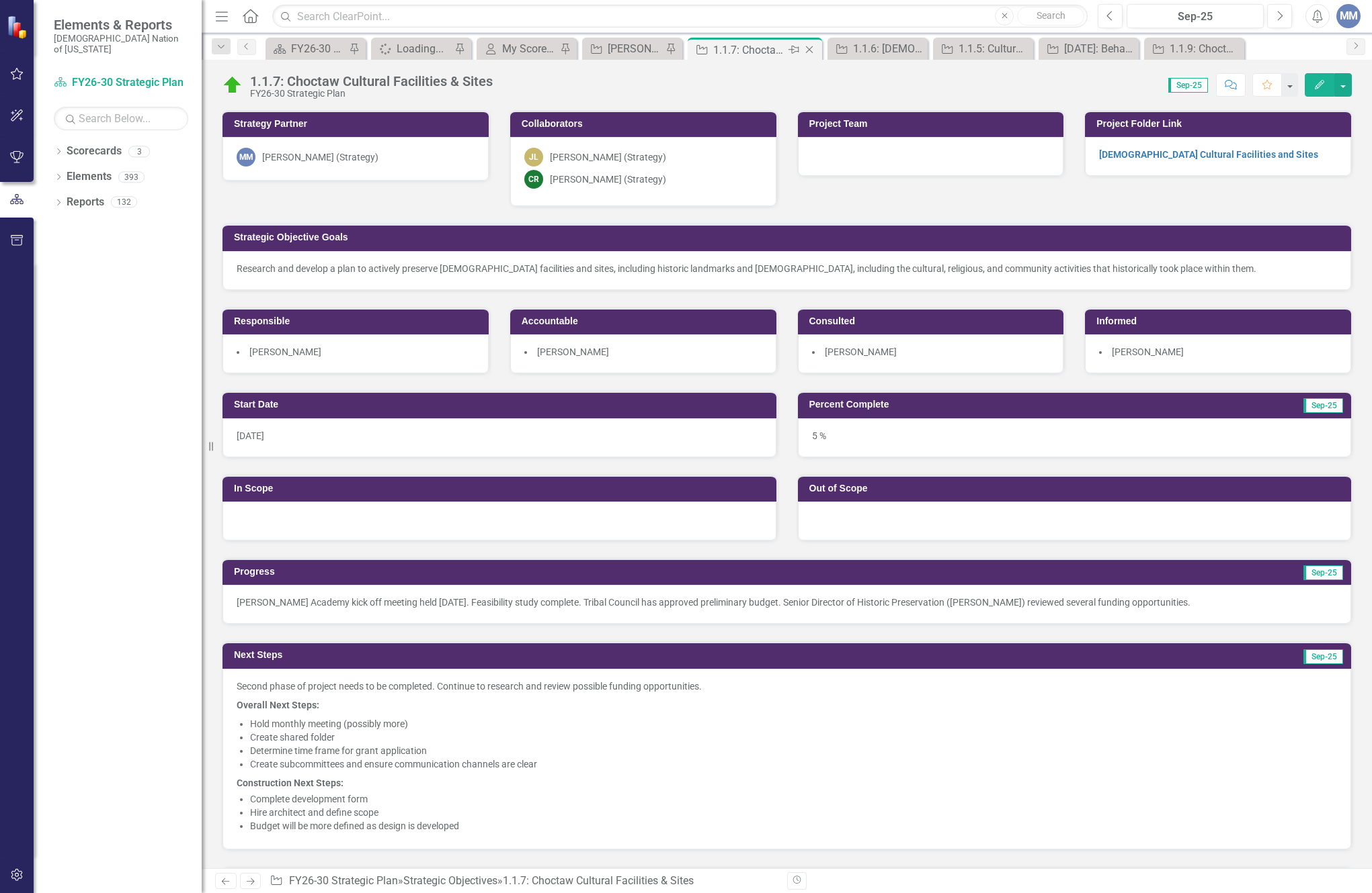
click at [810, 51] on icon at bounding box center [809, 51] width 7 height 7
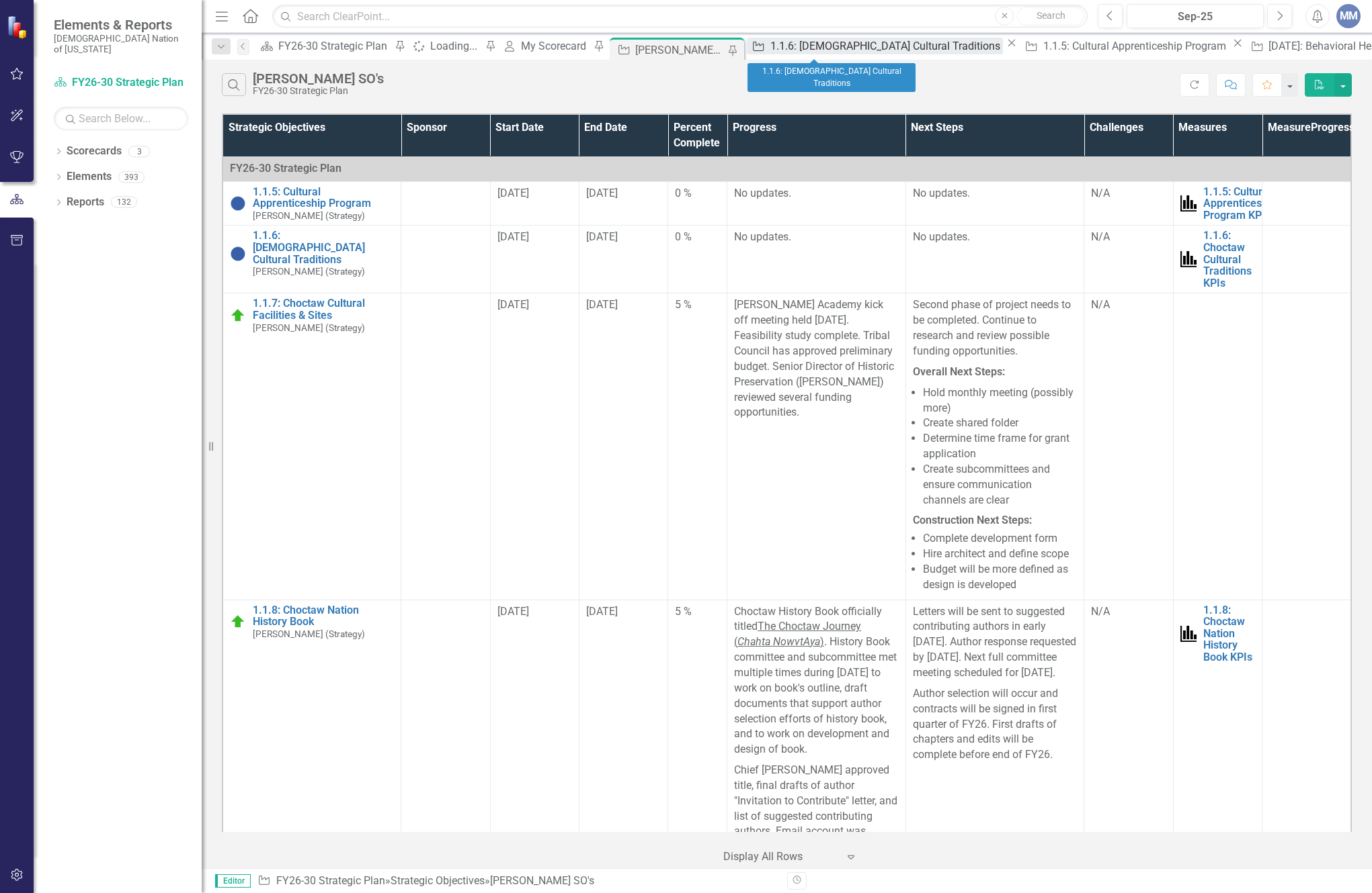
click at [798, 53] on div "1.1.6: [DEMOGRAPHIC_DATA] Cultural Traditions" at bounding box center [886, 46] width 233 height 17
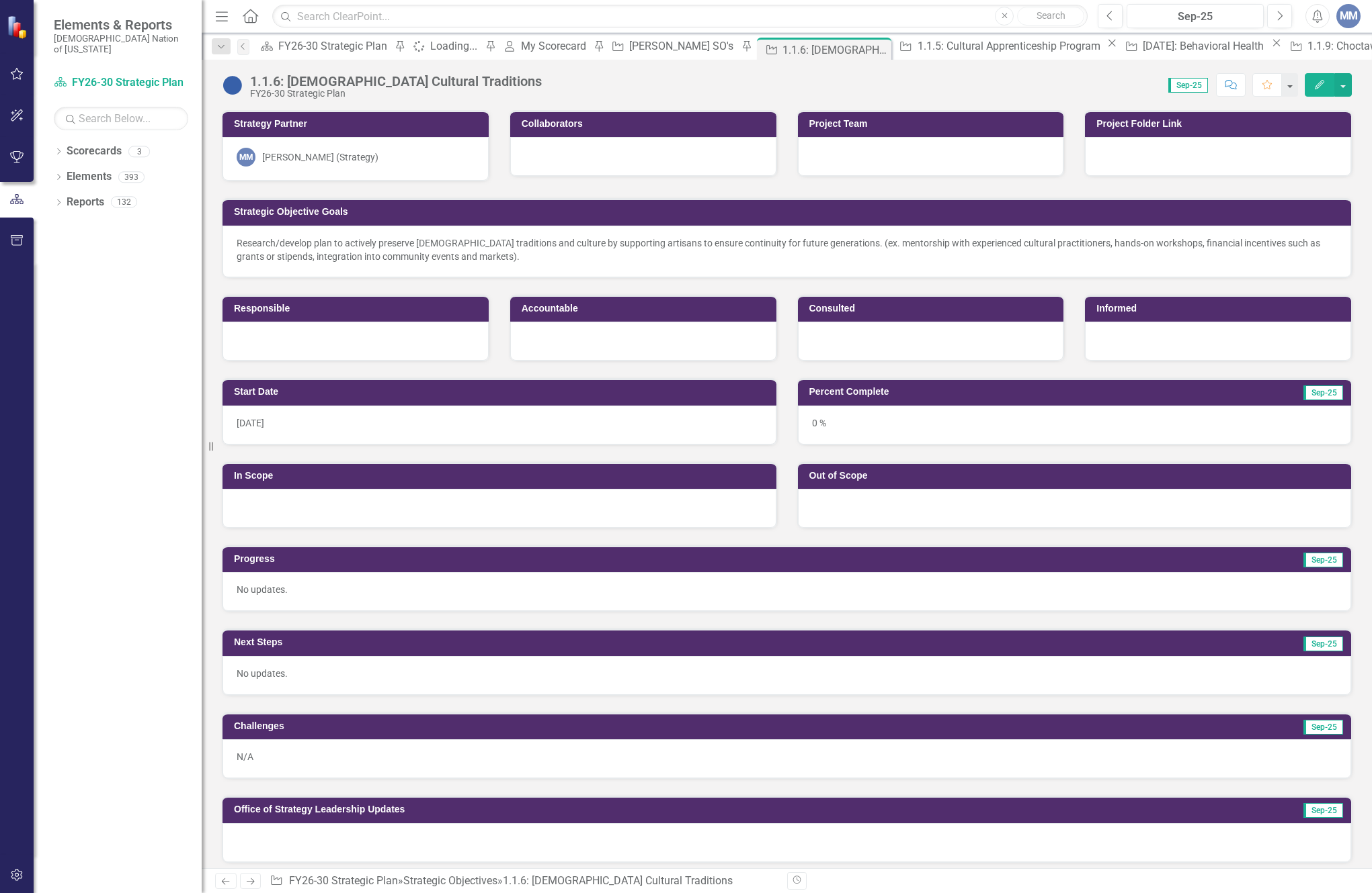
click at [549, 79] on div "Score: 0.00 Sep-25 Completed Comment Favorite Edit" at bounding box center [950, 84] width 803 height 22
click at [549, 78] on div "Score: 0.00 Sep-25 Completed Comment Favorite Edit" at bounding box center [950, 84] width 803 height 22
click at [549, 83] on div "Score: 0.00 Sep-25 Completed Comment Favorite Edit" at bounding box center [950, 84] width 803 height 22
click at [451, 81] on div "1.1.6: [DEMOGRAPHIC_DATA] Cultural Traditions" at bounding box center [395, 81] width 291 height 15
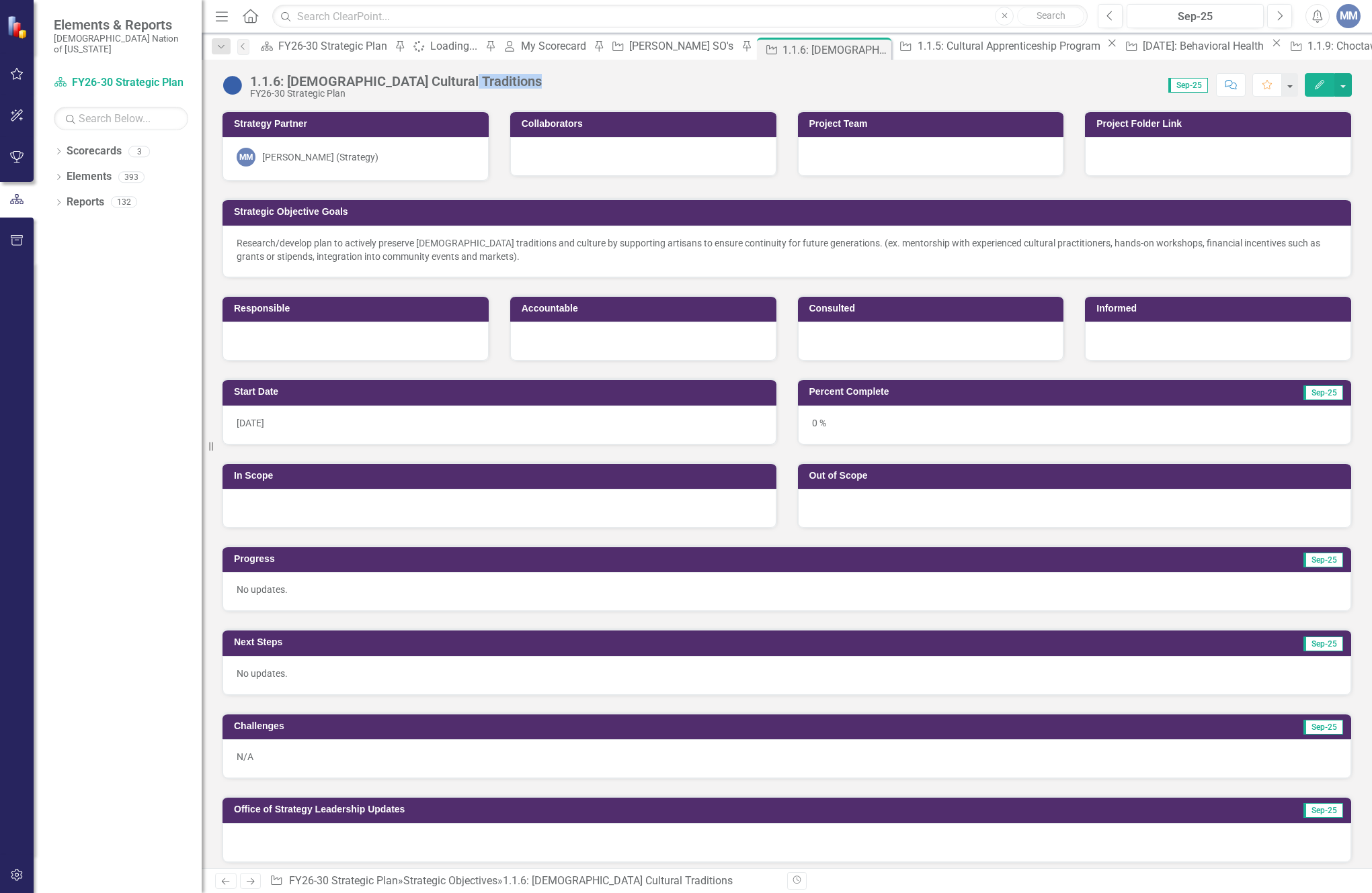
click at [451, 81] on div "1.1.6: [DEMOGRAPHIC_DATA] Cultural Traditions" at bounding box center [395, 81] width 291 height 15
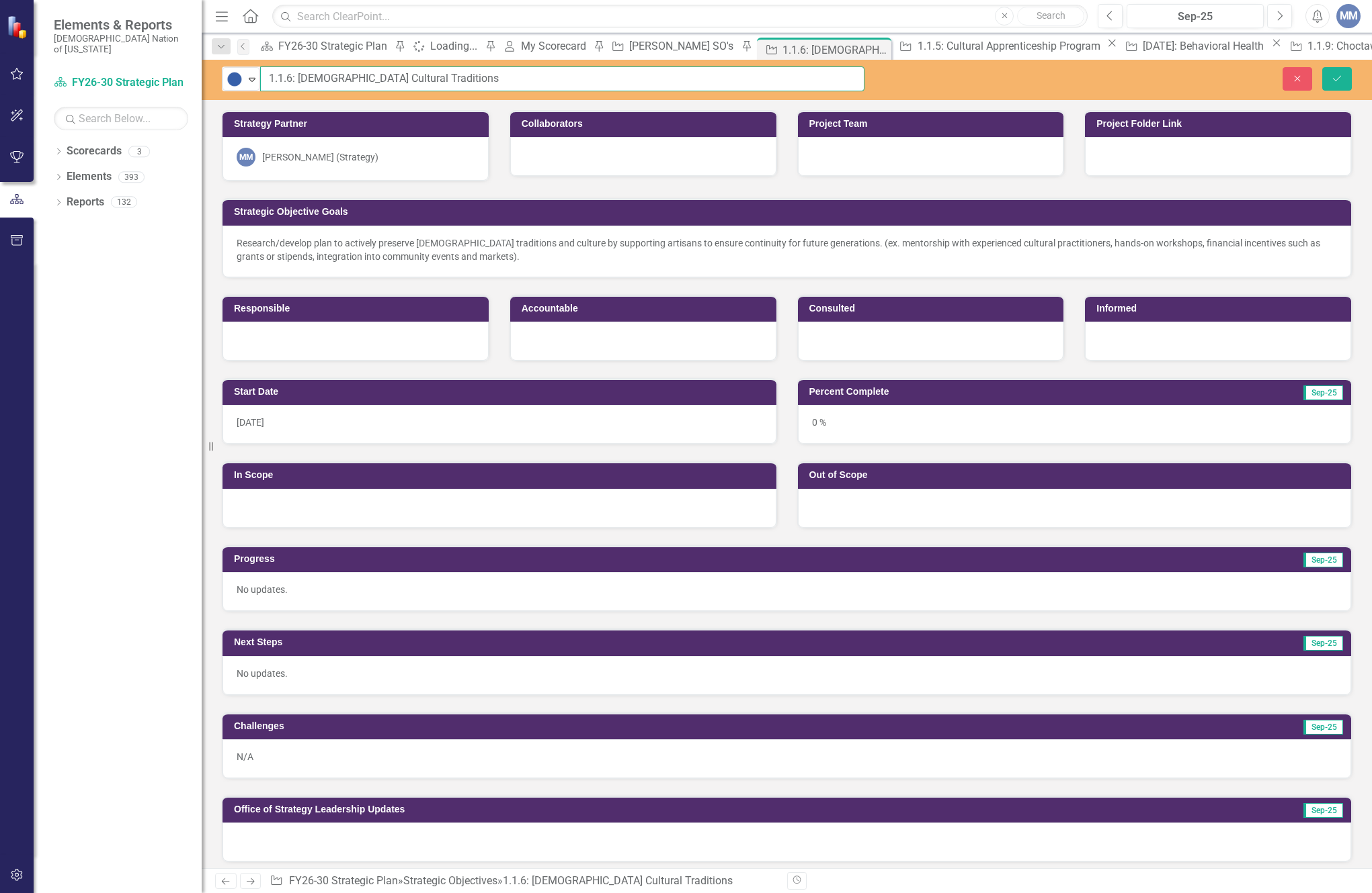
drag, startPoint x: 451, startPoint y: 81, endPoint x: 75, endPoint y: 54, distance: 377.0
click at [75, 54] on div "Elements & Reports Choctaw Nation of [US_STATE] Scorecard FY26-30 Strategic Pla…" at bounding box center [686, 446] width 1372 height 893
click at [1292, 70] on button "Close" at bounding box center [1297, 79] width 30 height 23
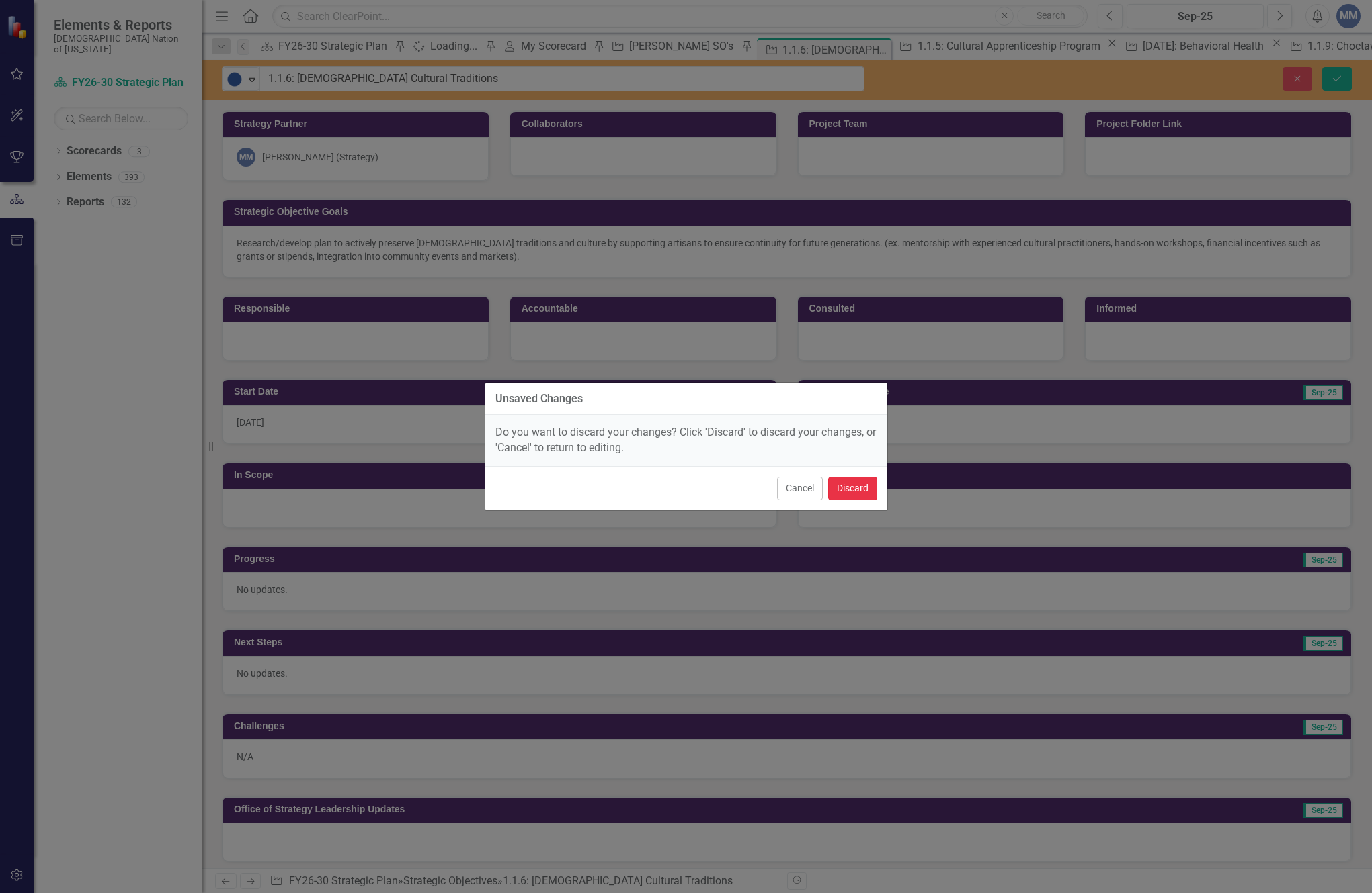
click at [836, 498] on button "Discard" at bounding box center [852, 488] width 49 height 23
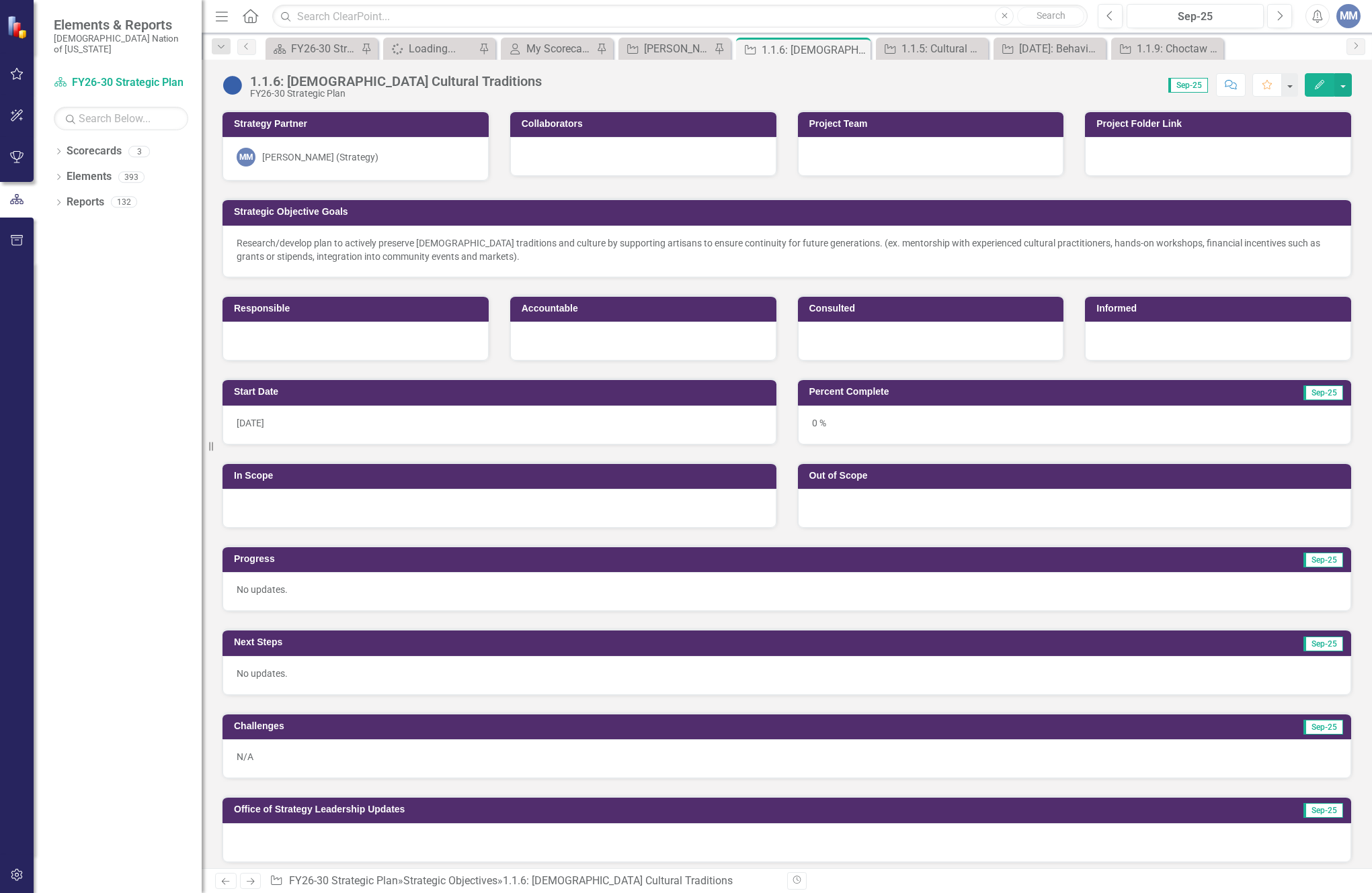
click at [1117, 163] on div at bounding box center [1217, 156] width 266 height 39
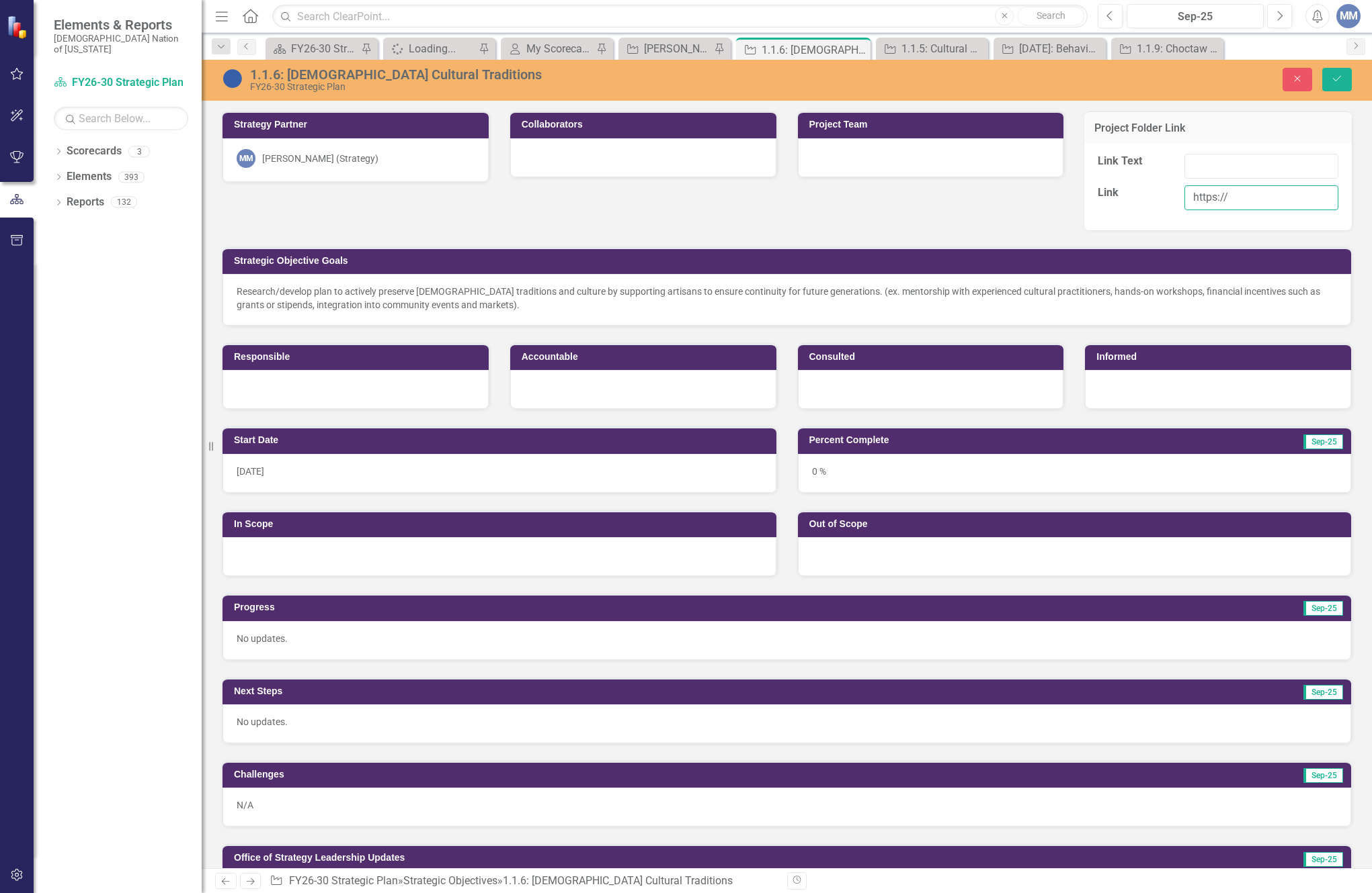
drag, startPoint x: 1237, startPoint y: 197, endPoint x: 999, endPoint y: 169, distance: 239.6
click at [999, 169] on div "Strategy Partner MM [PERSON_NAME] (Strategy) Collaborators Project Team Project…" at bounding box center [787, 251] width 1150 height 315
paste input "[URL][DOMAIN_NAME]"
type input "[URL][DOMAIN_NAME]"
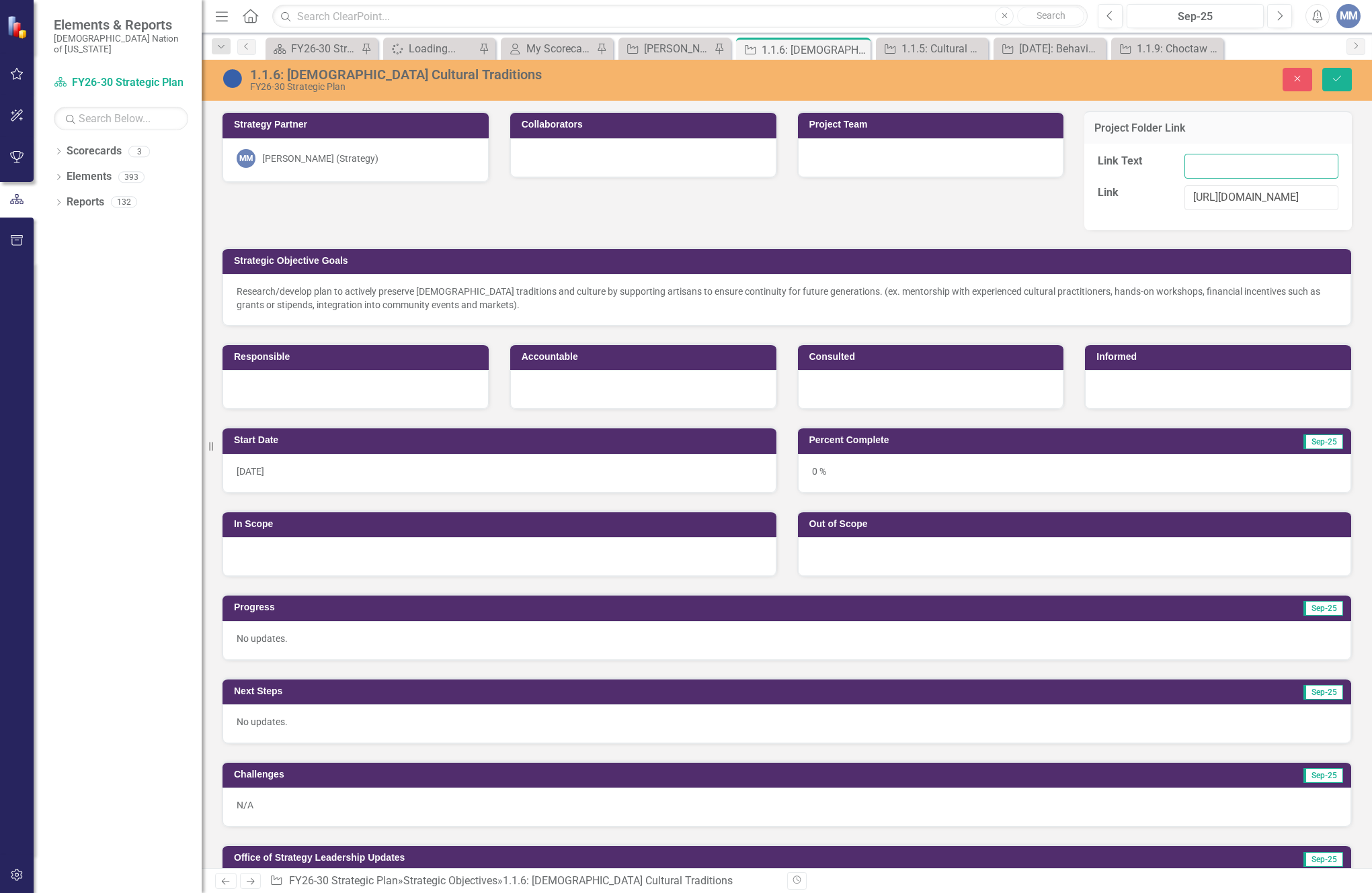
click at [1192, 158] on input "Link Text" at bounding box center [1261, 166] width 154 height 25
type input "[DEMOGRAPHIC_DATA] Cultural Traditions"
click at [1339, 92] on div "1.1.6: Choctaw Cultural Traditions FY26-30 Strategic Plan Close Save" at bounding box center [786, 81] width 1170 height 41
click at [1336, 87] on button "Save" at bounding box center [1336, 79] width 30 height 23
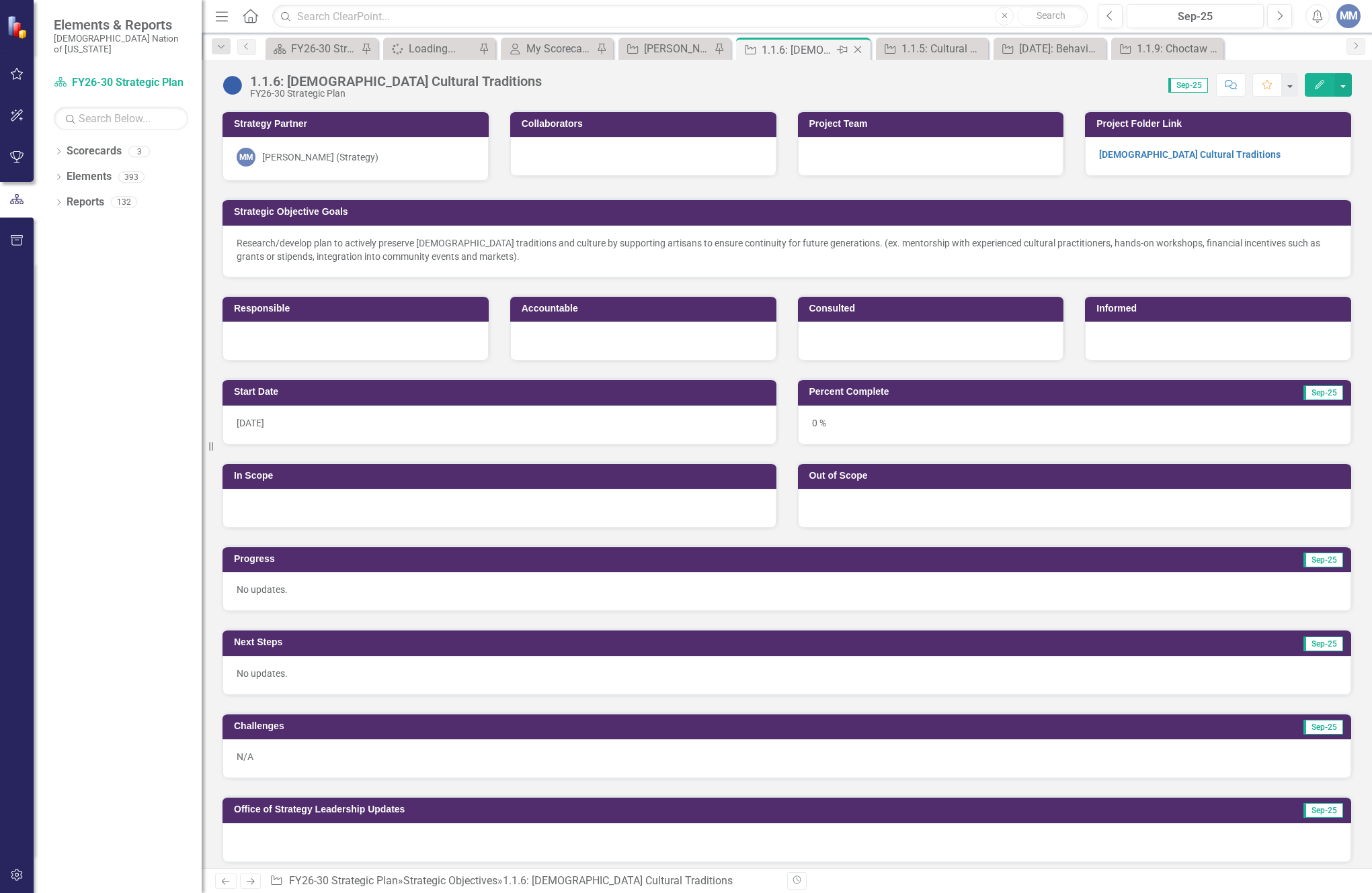
click at [860, 49] on icon "Close" at bounding box center [857, 49] width 13 height 10
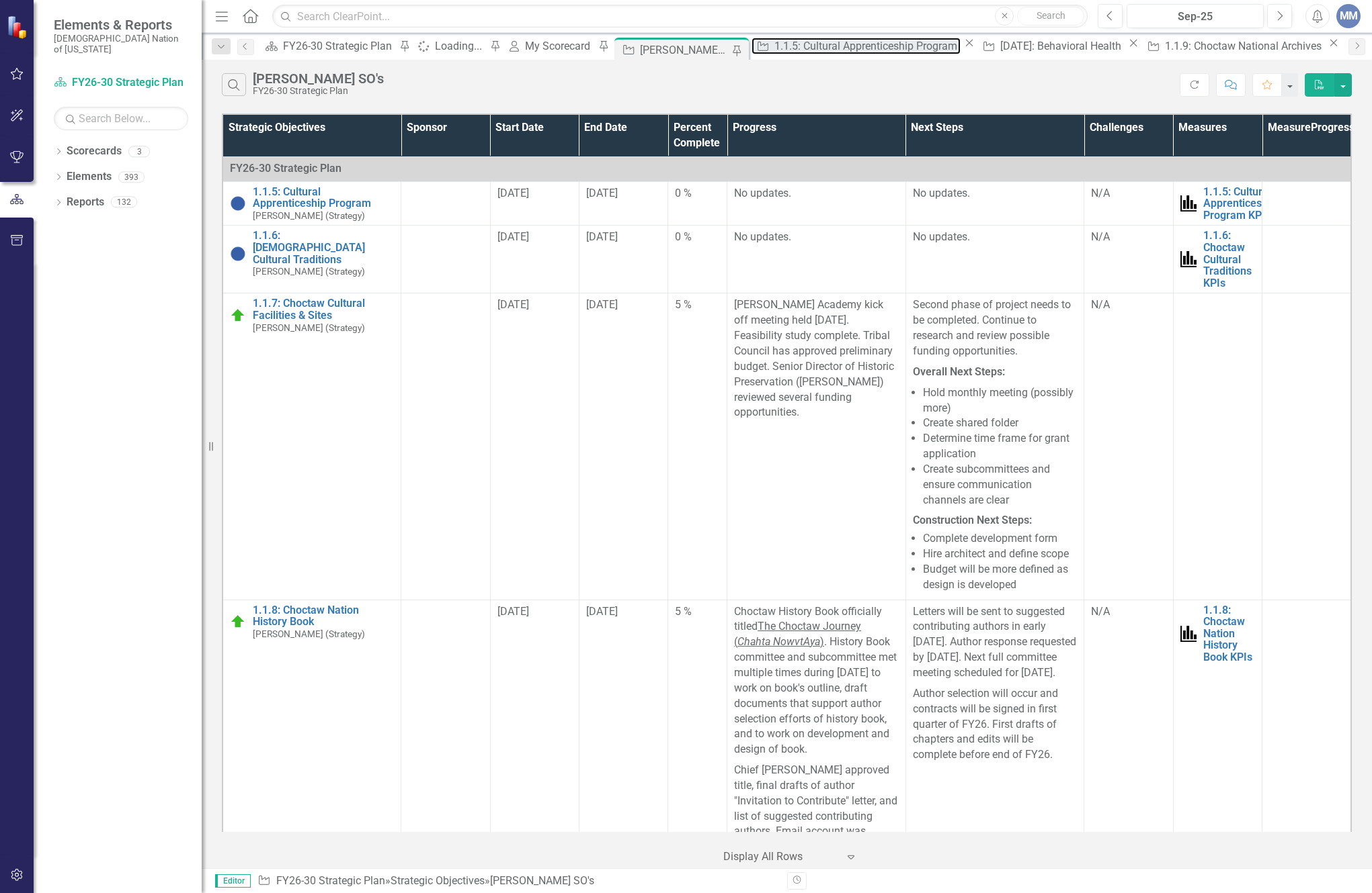
click at [872, 44] on div "1.1.5: Cultural Apprenticeship Program" at bounding box center [867, 46] width 186 height 17
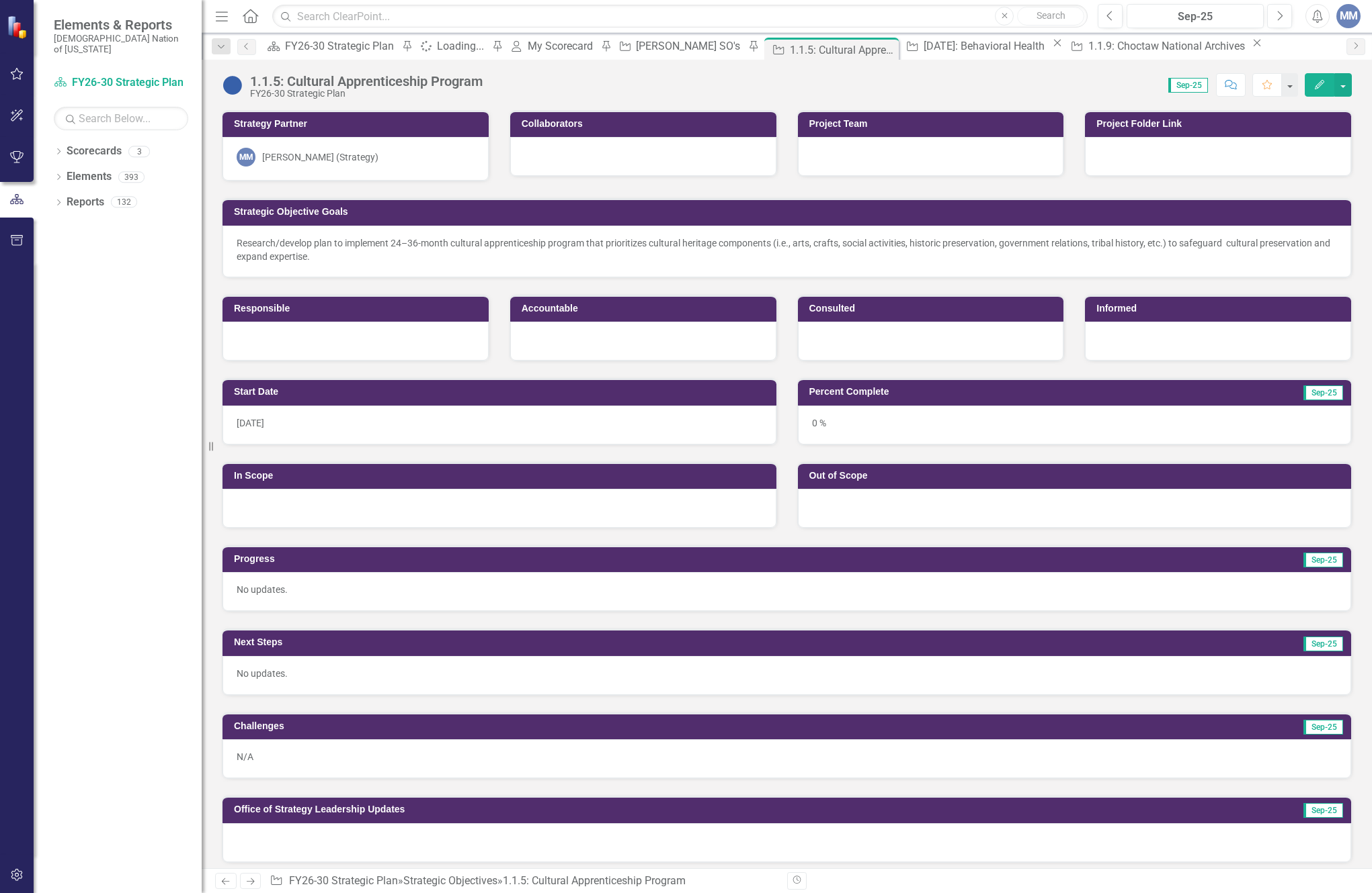
click at [411, 101] on div "1.1.5: Cultural Apprenticeship Program FY26-30 Strategic Plan Score: 0.00 Sep-2…" at bounding box center [786, 464] width 1170 height 809
click at [406, 87] on div "1.1.5: Cultural Apprenticeship Program" at bounding box center [366, 81] width 232 height 15
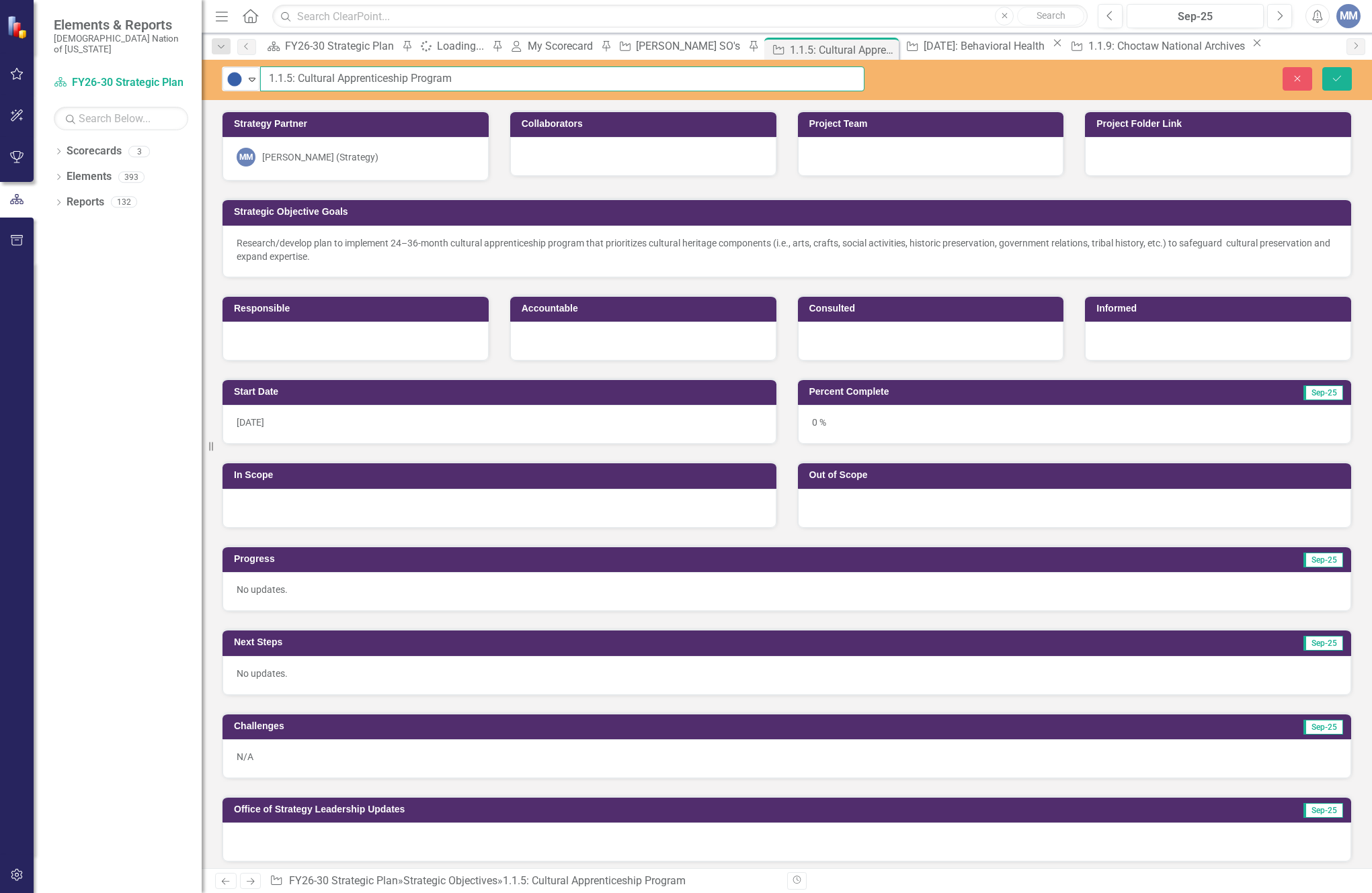
drag, startPoint x: 481, startPoint y: 75, endPoint x: -56, endPoint y: 49, distance: 537.6
click at [0, 49] on html "Elements & Reports Choctaw Nation of [US_STATE] Scorecard FY26-30 Strategic Pla…" at bounding box center [686, 446] width 1372 height 893
click at [1338, 82] on icon "Save" at bounding box center [1336, 79] width 12 height 9
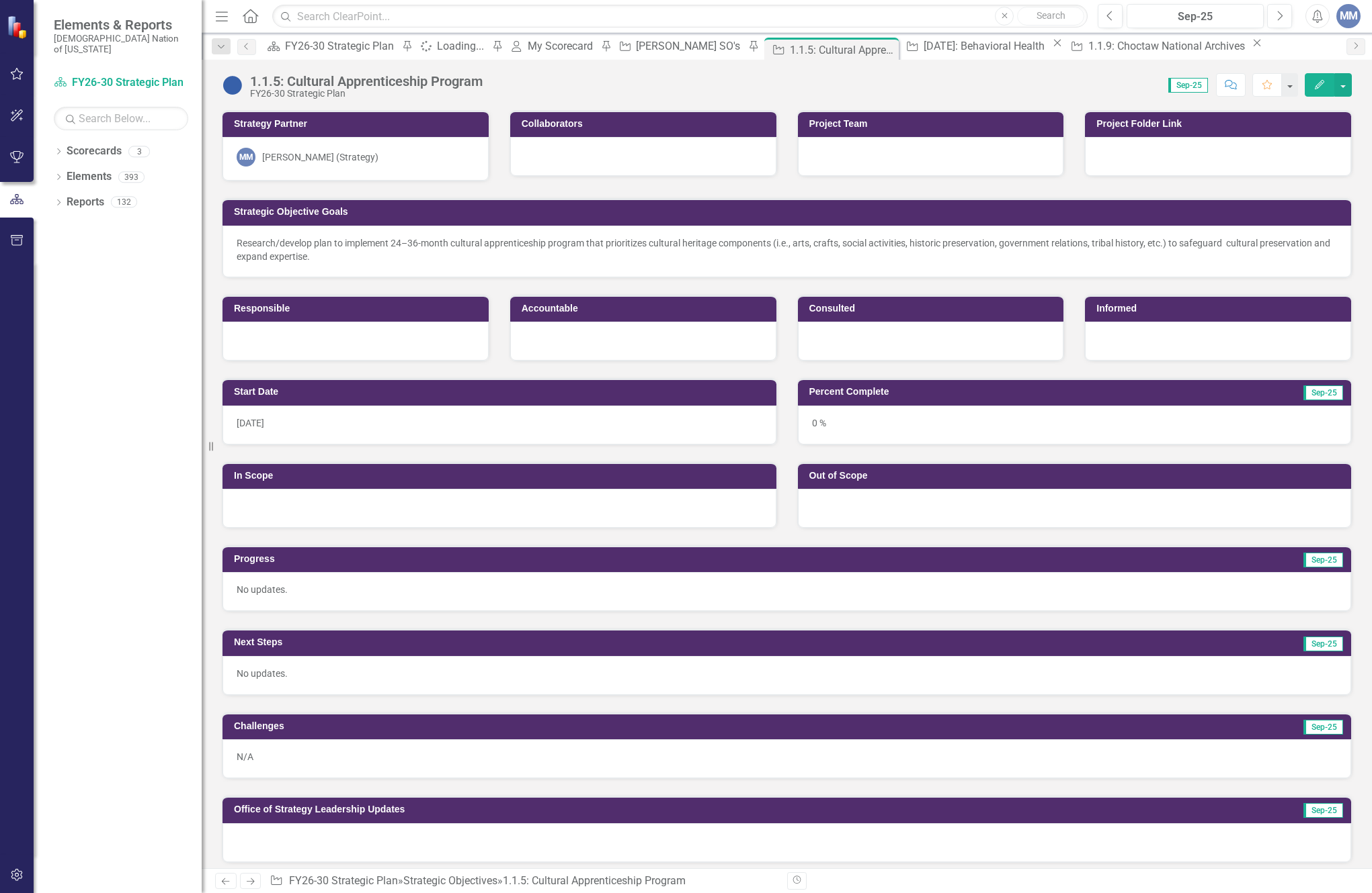
click at [1168, 149] on div at bounding box center [1217, 156] width 266 height 39
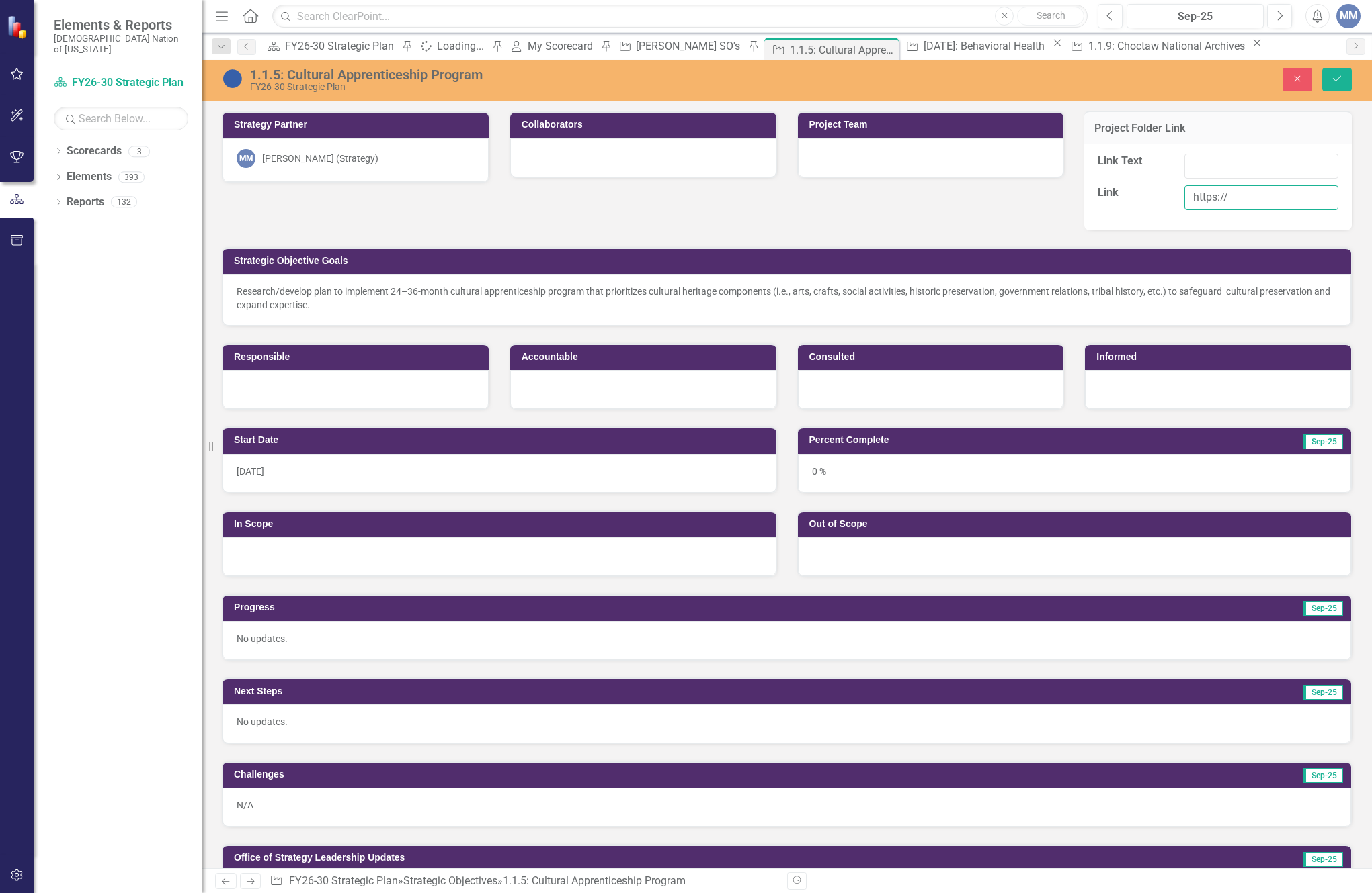
drag, startPoint x: 1241, startPoint y: 195, endPoint x: 900, endPoint y: 206, distance: 341.2
click at [900, 206] on div "Strategy Partner MM [PERSON_NAME] (Strategy) Collaborators Project Team Project…" at bounding box center [787, 251] width 1150 height 315
paste input "[URL][DOMAIN_NAME]"
type input "[URL][DOMAIN_NAME]"
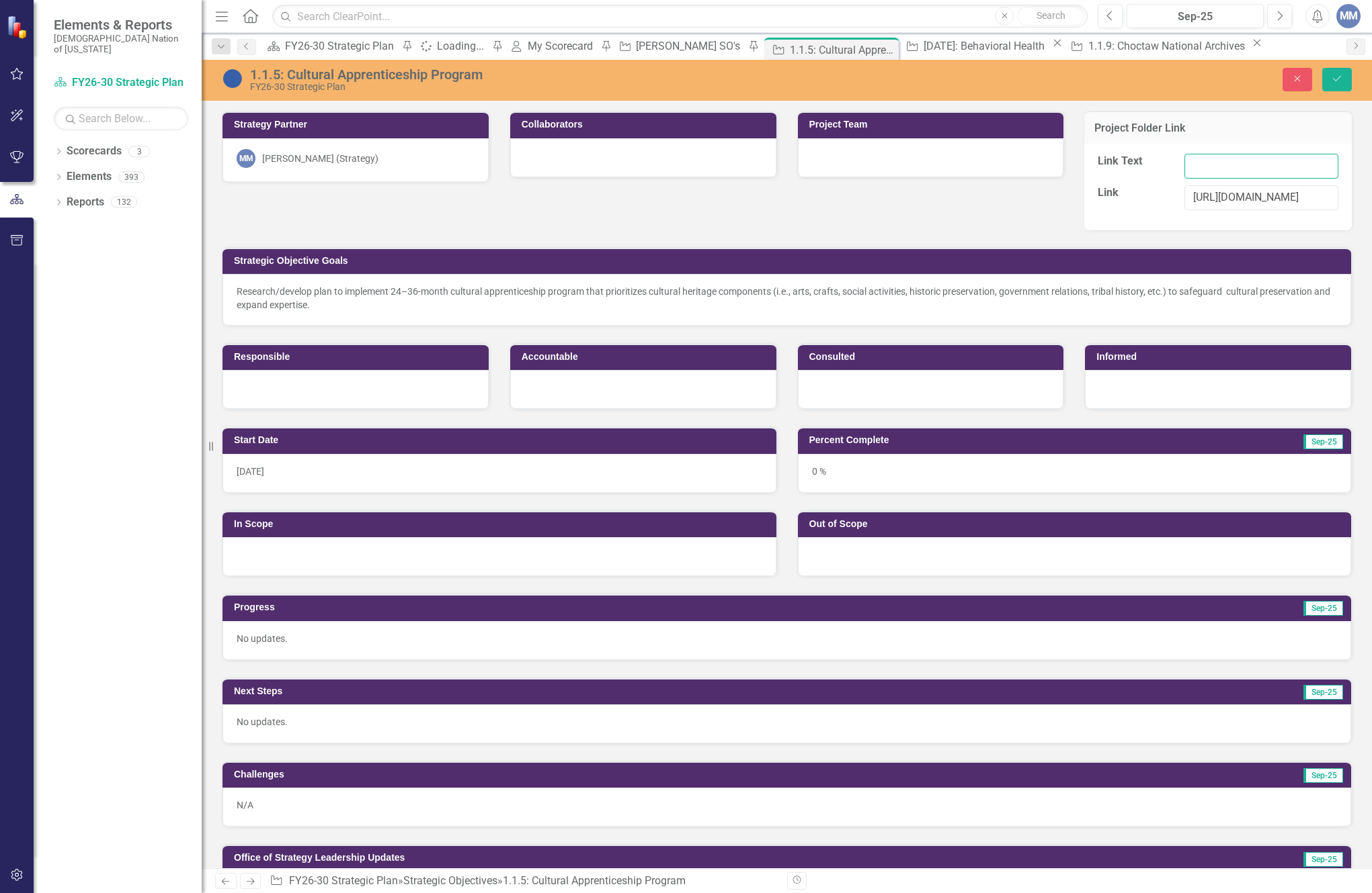
click at [1198, 168] on input "Link Text" at bounding box center [1261, 166] width 154 height 25
type input "Cultural Apprenticeship Program"
click at [1340, 82] on icon "Save" at bounding box center [1336, 79] width 12 height 9
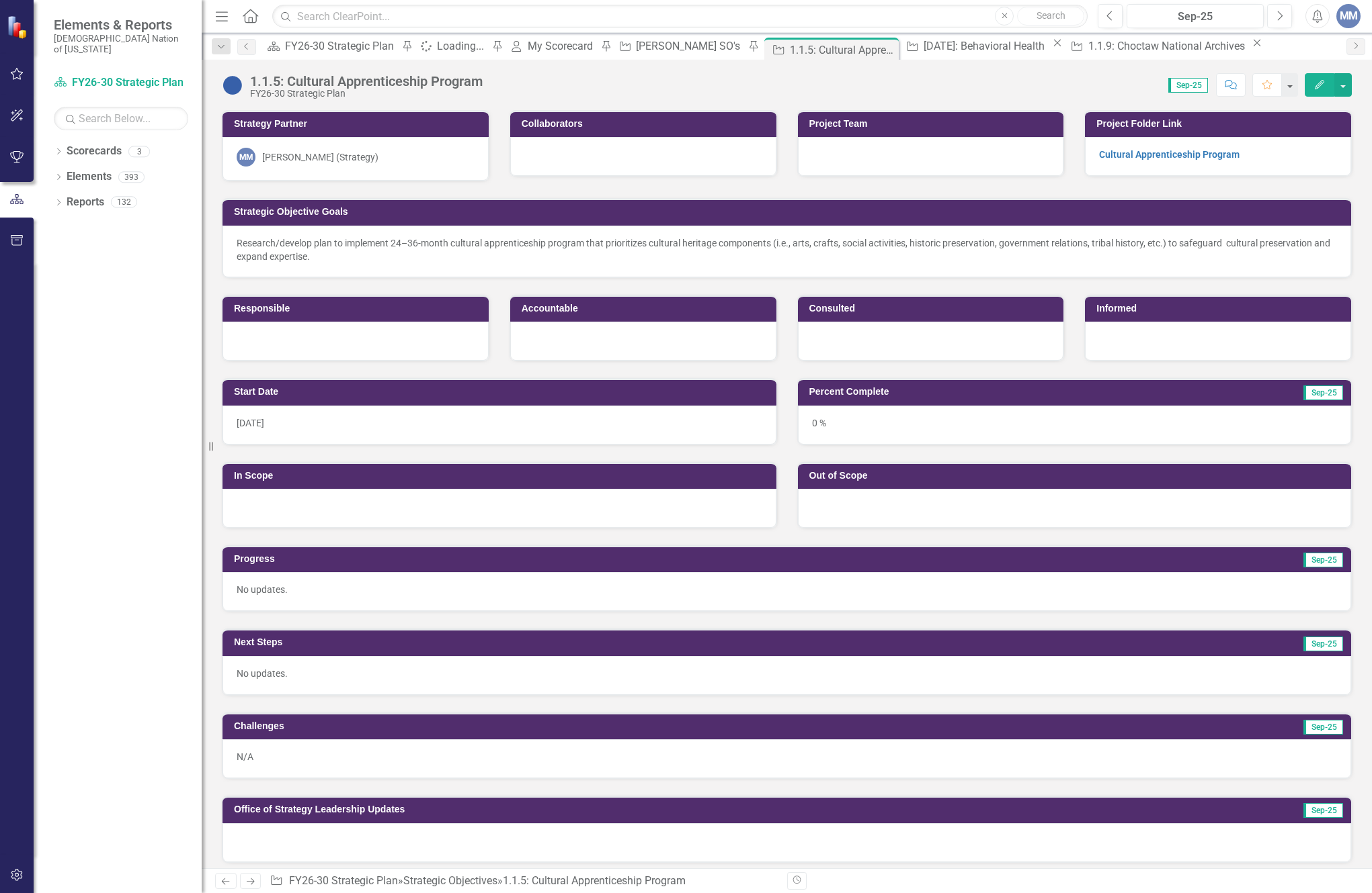
click at [891, 82] on div "Score: 0.00 Sep-25 Completed Comment Favorite Edit" at bounding box center [920, 84] width 863 height 22
click at [889, 49] on icon at bounding box center [885, 51] width 7 height 7
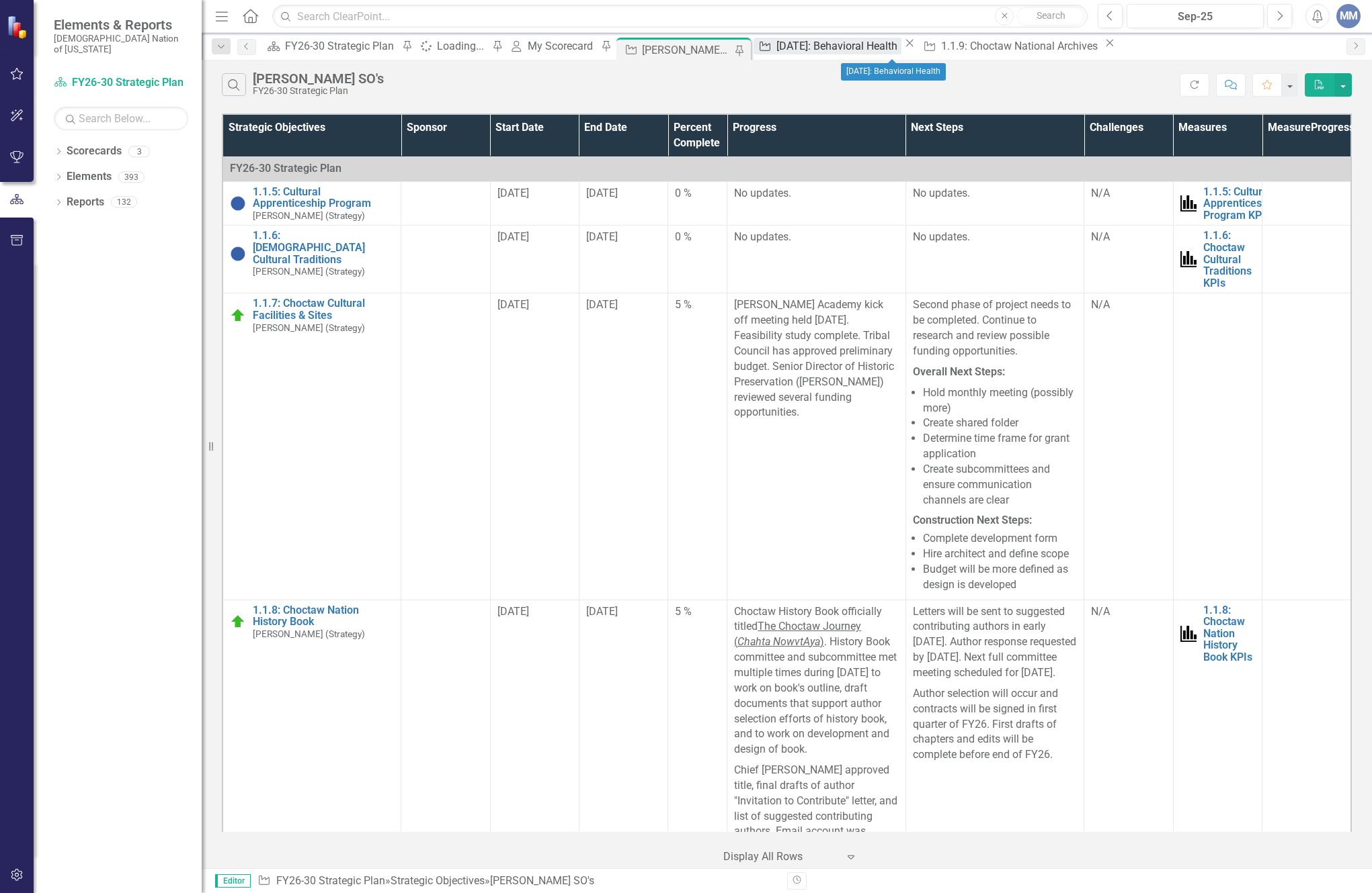
click at [901, 49] on div "[DATE]: Behavioral Health" at bounding box center [838, 46] width 125 height 17
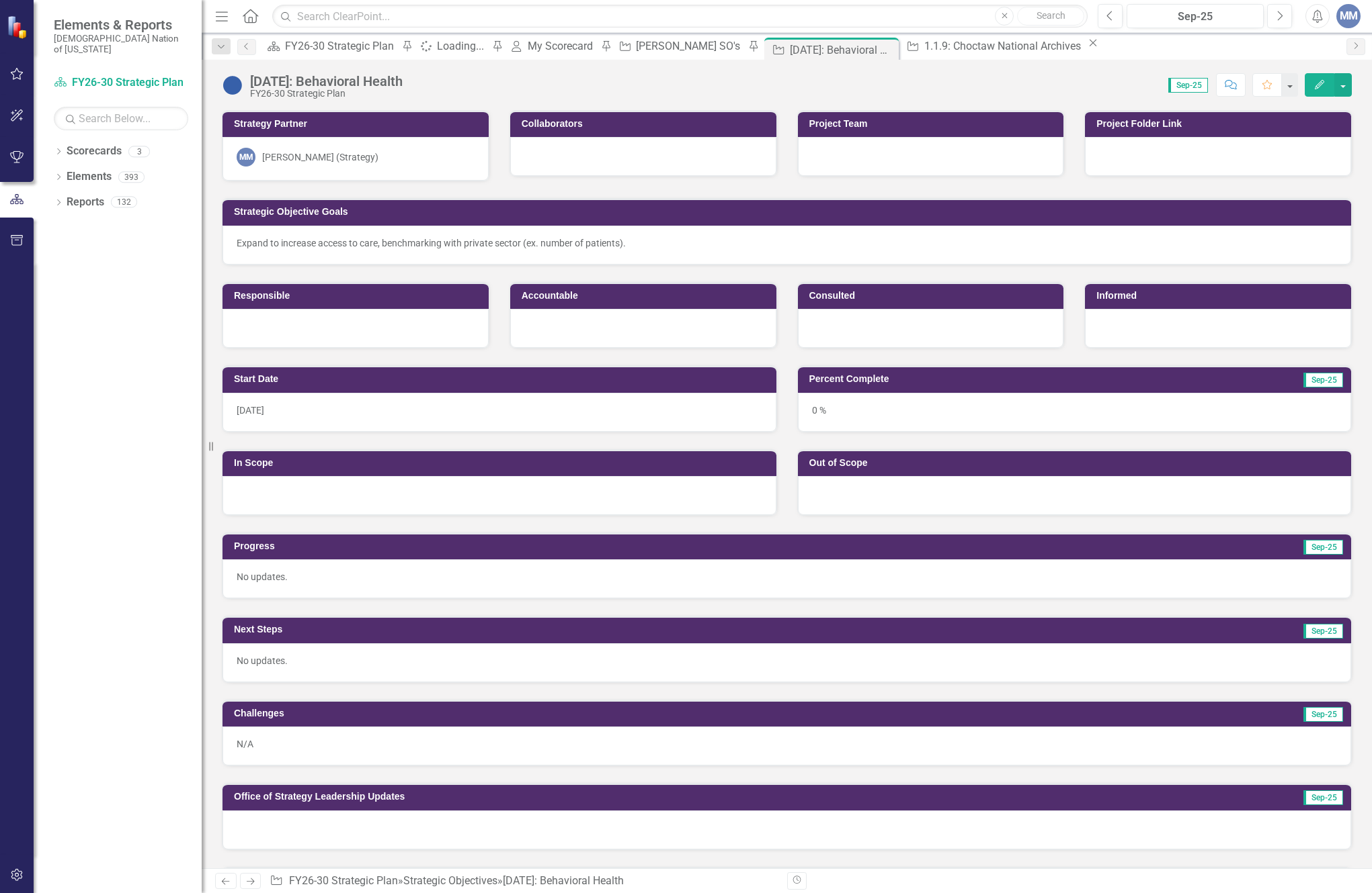
click at [397, 85] on div "[DATE]: Behavioral Health" at bounding box center [326, 81] width 153 height 15
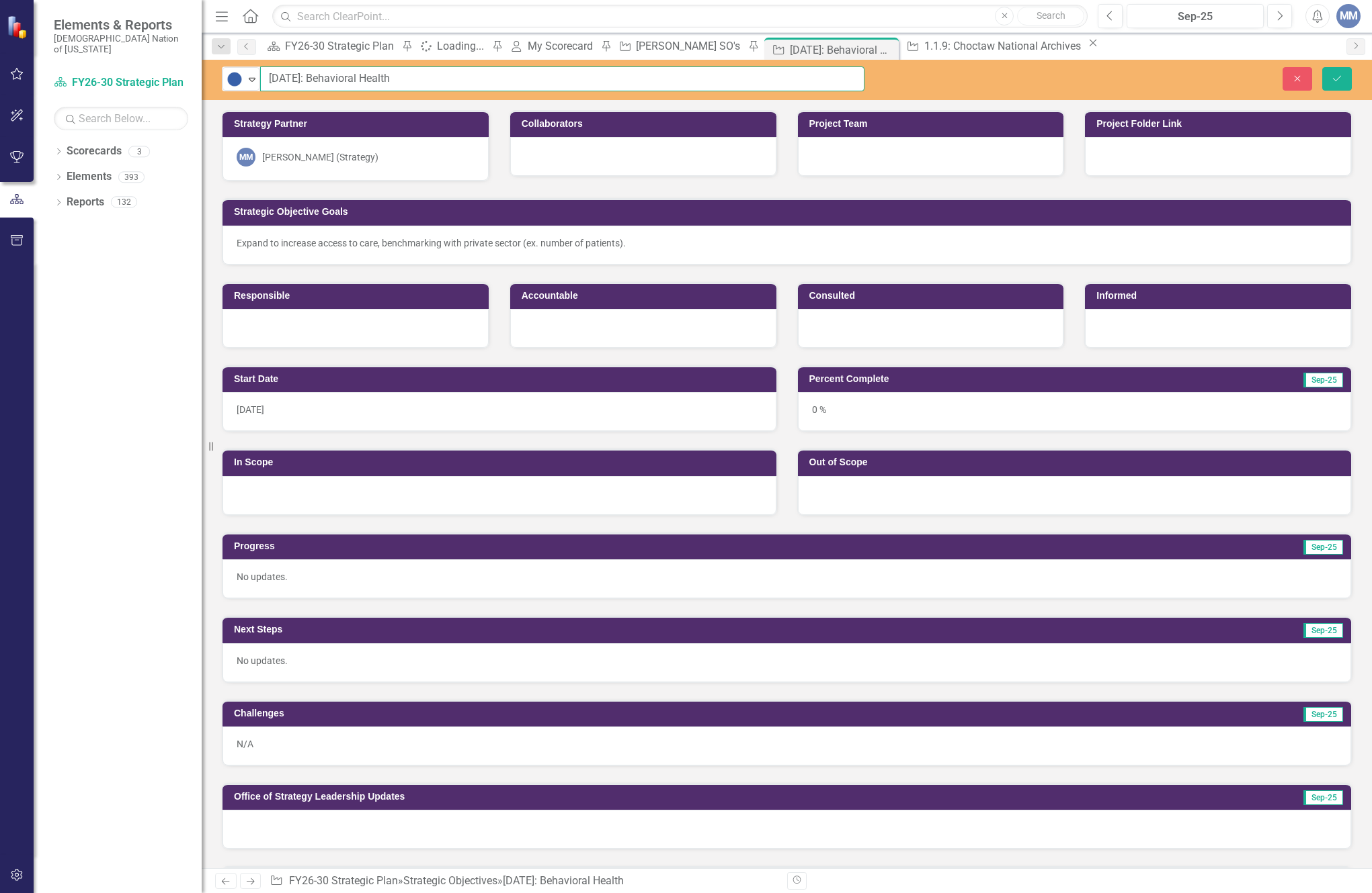
drag, startPoint x: 408, startPoint y: 80, endPoint x: 102, endPoint y: 44, distance: 308.1
click at [102, 44] on div "Elements & Reports Choctaw Nation of [US_STATE] Scorecard FY26-30 Strategic Pla…" at bounding box center [686, 446] width 1372 height 893
click at [1344, 81] on button "Save" at bounding box center [1336, 79] width 30 height 23
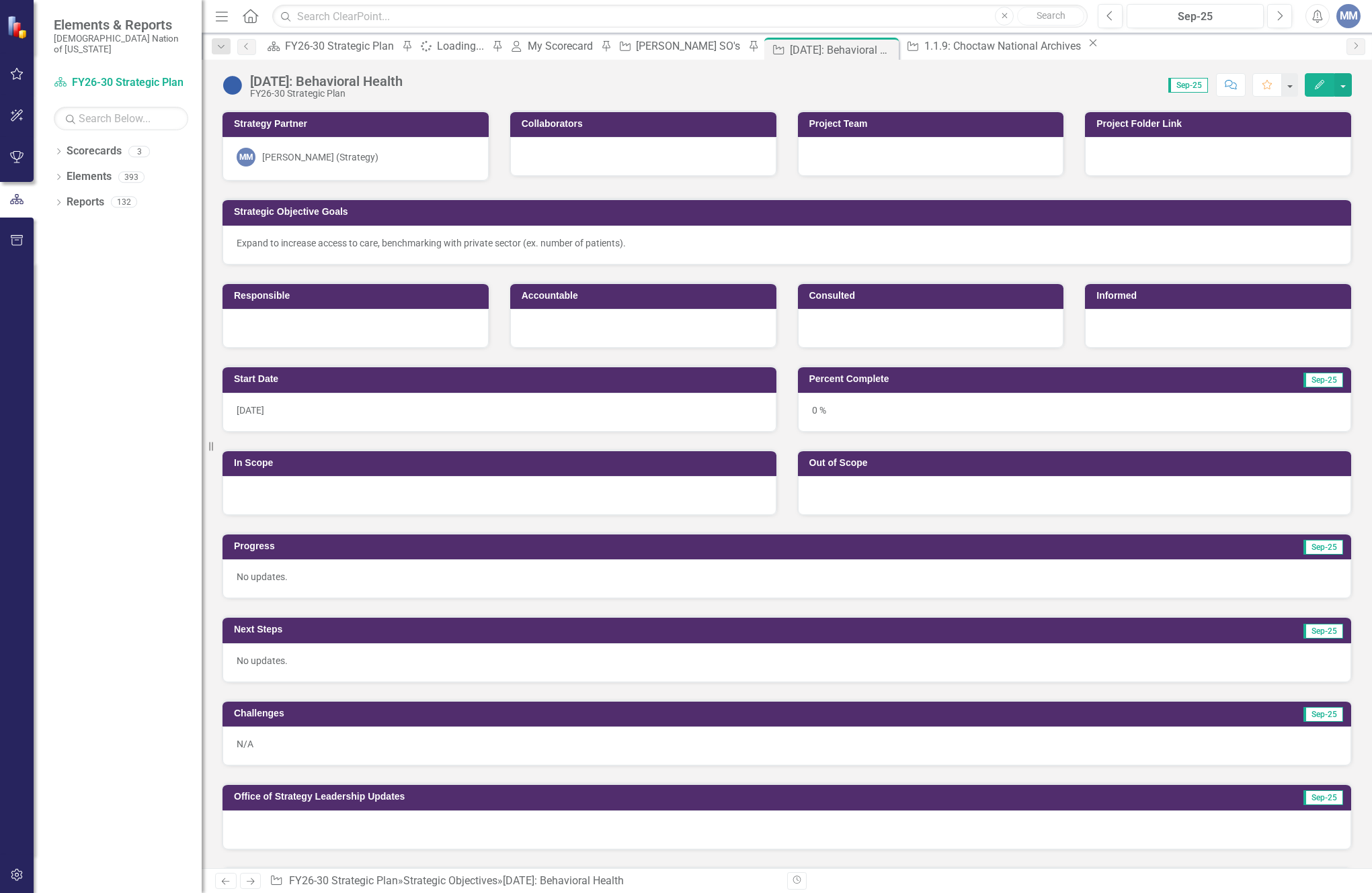
click at [1183, 163] on div at bounding box center [1217, 156] width 266 height 39
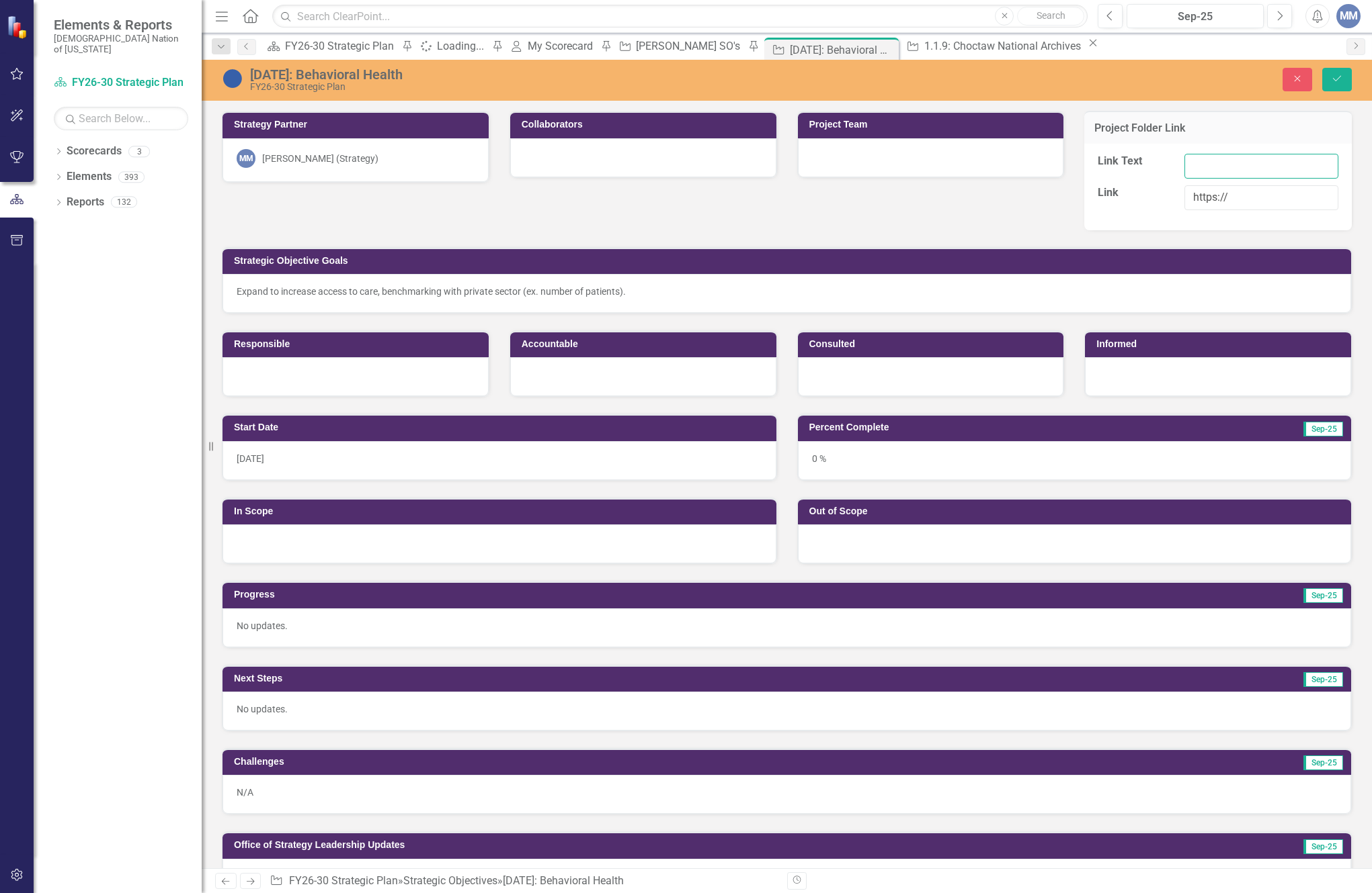
click at [1202, 168] on input "Link Text" at bounding box center [1261, 166] width 154 height 25
type input "Behavioral Health SO"
drag, startPoint x: 1246, startPoint y: 207, endPoint x: 1089, endPoint y: 196, distance: 157.4
click at [1089, 196] on div "Link https://" at bounding box center [1217, 201] width 260 height 32
paste input "https://choctawnationofoklahoma.sharepoint.com/sites/TheOfficeofStrategy/0%20%2…"
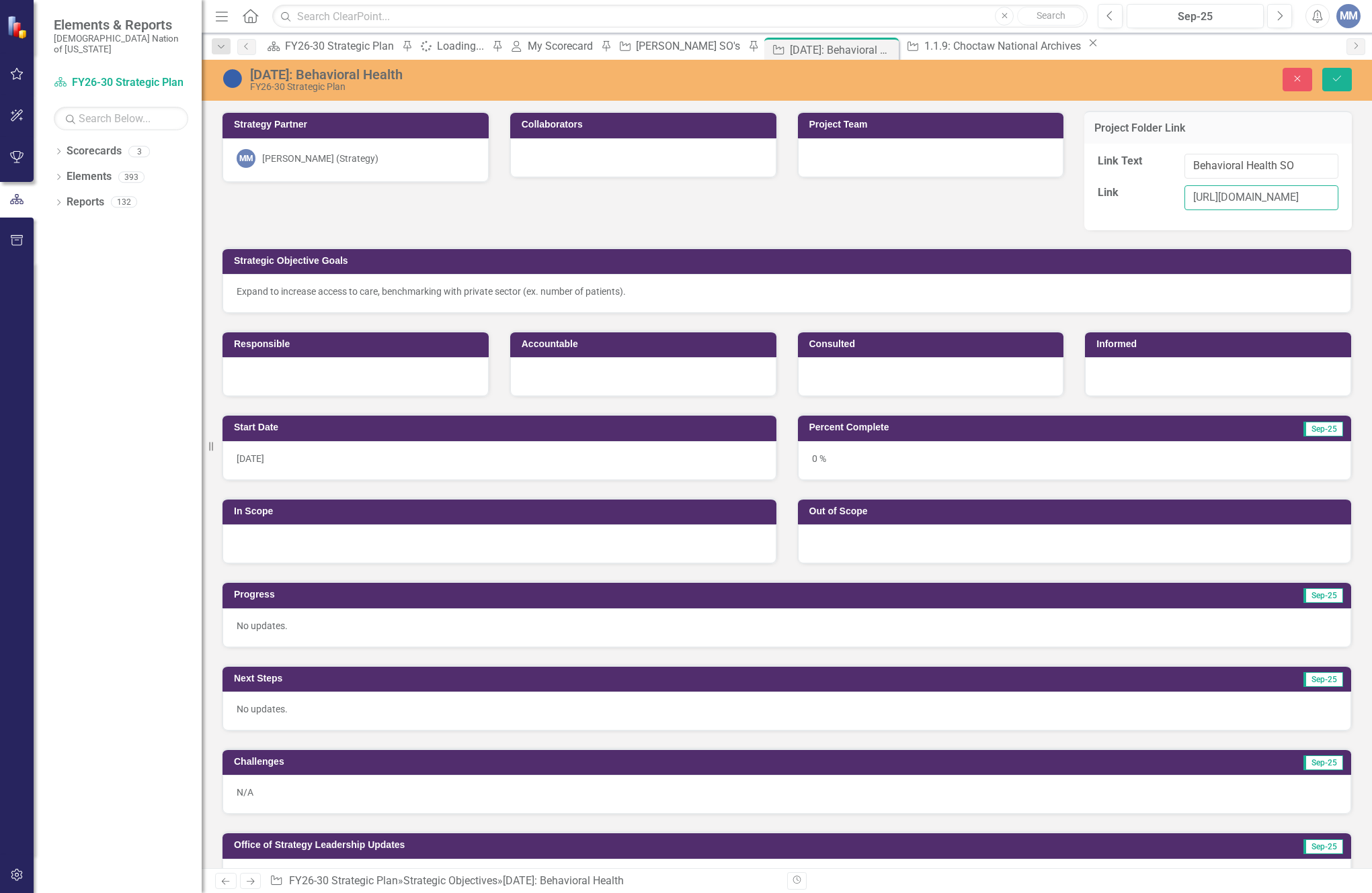
scroll to position [0, 884]
type input "https://choctawnationofoklahoma.sharepoint.com/sites/TheOfficeofStrategy/0%20%2…"
click at [1330, 75] on button "Save" at bounding box center [1336, 79] width 30 height 23
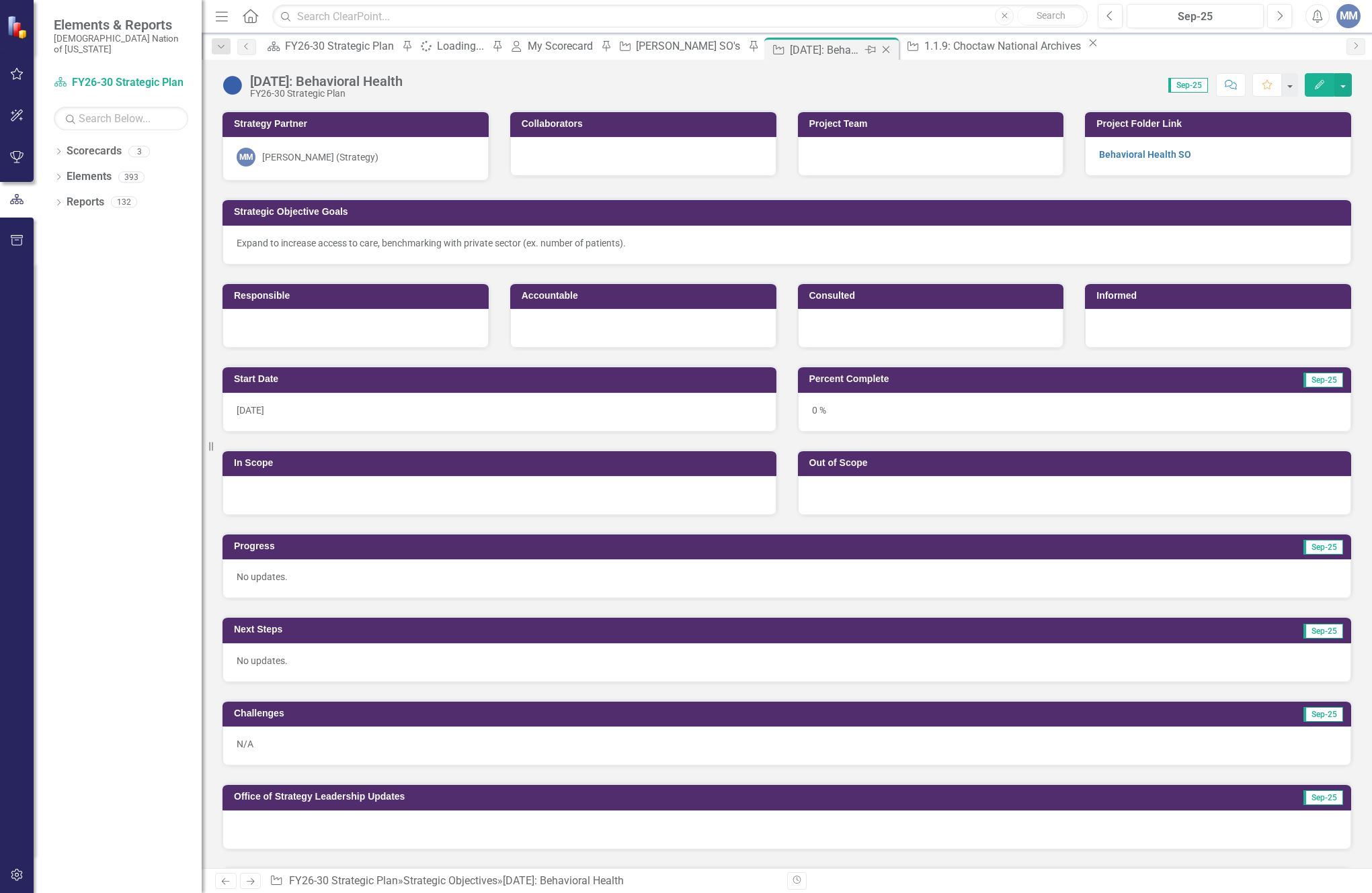
click at [893, 47] on icon "Close" at bounding box center [886, 49] width 13 height 10
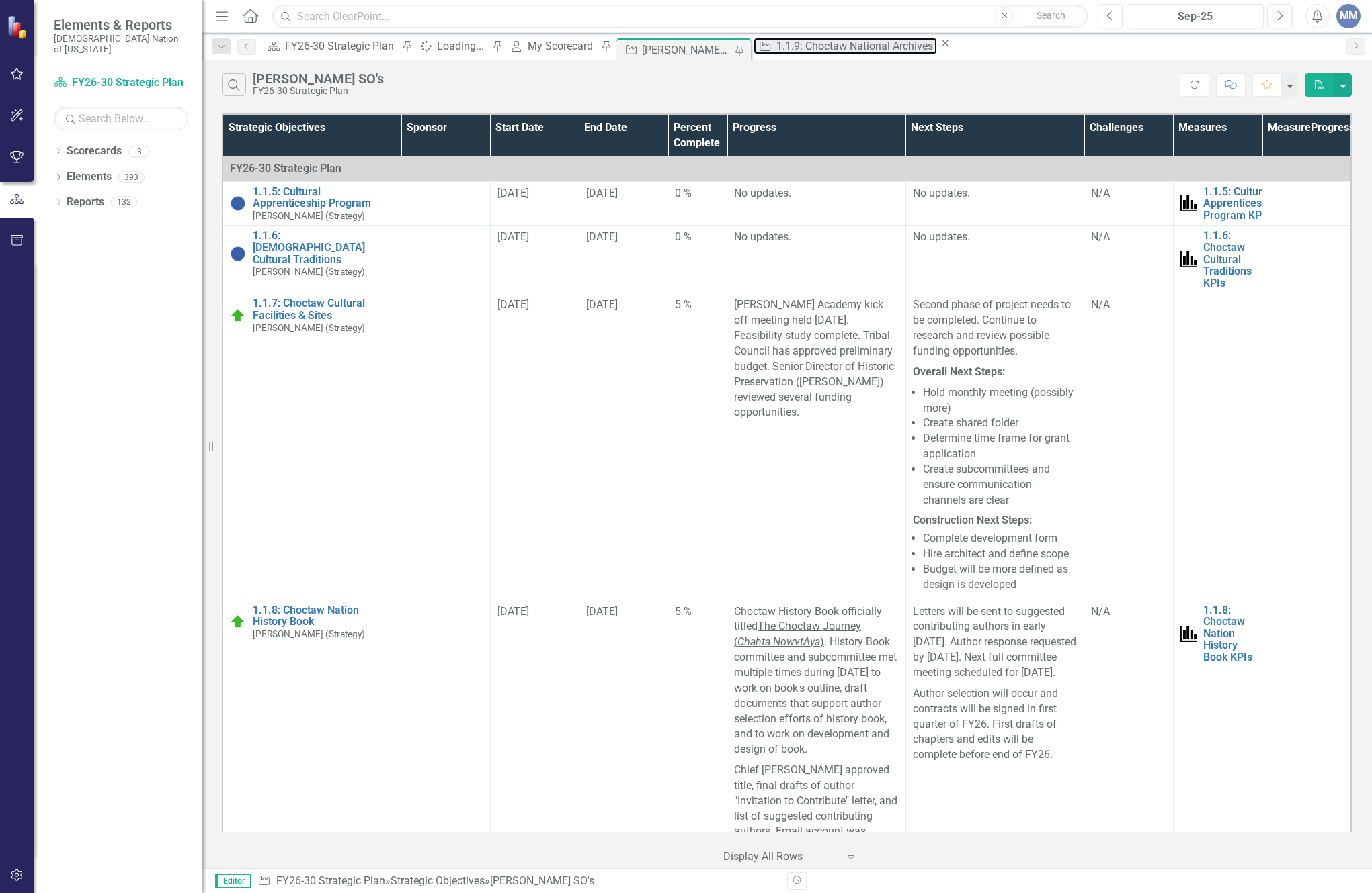
click at [901, 54] on div "1.1.9: Choctaw National Archives" at bounding box center [856, 46] width 160 height 17
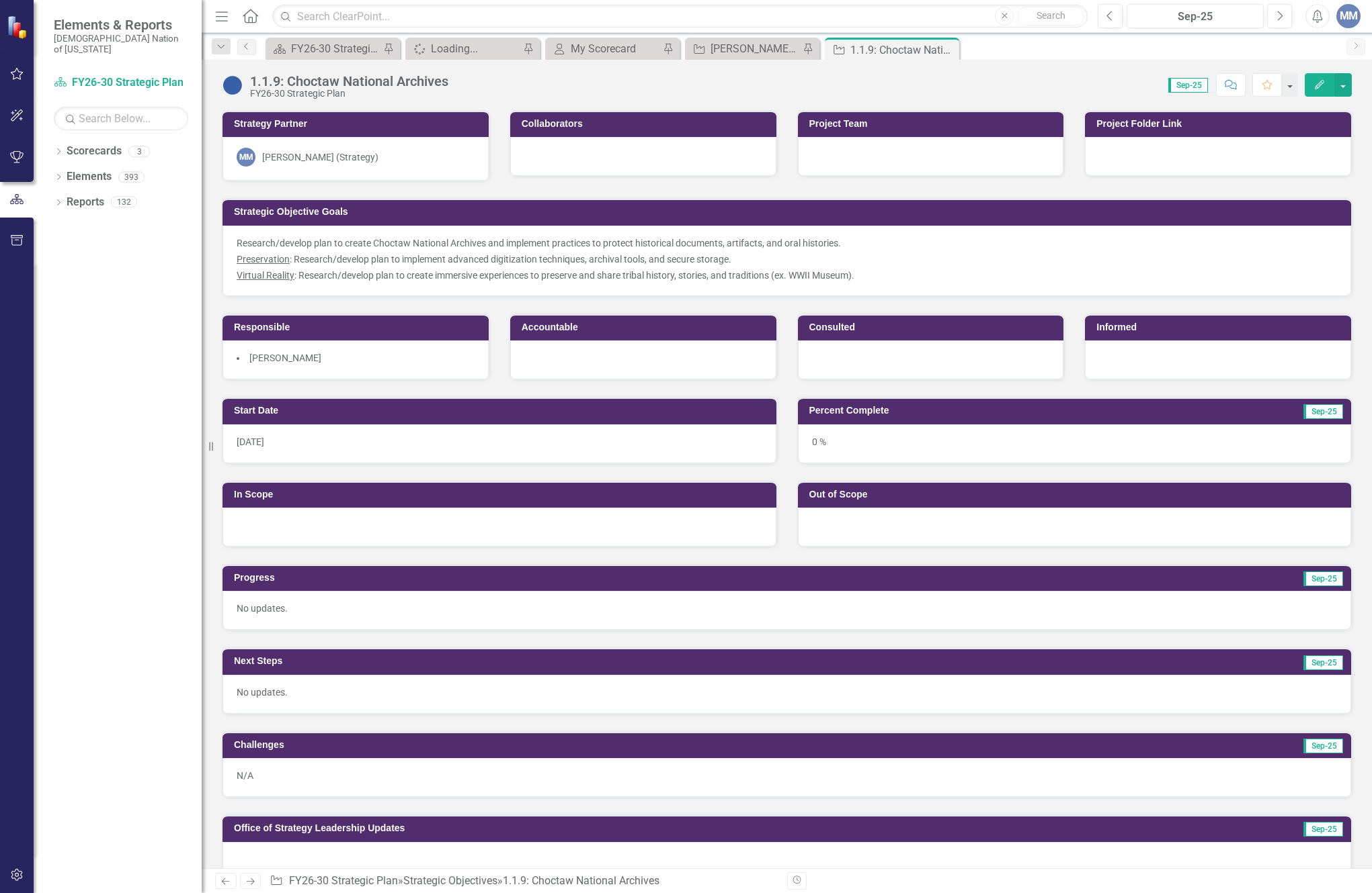
click at [452, 84] on div "1.1.9: Choctaw National Archives FY26-30 Strategic Plan" at bounding box center [352, 86] width 205 height 25
click at [451, 83] on div "1.1.9: Choctaw National Archives FY26-30 Strategic Plan" at bounding box center [352, 86] width 205 height 25
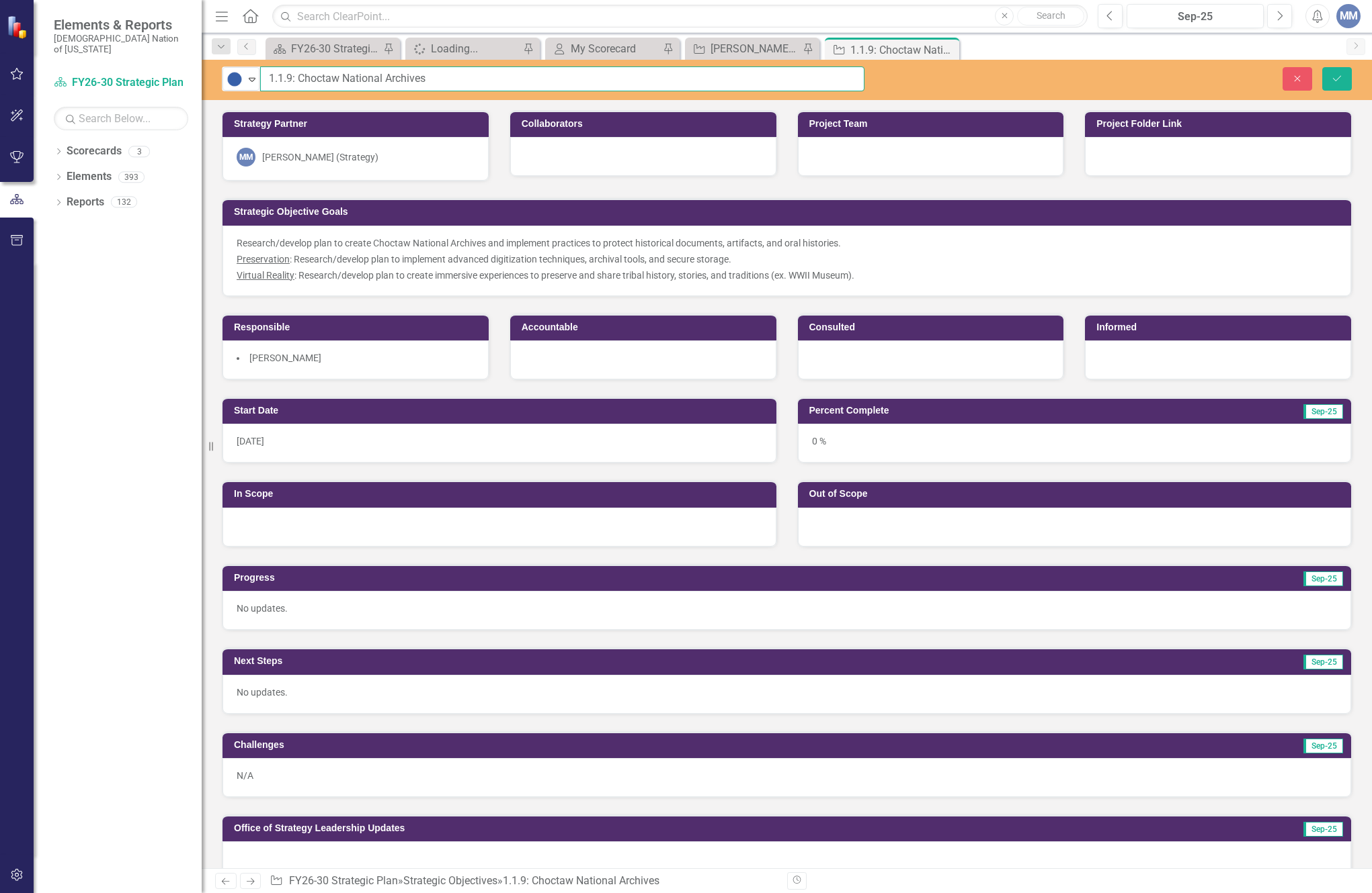
drag, startPoint x: 353, startPoint y: 67, endPoint x: 127, endPoint y: 41, distance: 227.5
click at [127, 41] on div "Elements & Reports Choctaw Nation of [US_STATE] Scorecard FY26-30 Strategic Pla…" at bounding box center [686, 446] width 1372 height 893
click at [1340, 80] on icon "Save" at bounding box center [1336, 79] width 12 height 9
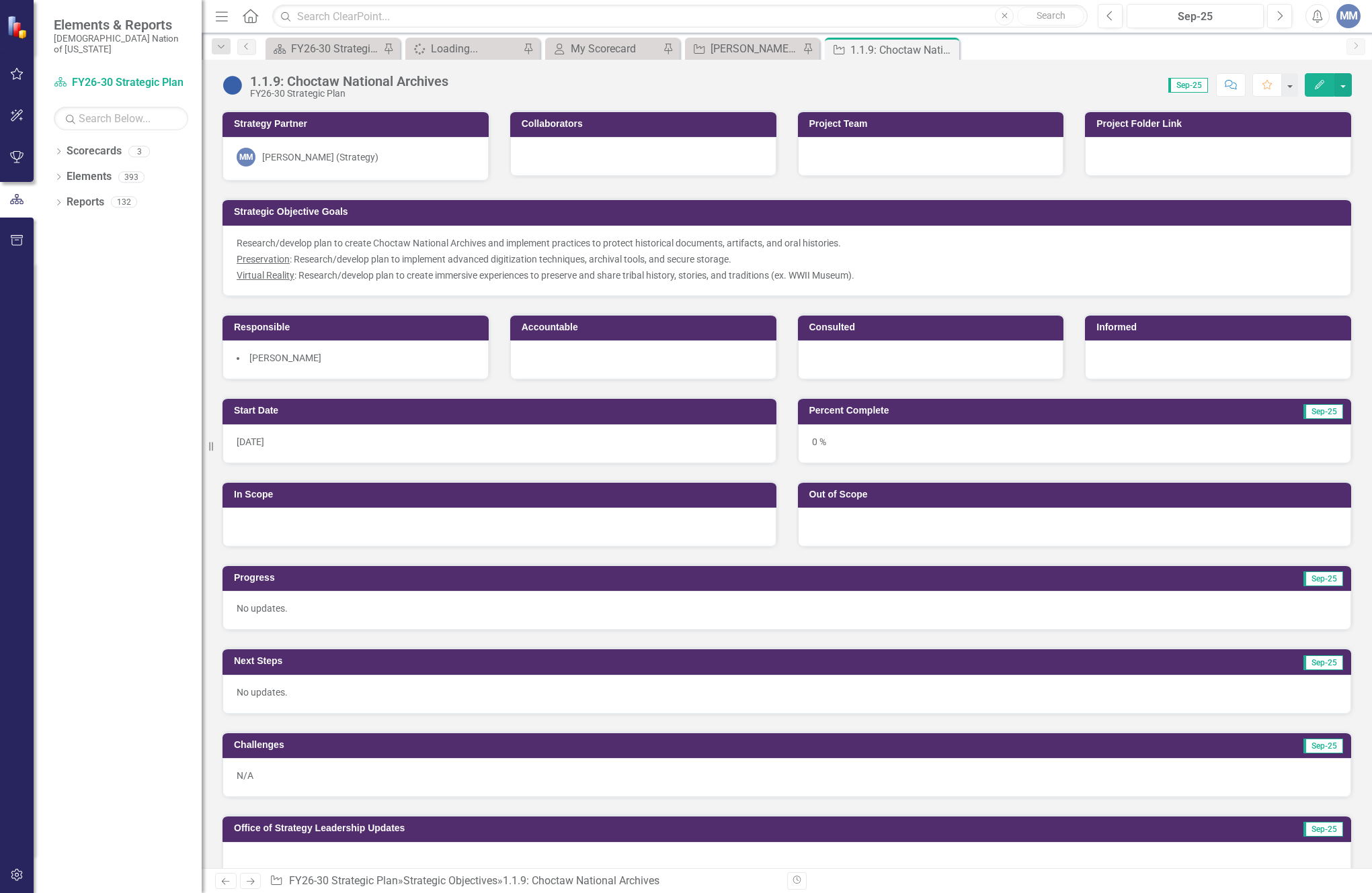
click at [1163, 140] on div at bounding box center [1217, 156] width 266 height 39
click at [1161, 139] on div at bounding box center [1217, 156] width 266 height 39
click at [1157, 158] on div at bounding box center [1217, 156] width 266 height 39
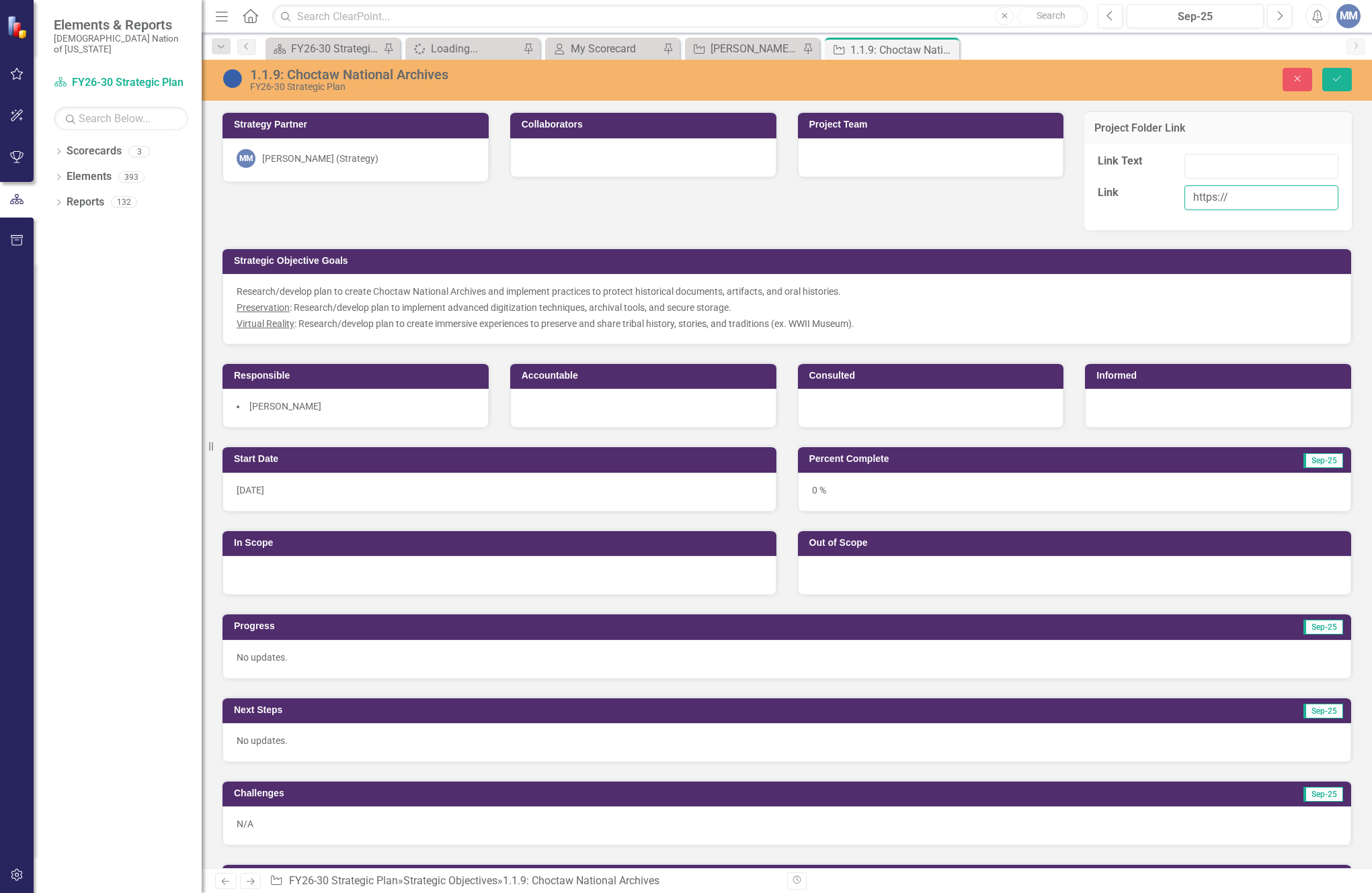
drag, startPoint x: 1233, startPoint y: 194, endPoint x: 936, endPoint y: 166, distance: 298.3
click at [936, 166] on div "Strategy Partner MM [PERSON_NAME] (Strategy) Collaborators Project Team Project…" at bounding box center [787, 260] width 1150 height 334
paste input "[DOMAIN_NAME][URL]"
type input "[URL][DOMAIN_NAME]"
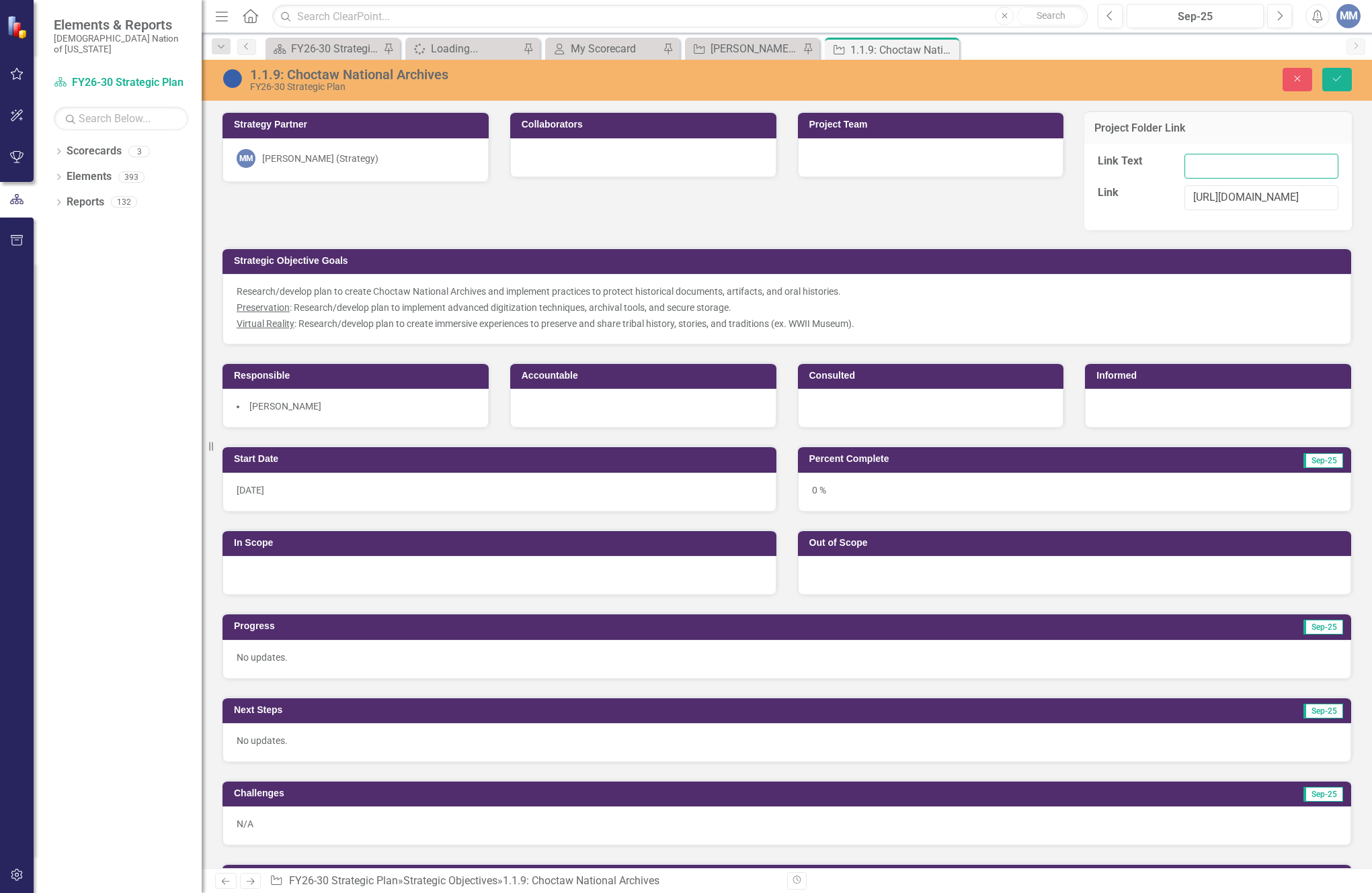
click at [1221, 168] on input "Link Text" at bounding box center [1261, 166] width 154 height 25
type input "Choctaw National Archives"
click at [1334, 72] on button "Save" at bounding box center [1336, 79] width 30 height 23
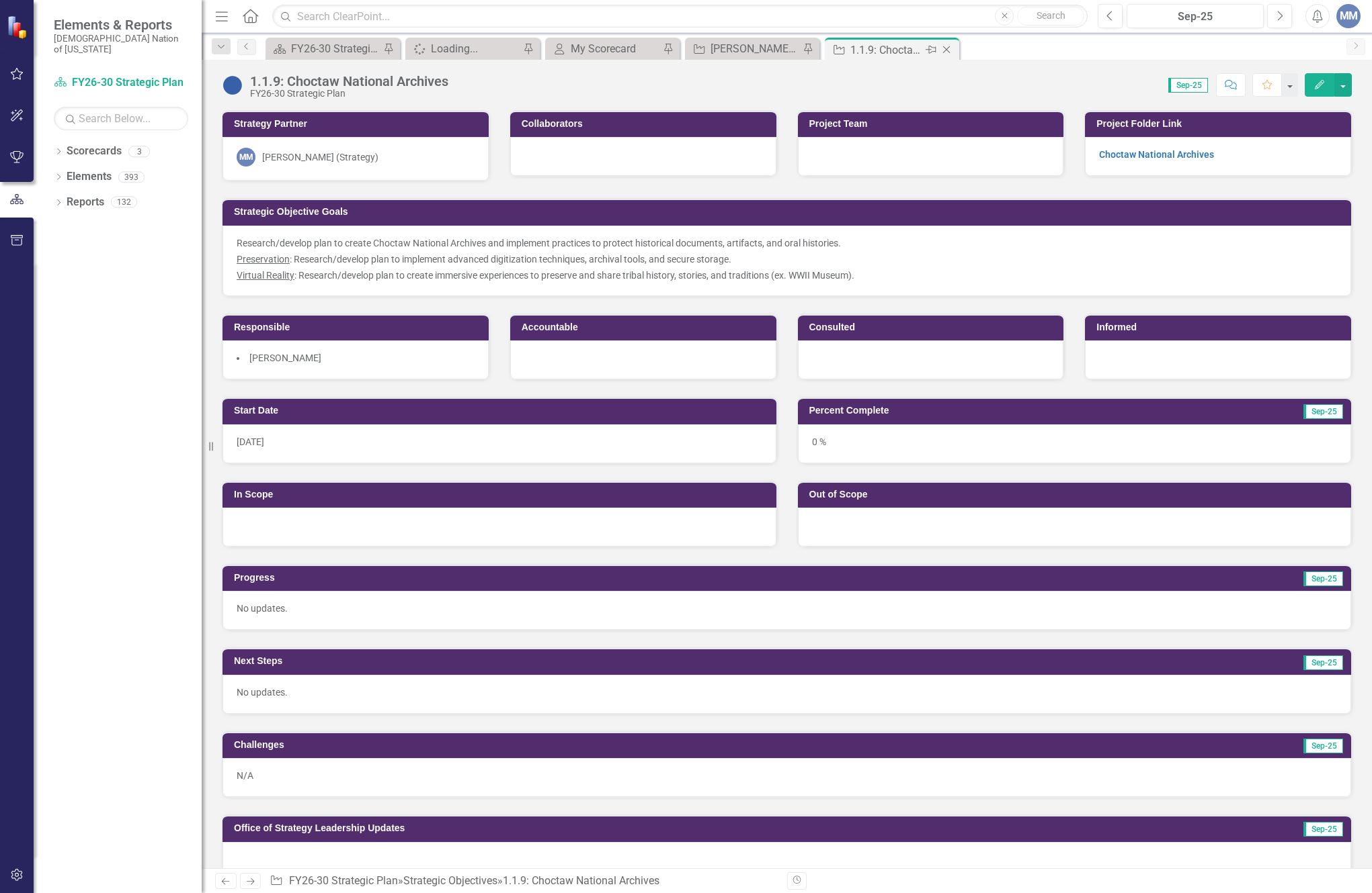
click at [949, 49] on icon "Close" at bounding box center [946, 49] width 13 height 10
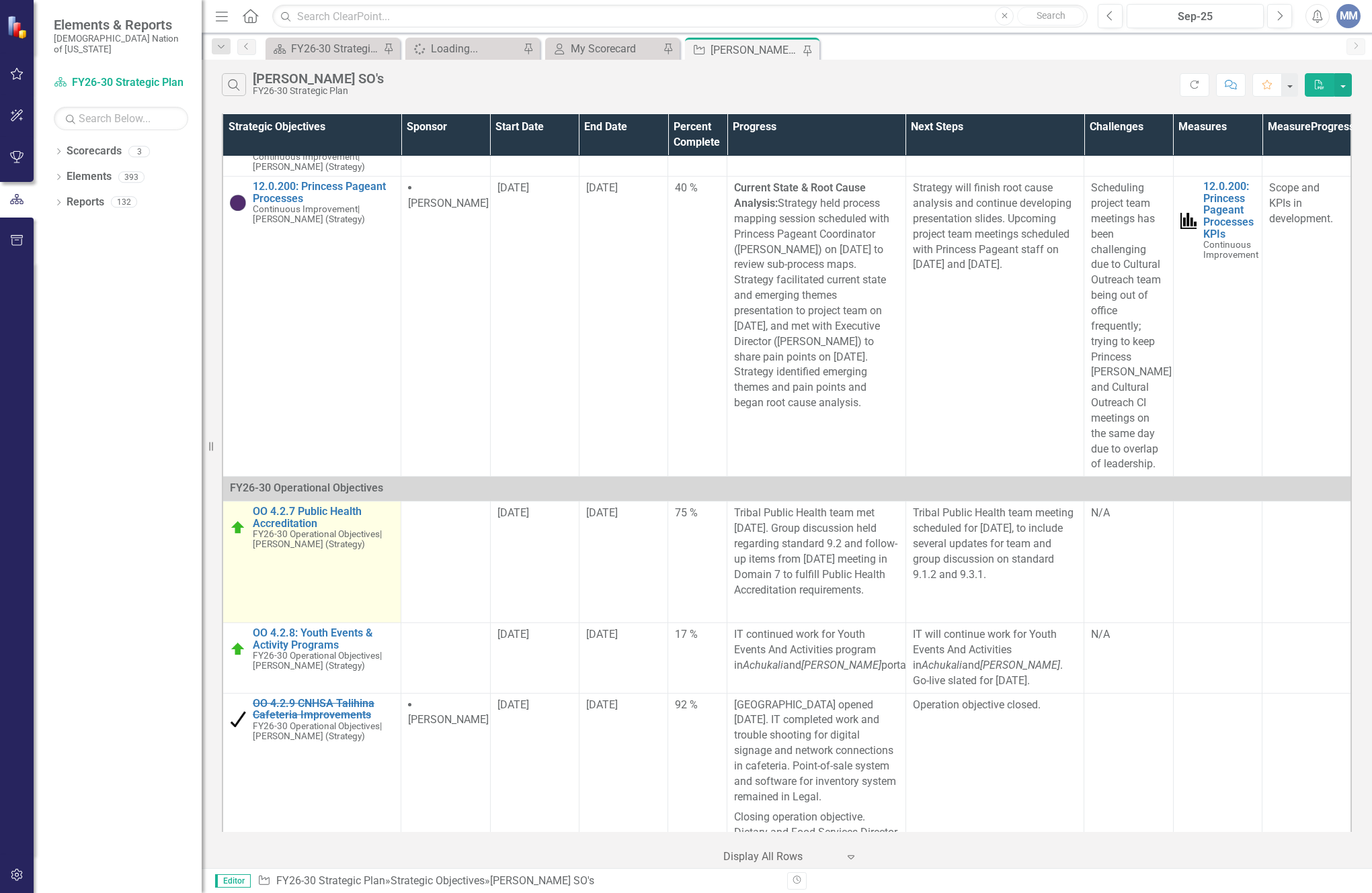
scroll to position [7388, 0]
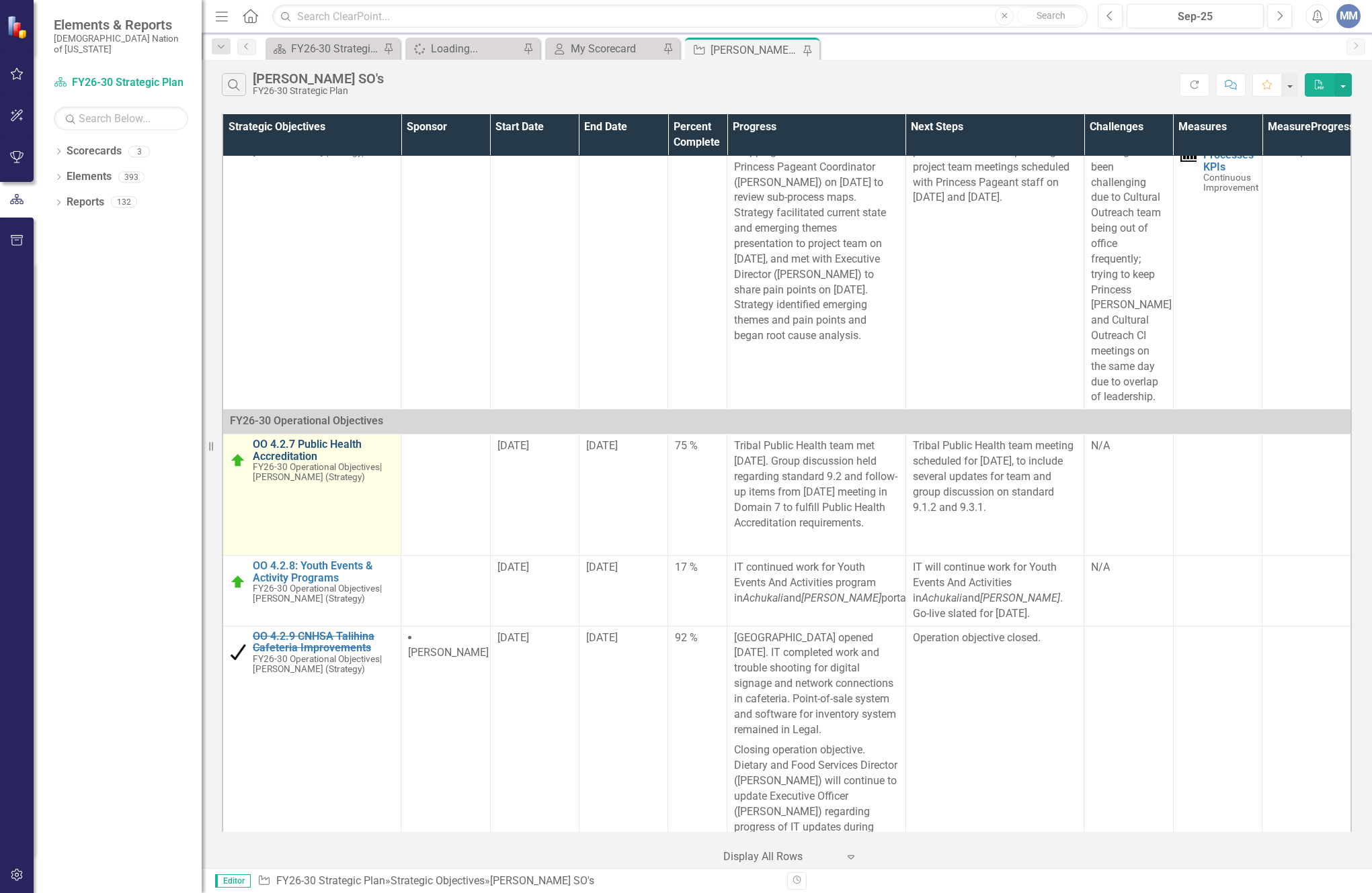
click at [314, 462] on link "OO 4.2.7 Public Health Accreditation" at bounding box center [323, 450] width 141 height 23
